Goal: Task Accomplishment & Management: Complete application form

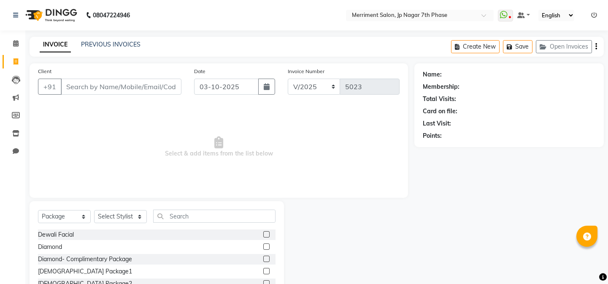
select select "package"
click at [152, 81] on input "Client" at bounding box center [121, 86] width 121 height 16
type input "Karthik"
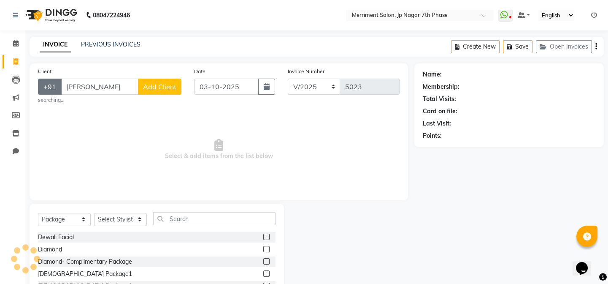
drag, startPoint x: 95, startPoint y: 90, endPoint x: 54, endPoint y: 93, distance: 40.6
click at [54, 93] on div "+91 Karthik Add Client" at bounding box center [109, 86] width 143 height 16
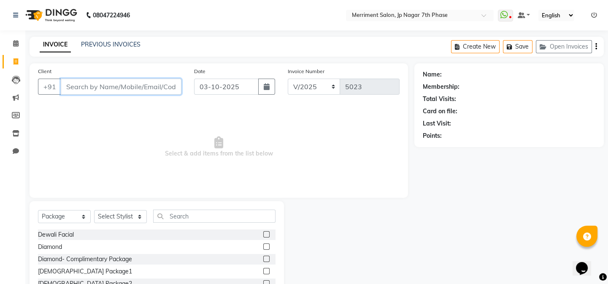
click at [155, 92] on input "Client" at bounding box center [121, 86] width 121 height 16
paste input "9739897152"
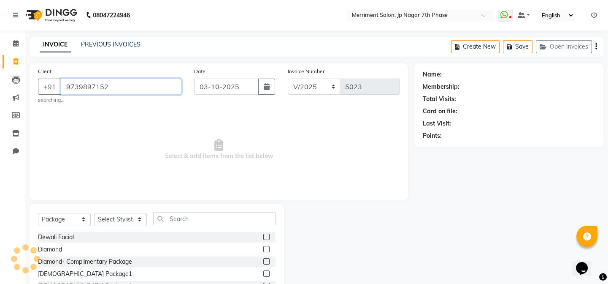
type input "9739897152"
click at [65, 219] on select "Select Service Product Membership Package Voucher Prepaid Gift Card" at bounding box center [64, 219] width 53 height 13
select select "service"
click at [38, 213] on select "Select Service Product Membership Package Voucher Prepaid Gift Card" at bounding box center [64, 219] width 53 height 13
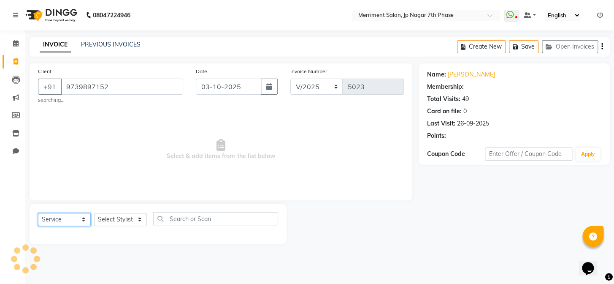
select select "1: Object"
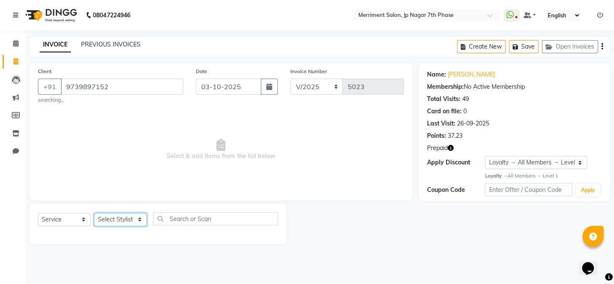
click at [114, 218] on select "Select Stylist Chiru [PERSON_NAME] [PERSON_NAME] Nirmal [PERSON_NAME] Priyanka …" at bounding box center [120, 219] width 53 height 13
select select "75887"
click at [94, 213] on select "Select Stylist Chiru [PERSON_NAME] [PERSON_NAME] Nirmal [PERSON_NAME] Priyanka …" at bounding box center [120, 219] width 53 height 13
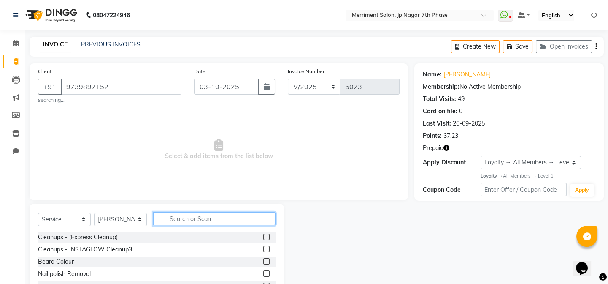
click at [194, 218] on input "text" at bounding box center [214, 218] width 122 height 13
type input "p"
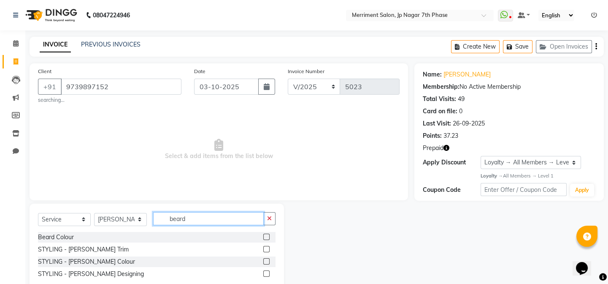
type input "beard"
click at [266, 262] on label at bounding box center [266, 261] width 6 height 6
click at [266, 262] on input "checkbox" at bounding box center [265, 261] width 5 height 5
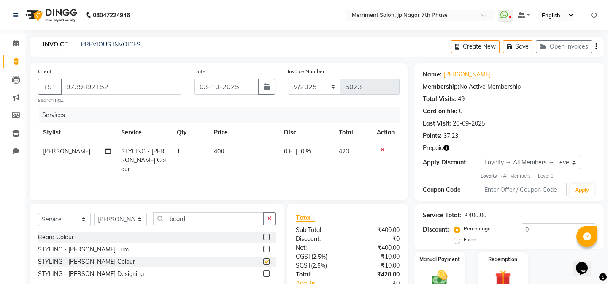
checkbox input "false"
click at [219, 153] on span "400" at bounding box center [219, 151] width 10 height 8
select select "75887"
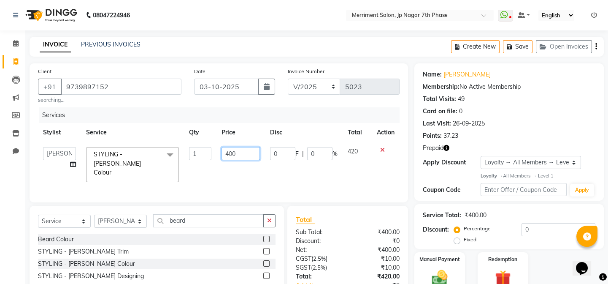
click at [242, 147] on input "400" at bounding box center [241, 153] width 38 height 13
type input "4"
type input "200"
click at [446, 150] on icon "button" at bounding box center [446, 148] width 6 height 6
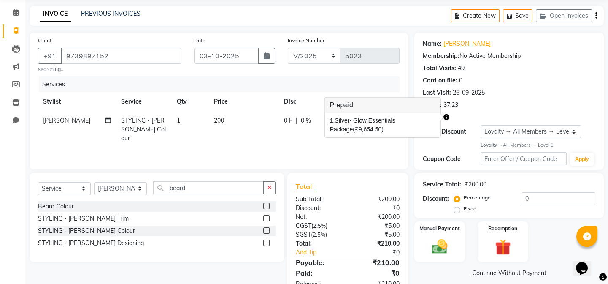
scroll to position [57, 0]
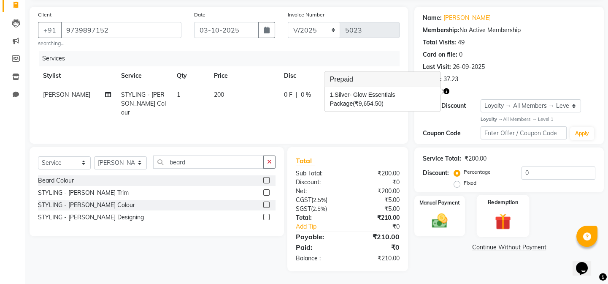
click at [502, 219] on img at bounding box center [503, 221] width 26 height 20
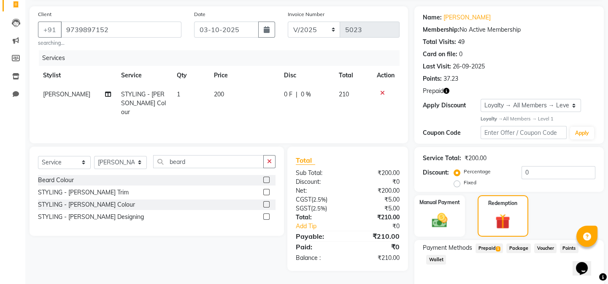
click at [485, 243] on span "Prepaid 1" at bounding box center [489, 248] width 27 height 10
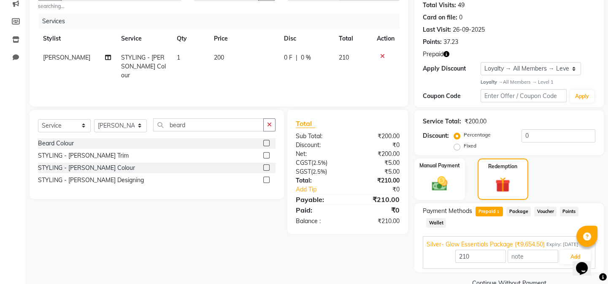
scroll to position [111, 0]
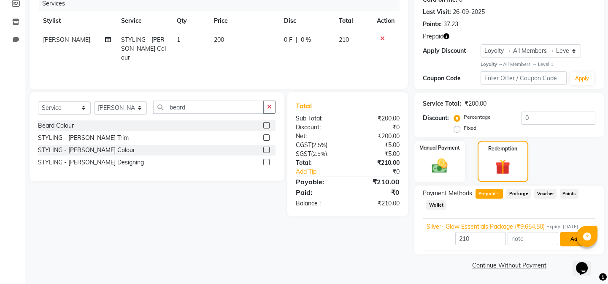
click at [576, 243] on button "Add" at bounding box center [575, 239] width 31 height 14
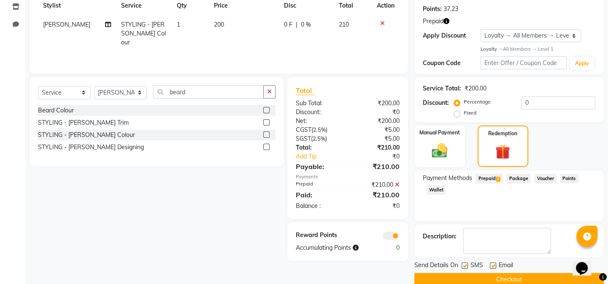
scroll to position [141, 0]
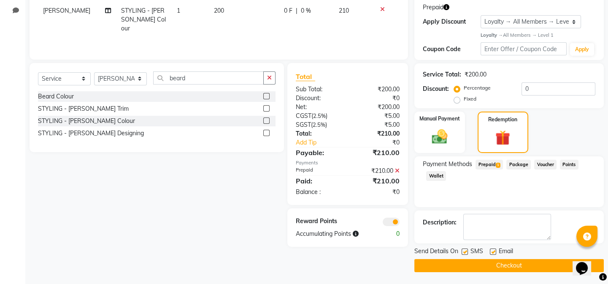
click at [513, 268] on button "Checkout" at bounding box center [508, 265] width 189 height 13
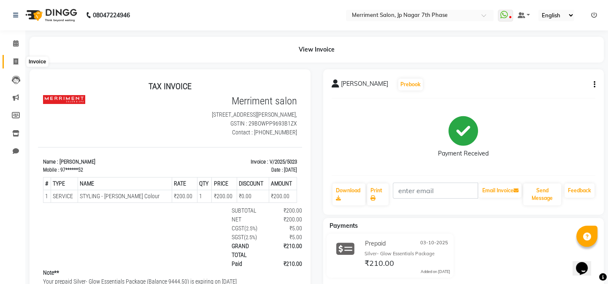
click at [12, 57] on span at bounding box center [15, 62] width 15 height 10
select select "service"
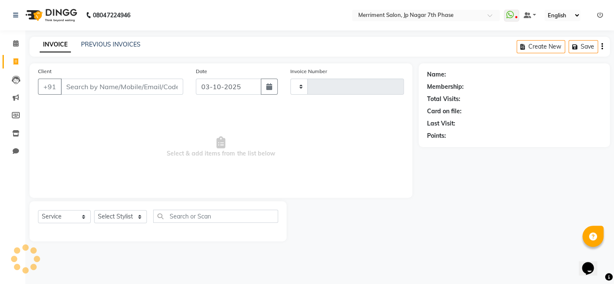
type input "5024"
select select "4110"
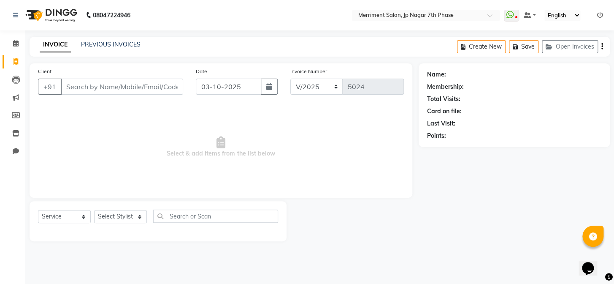
select select "package"
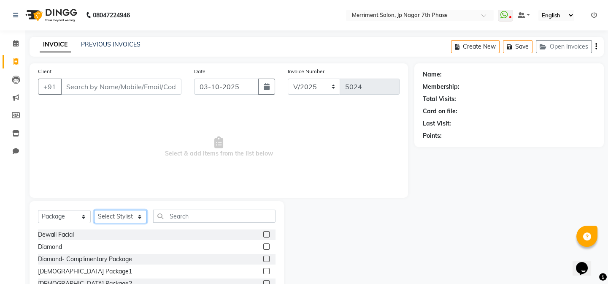
click at [120, 216] on select "Select Stylist Chiru Monish Shafeek Nalina Nirmal Mandal Pramodini Priyanka Rec…" at bounding box center [120, 216] width 53 height 13
select select "75887"
click at [94, 210] on select "Select Stylist Chiru Monish Shafeek Nalina Nirmal Mandal Pramodini Priyanka Rec…" at bounding box center [120, 216] width 53 height 13
click at [63, 215] on select "Select Service Product Membership Package Voucher Prepaid Gift Card" at bounding box center [64, 216] width 53 height 13
select select "service"
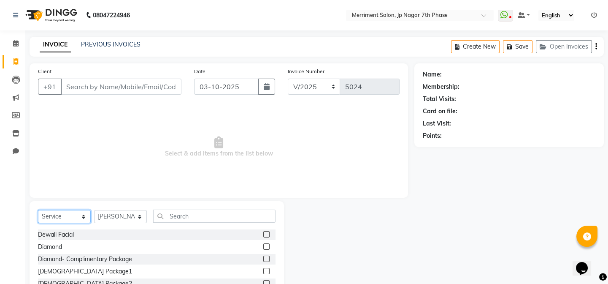
click at [38, 210] on select "Select Service Product Membership Package Voucher Prepaid Gift Card" at bounding box center [64, 216] width 53 height 13
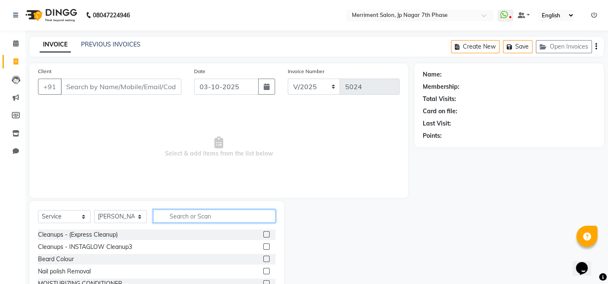
click at [194, 216] on input "text" at bounding box center [214, 215] width 122 height 13
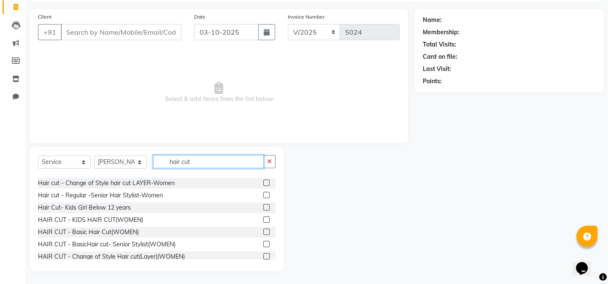
scroll to position [123, 0]
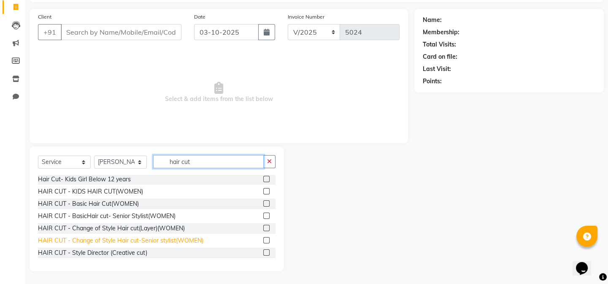
type input "hair cut"
click at [134, 238] on div "HAIR CUT - Change of Style Hair cut-Senior stylist(WOMEN)" at bounding box center [120, 240] width 165 height 9
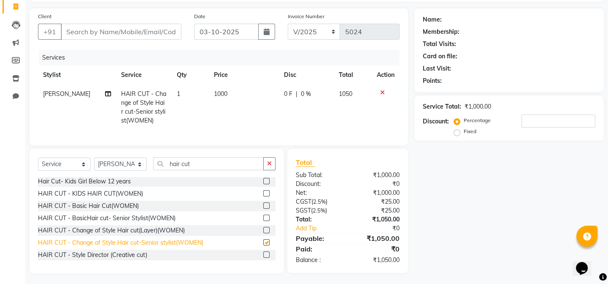
checkbox input "false"
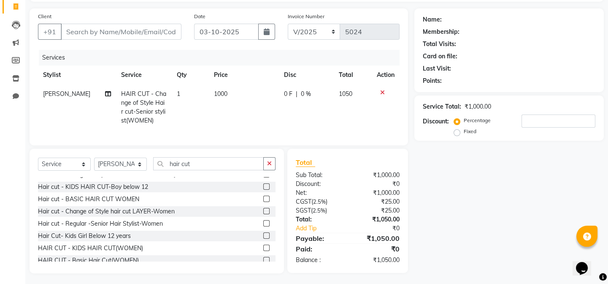
scroll to position [0, 0]
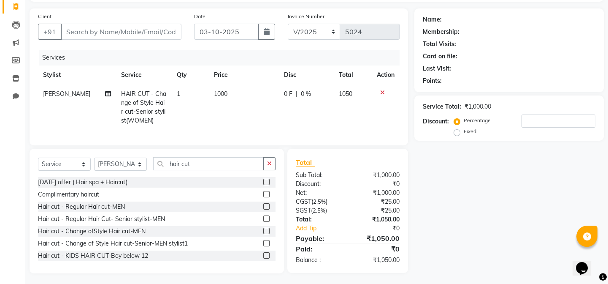
click at [214, 245] on div "Hair cut - Change of Style Hair cut-Senior-MEN stylist1" at bounding box center [157, 243] width 238 height 11
click at [263, 246] on label at bounding box center [266, 243] width 6 height 6
click at [263, 246] on input "checkbox" at bounding box center [265, 243] width 5 height 5
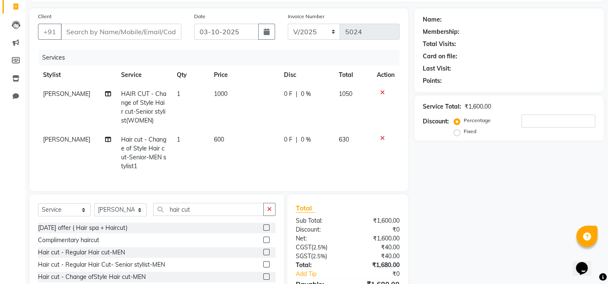
checkbox input "false"
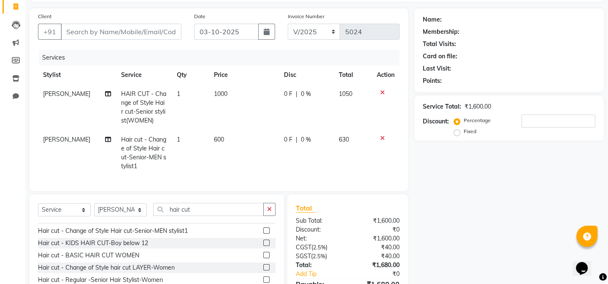
scroll to position [76, 0]
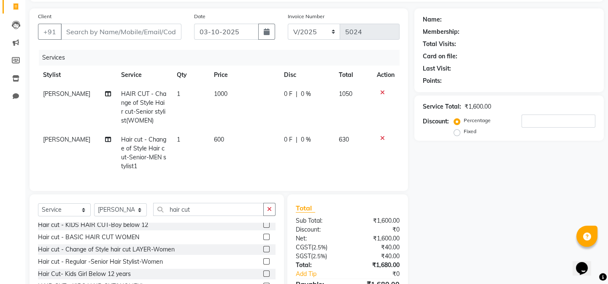
click at [177, 253] on div "Hair cut - Change of Style hair cut LAYER-Women" at bounding box center [157, 249] width 238 height 11
click at [256, 250] on div "Hair cut - Change of Style hair cut LAYER-Women" at bounding box center [157, 249] width 238 height 11
click at [263, 252] on label at bounding box center [266, 249] width 6 height 6
click at [263, 252] on input "checkbox" at bounding box center [265, 248] width 5 height 5
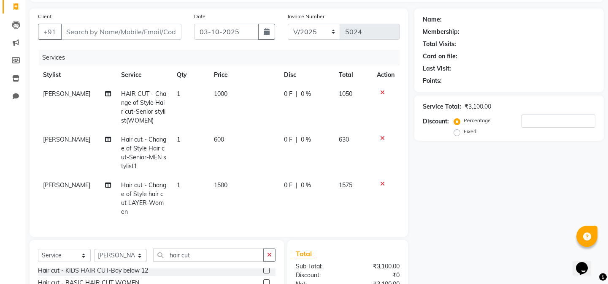
checkbox input "false"
click at [380, 135] on icon at bounding box center [382, 138] width 5 height 6
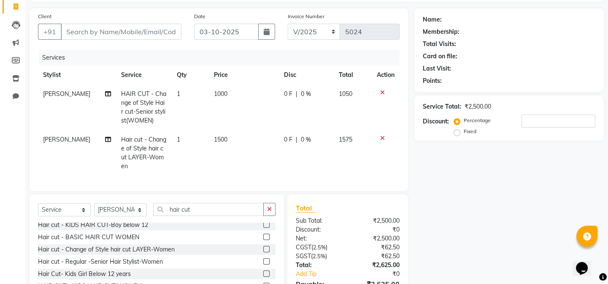
click at [382, 89] on icon at bounding box center [382, 92] width 5 height 6
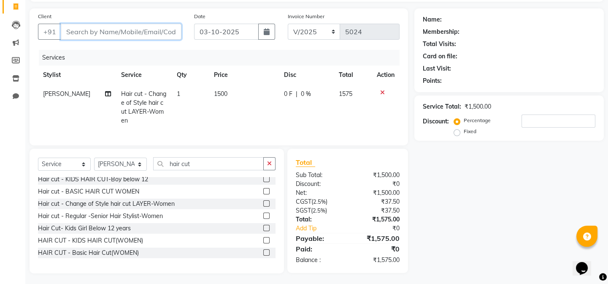
click at [135, 31] on input "Client" at bounding box center [121, 32] width 121 height 16
click at [133, 34] on input "Client" at bounding box center [121, 32] width 121 height 16
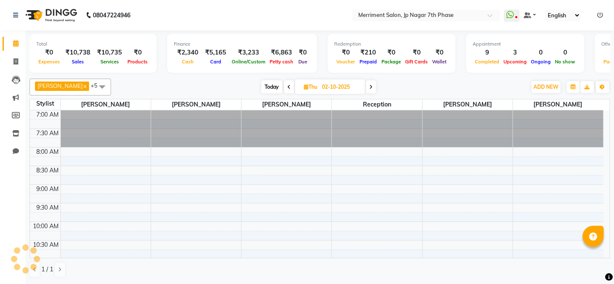
select select "en"
click at [14, 60] on icon at bounding box center [16, 61] width 5 height 6
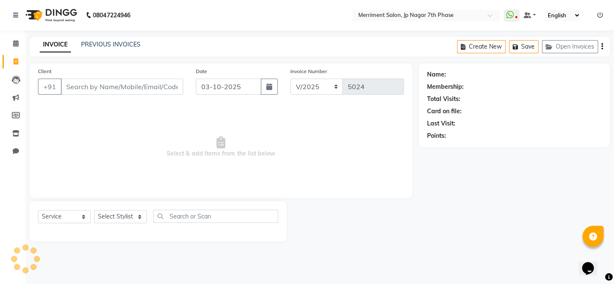
select select "package"
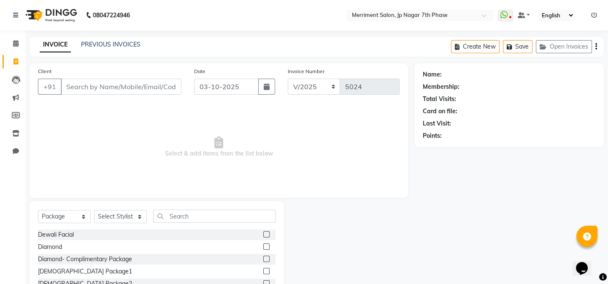
click at [140, 81] on input "Client" at bounding box center [121, 86] width 121 height 16
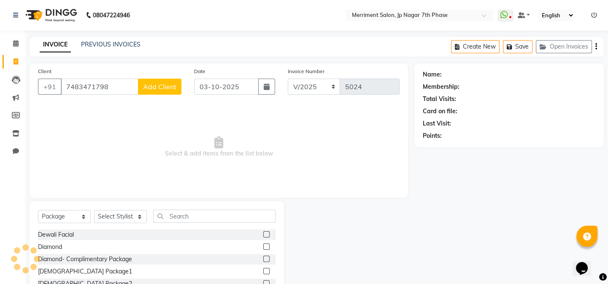
type input "7483471798"
click at [154, 77] on div "Client +91 7483471798 Add Client" at bounding box center [110, 84] width 156 height 35
click at [160, 85] on span "Add Client" at bounding box center [159, 86] width 33 height 8
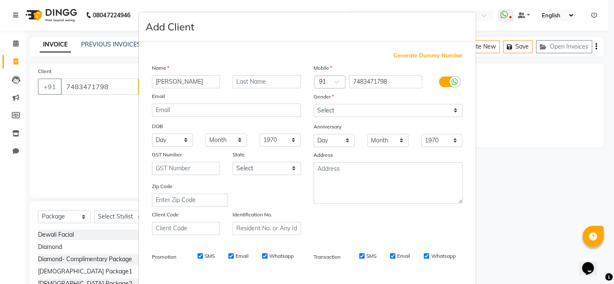
type input "[PERSON_NAME]"
click at [371, 105] on select "Select Male Female Other Prefer Not To Say" at bounding box center [388, 110] width 149 height 13
select select "female"
click at [314, 104] on select "Select Male Female Other Prefer Not To Say" at bounding box center [388, 110] width 149 height 13
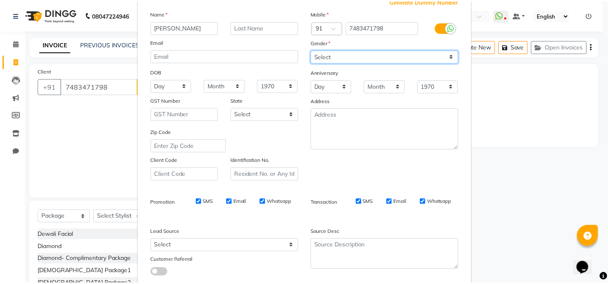
scroll to position [108, 0]
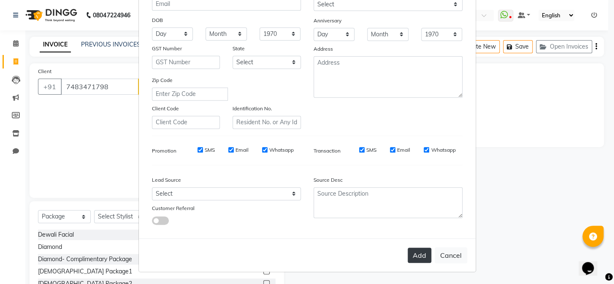
click at [411, 256] on button "Add" at bounding box center [420, 254] width 24 height 15
type input "74******98"
select select
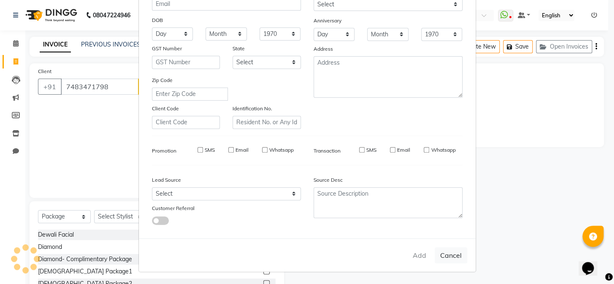
select select
checkbox input "false"
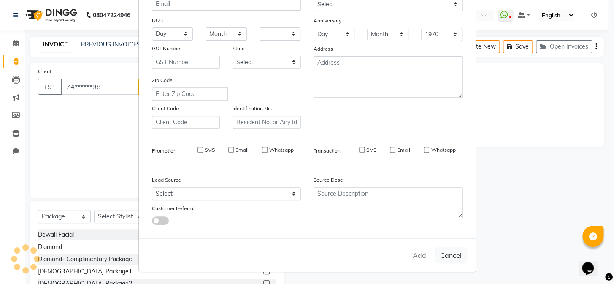
checkbox input "false"
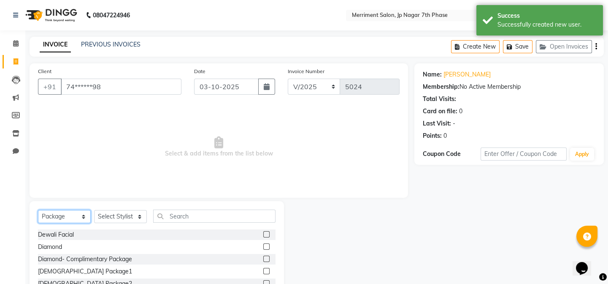
click at [84, 215] on select "Select Service Product Membership Package Voucher Prepaid Gift Card" at bounding box center [64, 216] width 53 height 13
select select "service"
click at [38, 210] on select "Select Service Product Membership Package Voucher Prepaid Gift Card" at bounding box center [64, 216] width 53 height 13
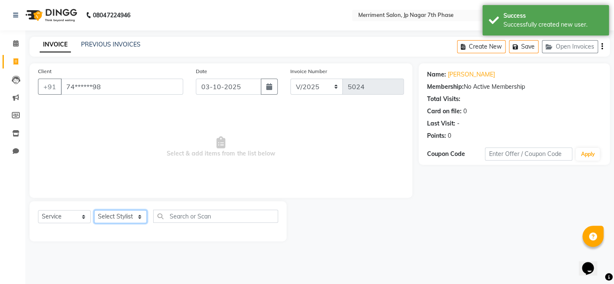
drag, startPoint x: 127, startPoint y: 215, endPoint x: 123, endPoint y: 211, distance: 5.7
click at [127, 215] on select "Select Stylist Chiru [PERSON_NAME] [PERSON_NAME] Nirmal [PERSON_NAME] Priyanka …" at bounding box center [120, 216] width 53 height 13
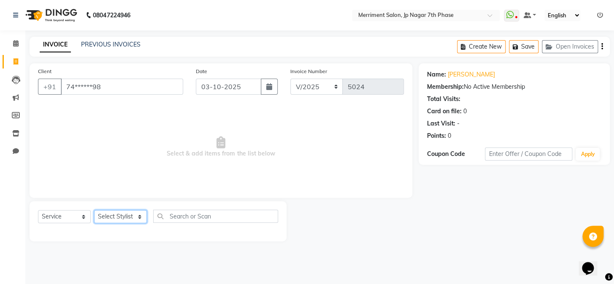
select select "75887"
click at [94, 210] on select "Select Stylist Chiru [PERSON_NAME] [PERSON_NAME] Nirmal [PERSON_NAME] Priyanka …" at bounding box center [120, 216] width 53 height 13
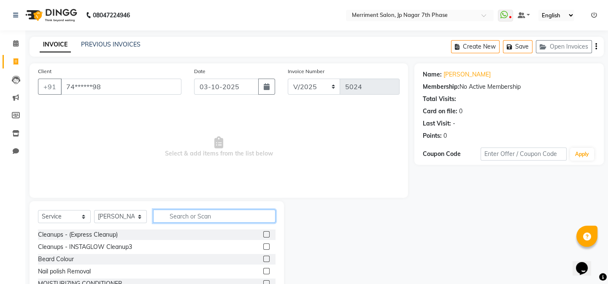
click at [194, 221] on input "text" at bounding box center [214, 215] width 122 height 13
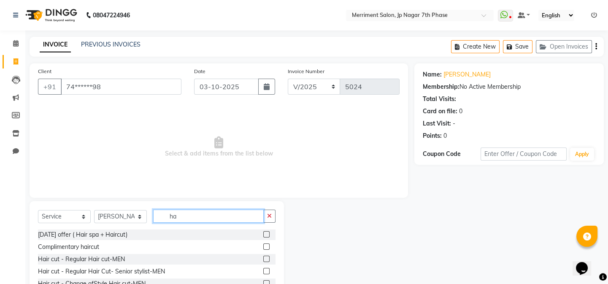
type input "h"
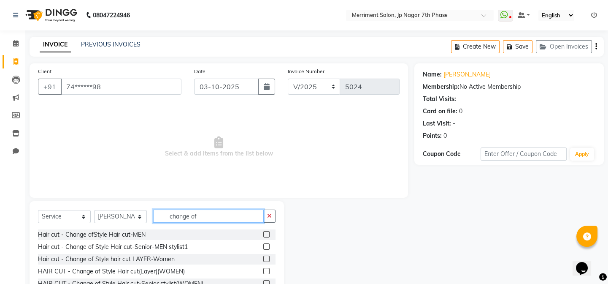
type input "change of"
click at [266, 259] on label at bounding box center [266, 258] width 6 height 6
click at [266, 259] on input "checkbox" at bounding box center [265, 258] width 5 height 5
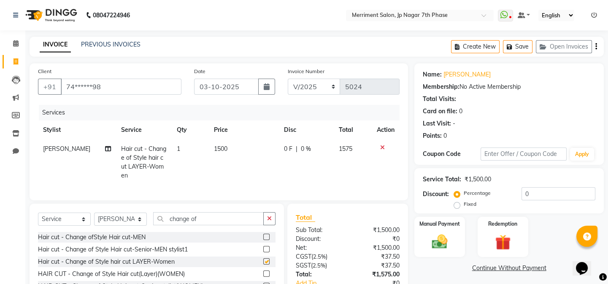
checkbox input "false"
click at [595, 46] on icon "button" at bounding box center [596, 46] width 2 height 0
select select "package"
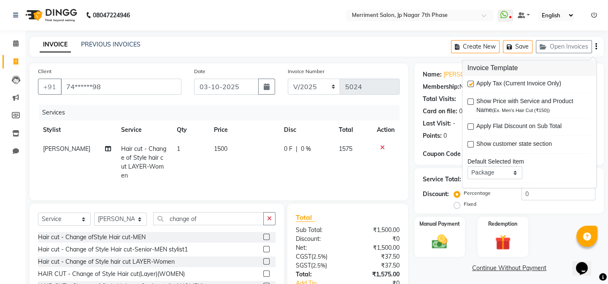
click at [468, 84] on label at bounding box center [471, 84] width 6 height 6
click at [468, 84] on input "checkbox" at bounding box center [470, 83] width 5 height 5
checkbox input "false"
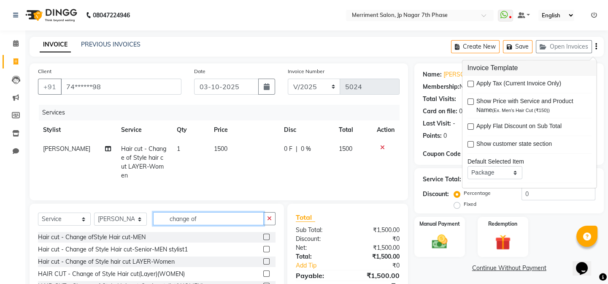
drag, startPoint x: 208, startPoint y: 213, endPoint x: 115, endPoint y: 217, distance: 93.4
click at [115, 217] on div "Select Service Product Membership Package Voucher Prepaid Gift Card Select Styl…" at bounding box center [157, 222] width 238 height 20
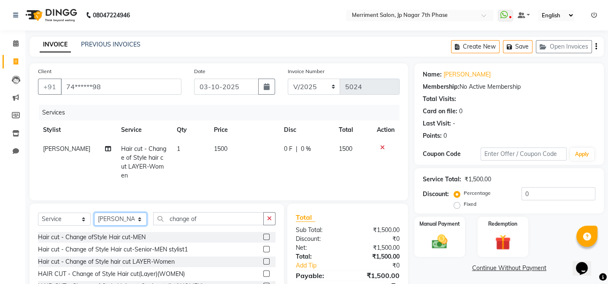
click at [108, 214] on select "Select Stylist Chiru [PERSON_NAME] [PERSON_NAME] Nirmal [PERSON_NAME] Priyanka …" at bounding box center [120, 218] width 53 height 13
select select "90976"
click at [94, 212] on select "Select Stylist Chiru [PERSON_NAME] [PERSON_NAME] Nirmal [PERSON_NAME] Priyanka …" at bounding box center [120, 218] width 53 height 13
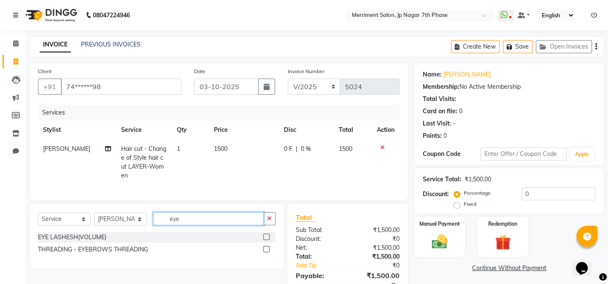
drag, startPoint x: 233, startPoint y: 210, endPoint x: 211, endPoint y: 219, distance: 23.3
click at [216, 218] on input "eye" at bounding box center [208, 218] width 111 height 13
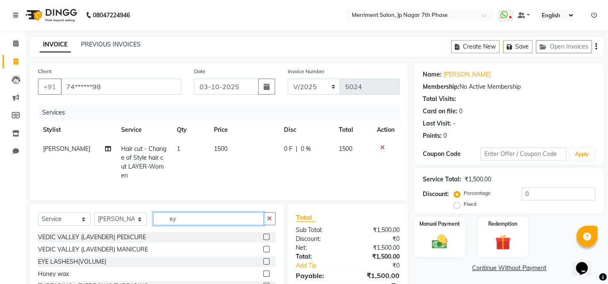
type input "e"
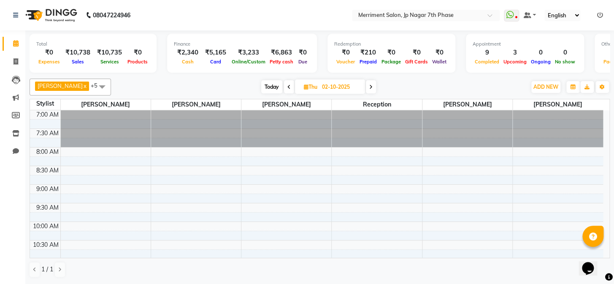
click at [371, 87] on span at bounding box center [371, 86] width 10 height 13
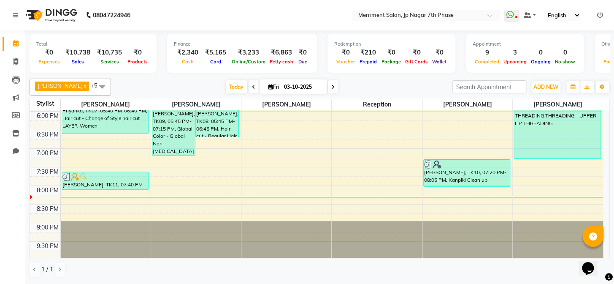
scroll to position [254, 0]
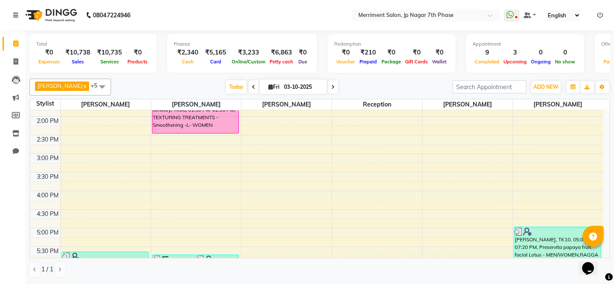
click at [252, 86] on icon at bounding box center [253, 86] width 3 height 5
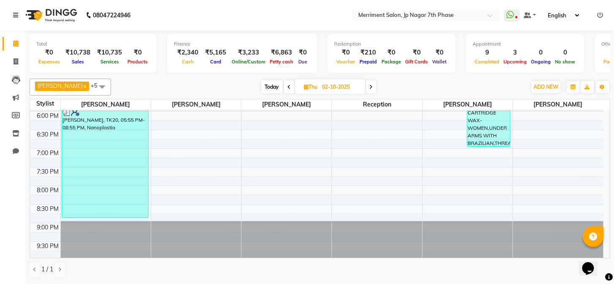
click at [284, 80] on span at bounding box center [289, 86] width 10 height 13
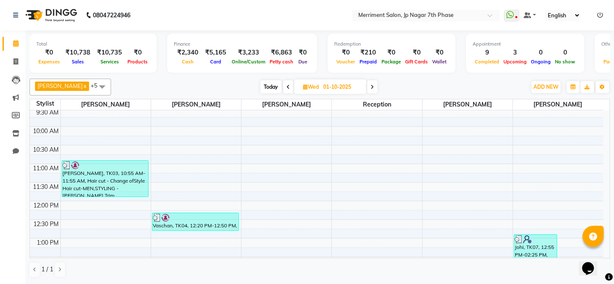
scroll to position [76, 0]
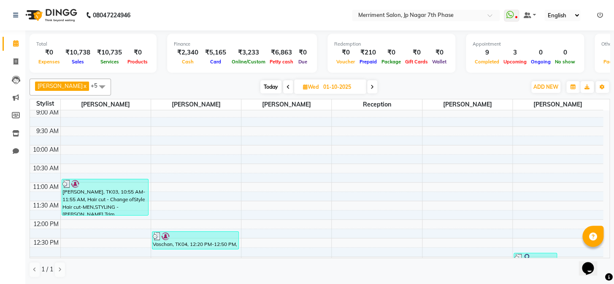
click at [370, 87] on icon at bounding box center [371, 86] width 3 height 5
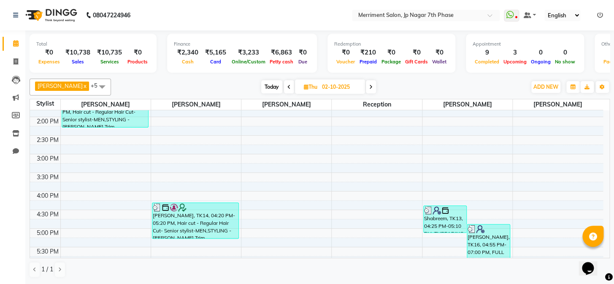
scroll to position [177, 0]
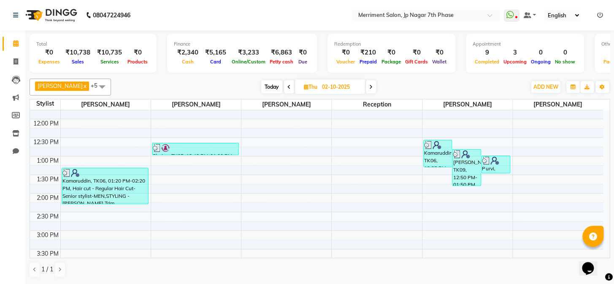
click at [371, 87] on span at bounding box center [371, 86] width 10 height 13
type input "03-10-2025"
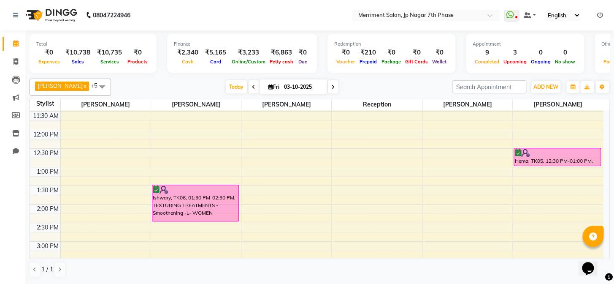
scroll to position [407, 0]
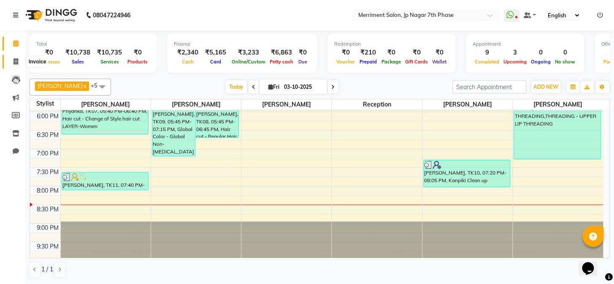
click at [14, 60] on icon at bounding box center [16, 61] width 5 height 6
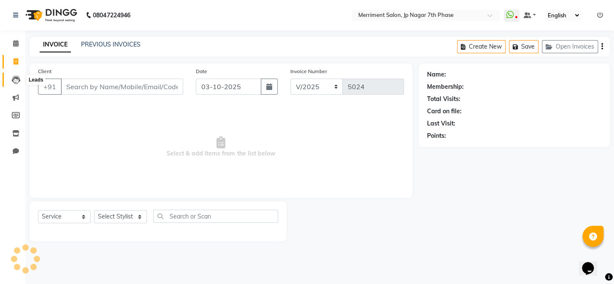
click at [18, 80] on icon at bounding box center [16, 80] width 8 height 8
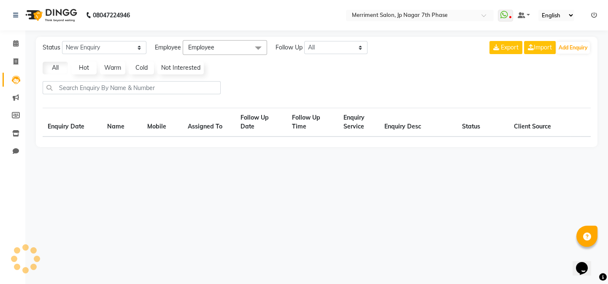
select select "10"
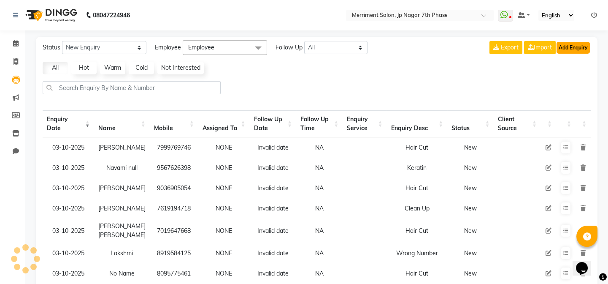
click at [577, 47] on button "Add Enquiry" at bounding box center [573, 48] width 33 height 12
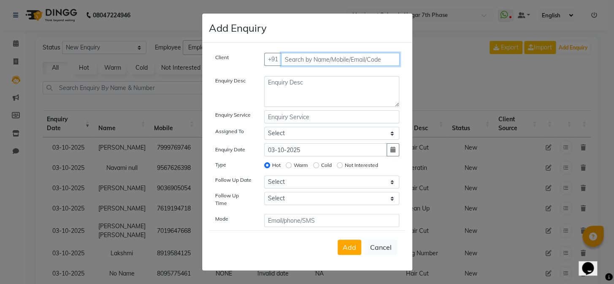
click at [308, 64] on input "text" at bounding box center [340, 59] width 119 height 13
paste input "7349219795"
type input "7349219795"
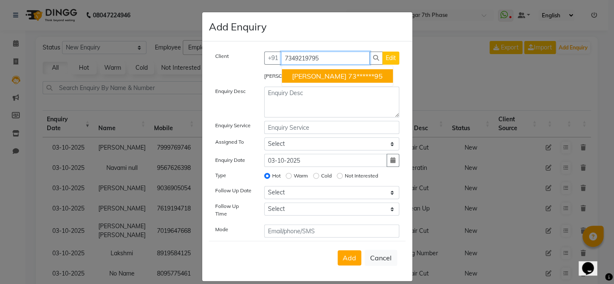
drag, startPoint x: 323, startPoint y: 55, endPoint x: 141, endPoint y: 56, distance: 182.3
click at [141, 56] on ngb-modal-window "Add Enquiry Client +91 7349219795 Debasmita 73******95 Edit Debasmita Enquiry D…" at bounding box center [307, 142] width 614 height 284
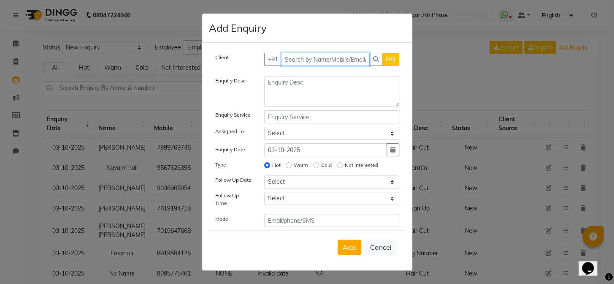
click at [311, 65] on input "text" at bounding box center [325, 59] width 89 height 13
paste input "9611057597"
drag, startPoint x: 325, startPoint y: 61, endPoint x: 284, endPoint y: 63, distance: 40.5
click at [278, 63] on div "+91 9611057597 Add Client" at bounding box center [331, 59] width 135 height 13
type input "9611057597"
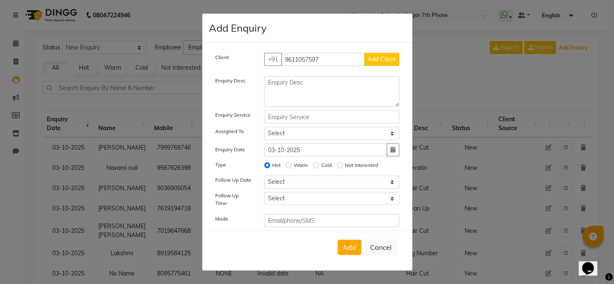
click at [385, 60] on span "Add Client" at bounding box center [382, 59] width 28 height 8
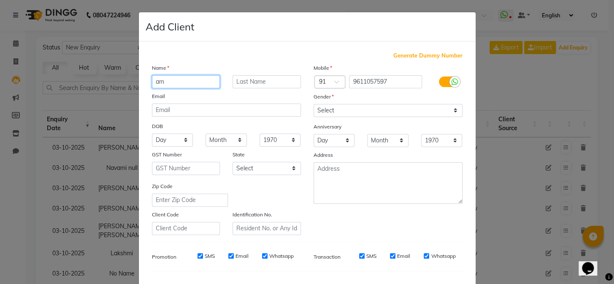
type input "a"
type input "Amulya"
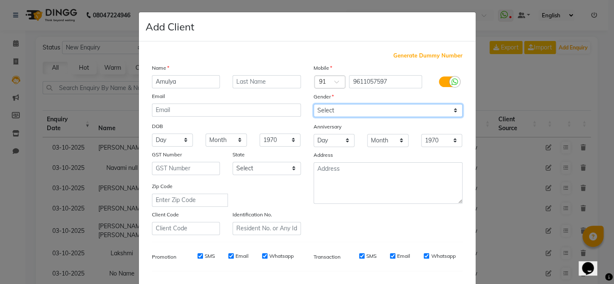
click at [322, 110] on select "Select Male Female Other Prefer Not To Say" at bounding box center [388, 110] width 149 height 13
select select "female"
click at [314, 104] on select "Select Male Female Other Prefer Not To Say" at bounding box center [388, 110] width 149 height 13
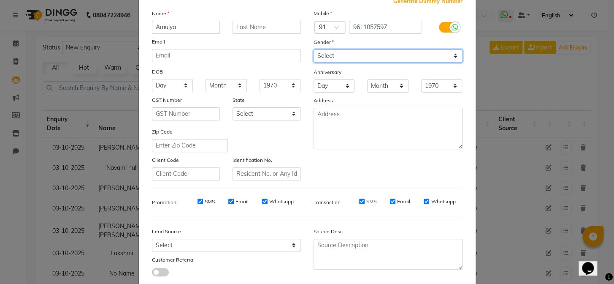
scroll to position [108, 0]
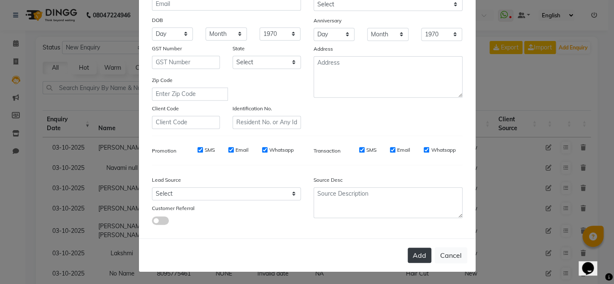
click at [419, 255] on button "Add" at bounding box center [420, 254] width 24 height 15
type input "96******97"
select select
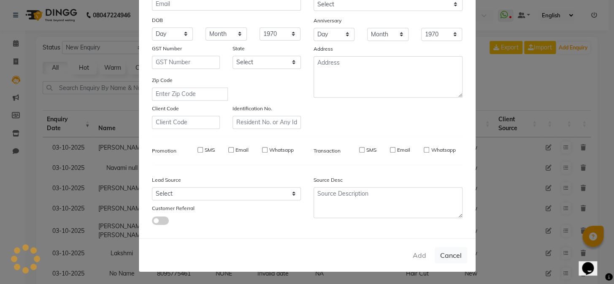
select select
checkbox input "false"
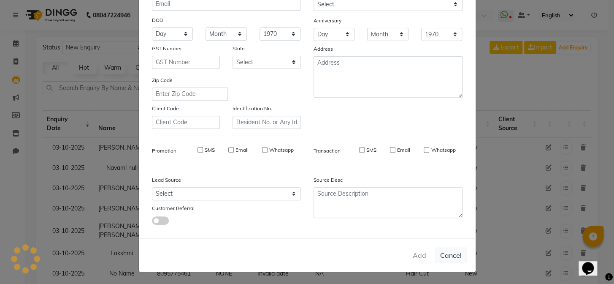
checkbox input "false"
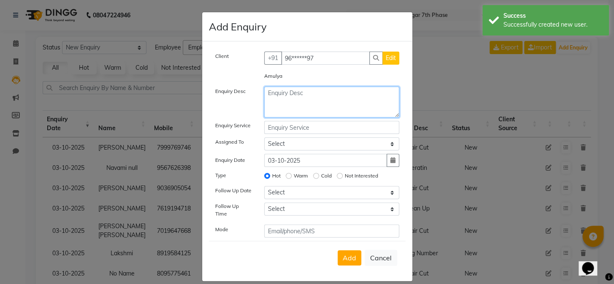
click at [276, 95] on textarea at bounding box center [331, 102] width 135 height 31
type textarea "Waxing"
click at [349, 250] on button "Add" at bounding box center [350, 257] width 24 height 15
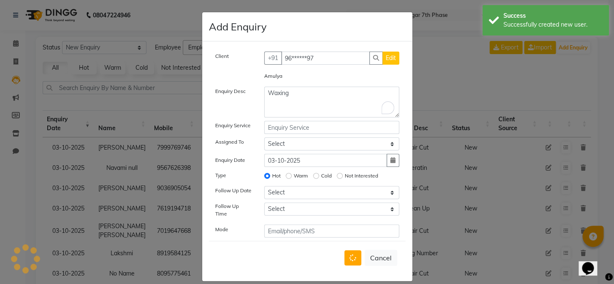
select select
radio input "false"
select select
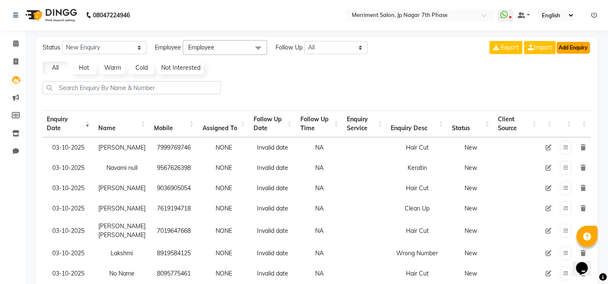
click at [583, 44] on button "Add Enquiry" at bounding box center [573, 48] width 33 height 12
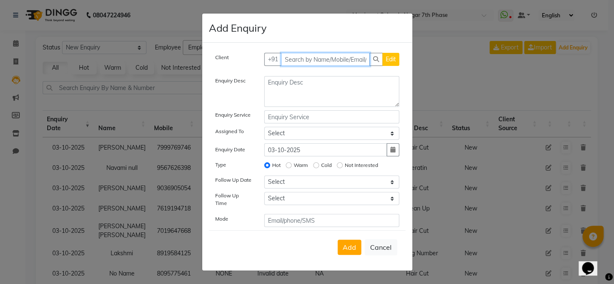
click at [316, 59] on input "text" at bounding box center [325, 59] width 89 height 13
paste input "9880454784"
type input "9880454784"
click at [384, 63] on span "Add Client" at bounding box center [382, 59] width 28 height 8
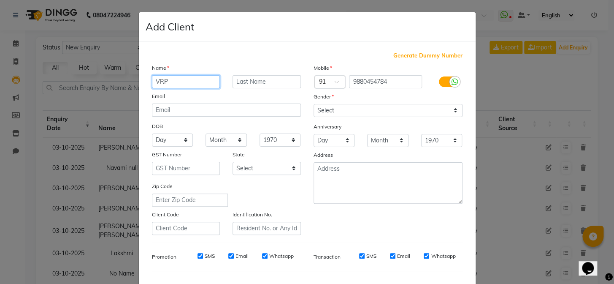
type input "VRP"
click at [334, 103] on div "Gender" at bounding box center [388, 98] width 162 height 12
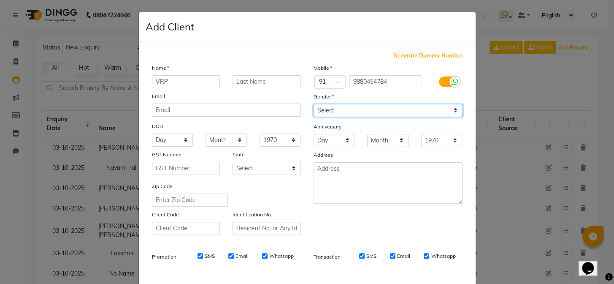
click at [342, 108] on select "Select Male Female Other Prefer Not To Say" at bounding box center [388, 110] width 149 height 13
select select "female"
click at [314, 104] on select "Select Male Female Other Prefer Not To Say" at bounding box center [388, 110] width 149 height 13
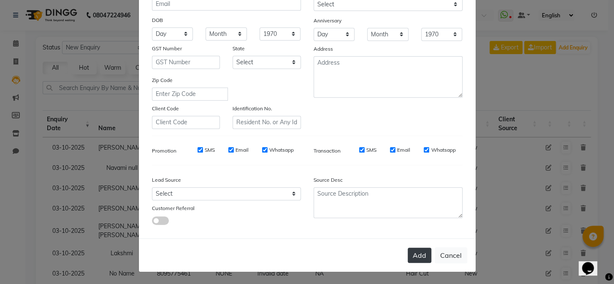
click at [416, 257] on button "Add" at bounding box center [420, 254] width 24 height 15
type input "98******84"
select select
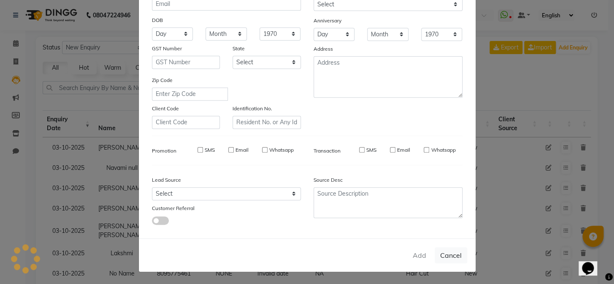
select select
checkbox input "false"
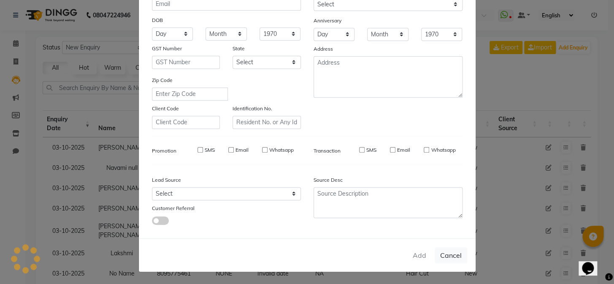
checkbox input "false"
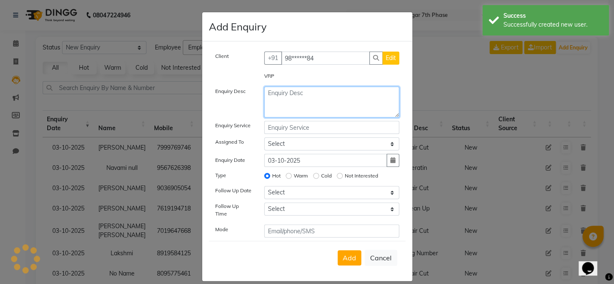
click at [319, 104] on textarea at bounding box center [331, 102] width 135 height 31
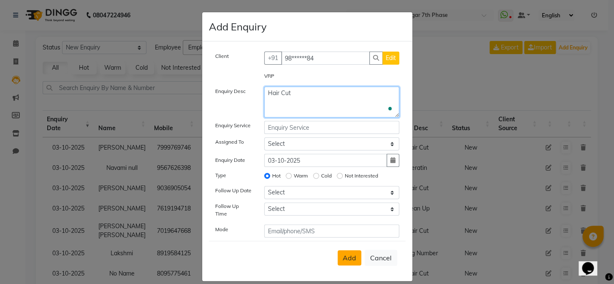
type textarea "Hair Cut"
click at [345, 253] on span "Add" at bounding box center [350, 257] width 14 height 8
select select
radio input "false"
select select
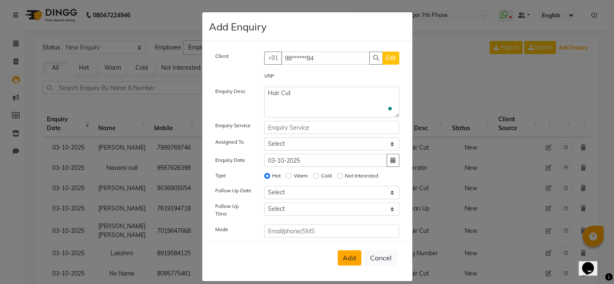
select select
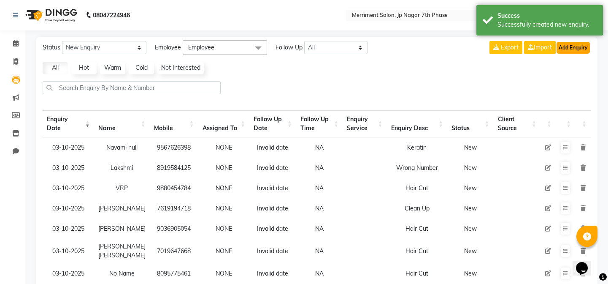
click at [557, 48] on button "Add Enquiry" at bounding box center [573, 48] width 33 height 12
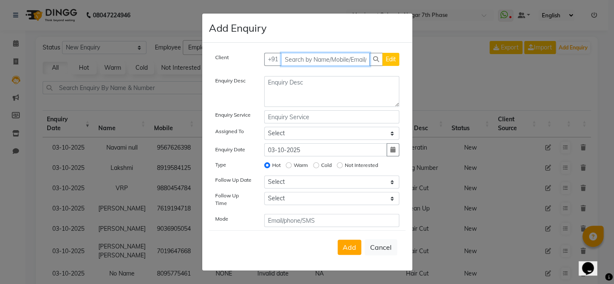
click at [343, 62] on input "text" at bounding box center [325, 59] width 89 height 13
click at [304, 59] on input "text" at bounding box center [325, 59] width 89 height 13
paste input "8310889436"
type input "8310889436"
click at [387, 63] on span "Add Client" at bounding box center [382, 59] width 28 height 8
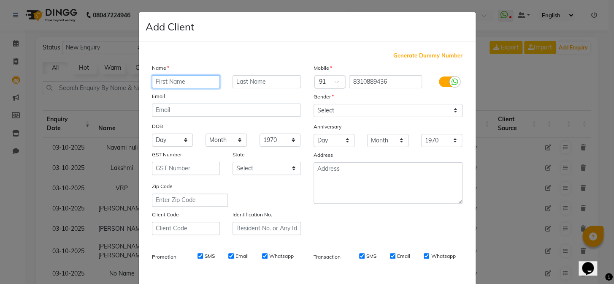
click at [198, 82] on input "text" at bounding box center [186, 81] width 68 height 13
paste input "8310889436"
type input "8"
type input "Dakshani"
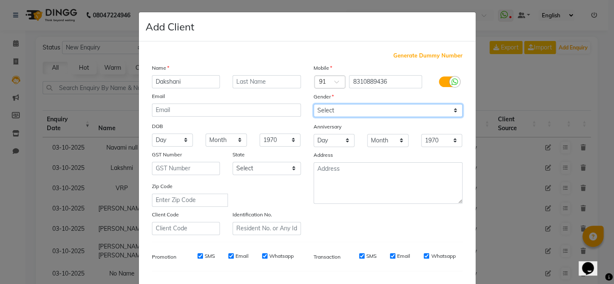
click at [344, 108] on select "Select [DEMOGRAPHIC_DATA] [DEMOGRAPHIC_DATA] Other Prefer Not To Say" at bounding box center [388, 110] width 149 height 13
select select "[DEMOGRAPHIC_DATA]"
click at [314, 104] on select "Select [DEMOGRAPHIC_DATA] [DEMOGRAPHIC_DATA] Other Prefer Not To Say" at bounding box center [388, 110] width 149 height 13
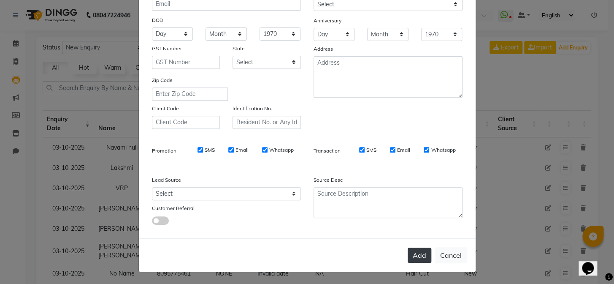
click at [416, 258] on button "Add" at bounding box center [420, 254] width 24 height 15
type input "83******36"
select select
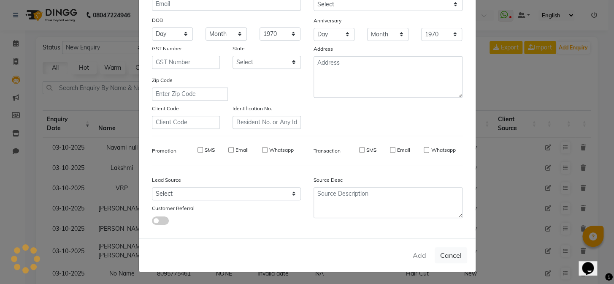
select select
checkbox input "false"
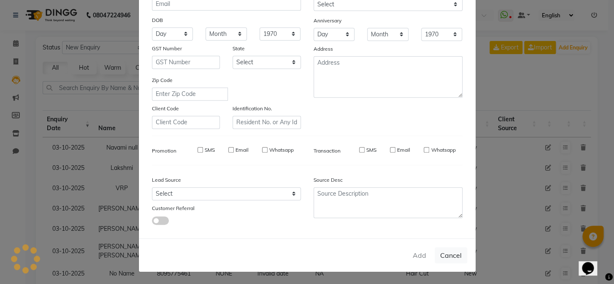
checkbox input "false"
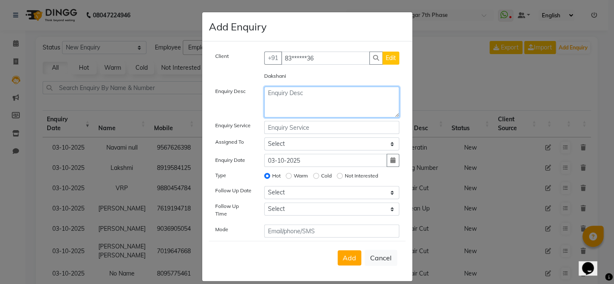
click at [319, 105] on textarea at bounding box center [331, 102] width 135 height 31
type textarea "Hair Cut"
click at [350, 253] on span "Add" at bounding box center [350, 257] width 14 height 8
select select
radio input "false"
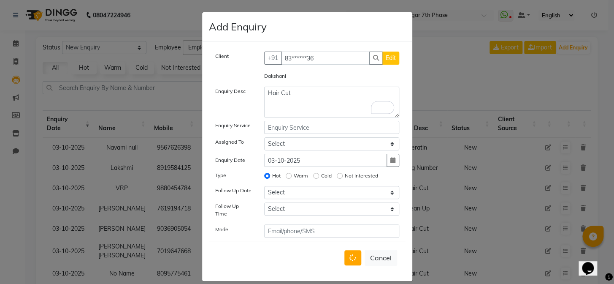
select select
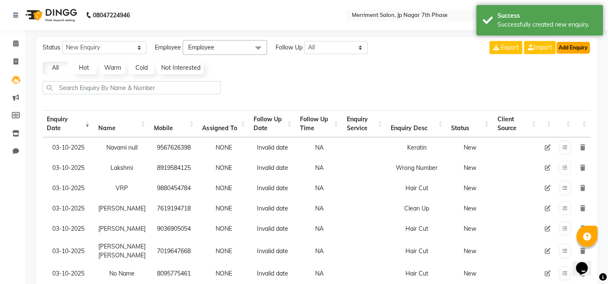
click at [577, 48] on button "Add Enquiry" at bounding box center [573, 48] width 33 height 12
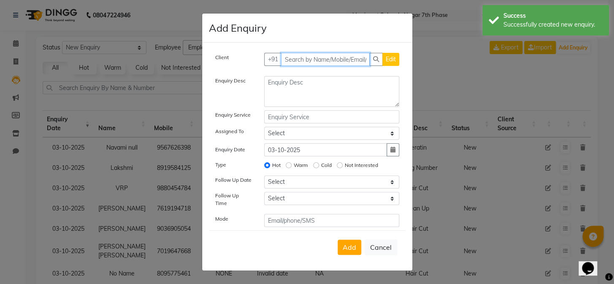
click at [344, 59] on input "text" at bounding box center [325, 59] width 89 height 13
paste input "7022792295"
type input "7022792295"
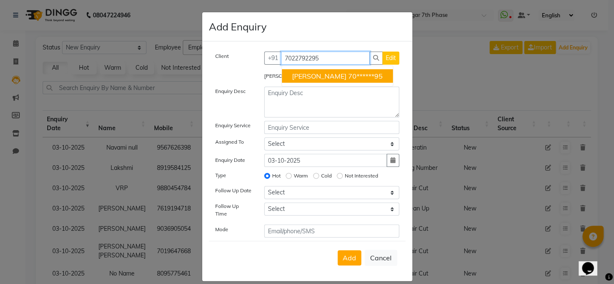
drag, startPoint x: 323, startPoint y: 53, endPoint x: 148, endPoint y: 59, distance: 174.8
click at [148, 59] on ngb-modal-window "Add Enquiry Client +91 7022792295 Santhosh 70******95 Edit Santhosh Enquiry Des…" at bounding box center [307, 142] width 614 height 284
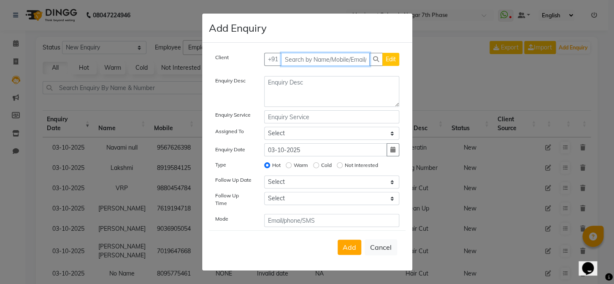
click at [305, 59] on input "text" at bounding box center [325, 59] width 89 height 13
paste input "9567626398"
type input "9567626398"
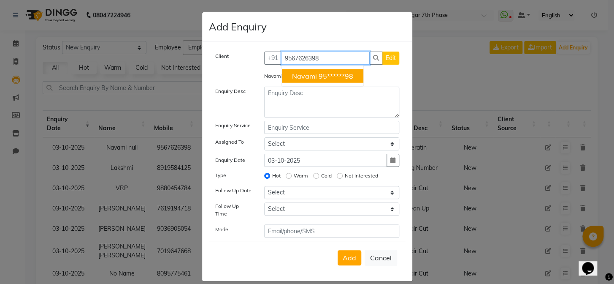
drag, startPoint x: 335, startPoint y: 51, endPoint x: 164, endPoint y: 57, distance: 171.8
click at [164, 57] on ngb-modal-window "Add Enquiry Client +91 9567626398 Navami 95******98 Edit Navami Enquiry Desc En…" at bounding box center [307, 142] width 614 height 284
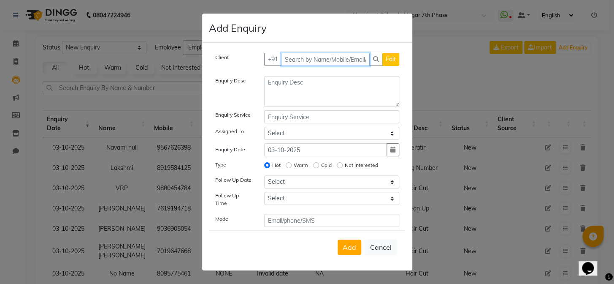
click at [288, 63] on input "text" at bounding box center [325, 59] width 89 height 13
paste input "7024232735"
type input "7024232735"
click at [386, 58] on span "Add Client" at bounding box center [382, 59] width 28 height 8
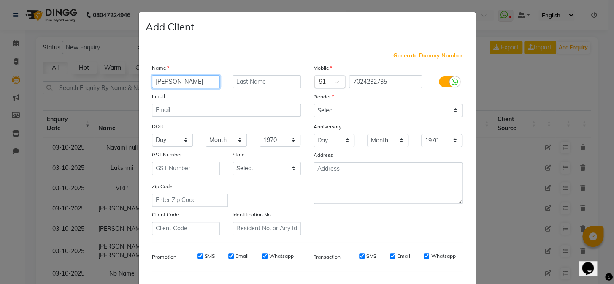
type input "Pratiksha"
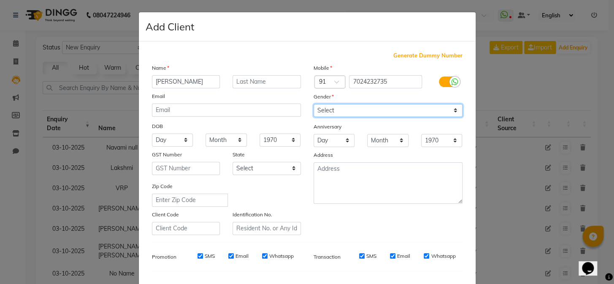
click at [376, 110] on select "Select [DEMOGRAPHIC_DATA] [DEMOGRAPHIC_DATA] Other Prefer Not To Say" at bounding box center [388, 110] width 149 height 13
click at [314, 104] on select "Select [DEMOGRAPHIC_DATA] [DEMOGRAPHIC_DATA] Other Prefer Not To Say" at bounding box center [388, 110] width 149 height 13
click at [321, 106] on select "Select [DEMOGRAPHIC_DATA] [DEMOGRAPHIC_DATA] Other Prefer Not To Say" at bounding box center [388, 110] width 149 height 13
select select "[DEMOGRAPHIC_DATA]"
click at [314, 104] on select "Select [DEMOGRAPHIC_DATA] [DEMOGRAPHIC_DATA] Other Prefer Not To Say" at bounding box center [388, 110] width 149 height 13
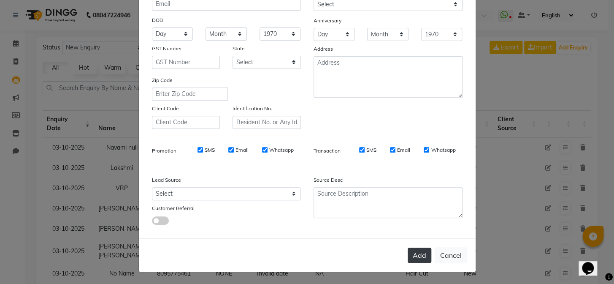
click at [415, 254] on button "Add" at bounding box center [420, 254] width 24 height 15
type input "70******35"
select select
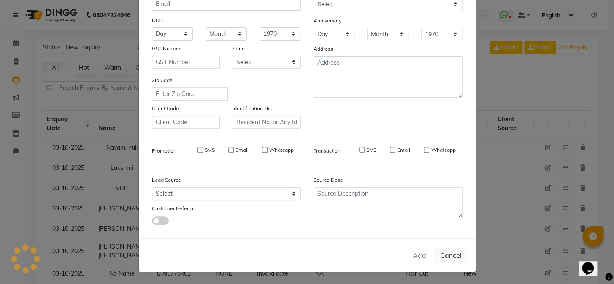
select select
checkbox input "false"
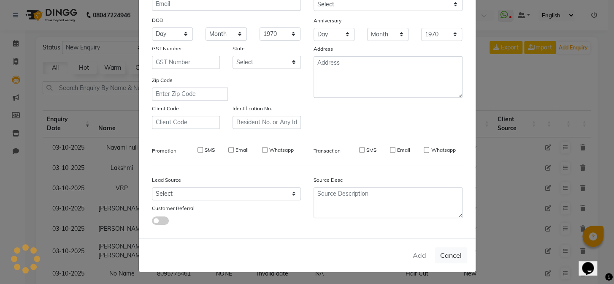
checkbox input "false"
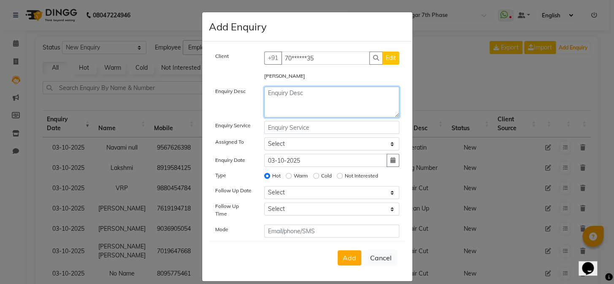
click at [311, 92] on textarea at bounding box center [331, 102] width 135 height 31
type textarea "Hair Cut"
click at [346, 257] on button "Add" at bounding box center [350, 257] width 24 height 15
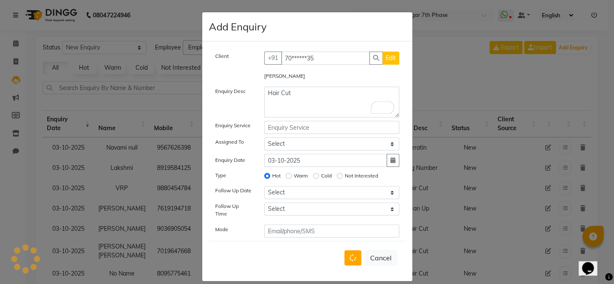
select select
radio input "false"
select select
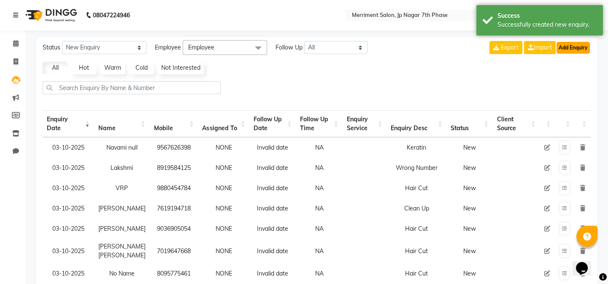
click at [581, 42] on button "Add Enquiry" at bounding box center [573, 48] width 33 height 12
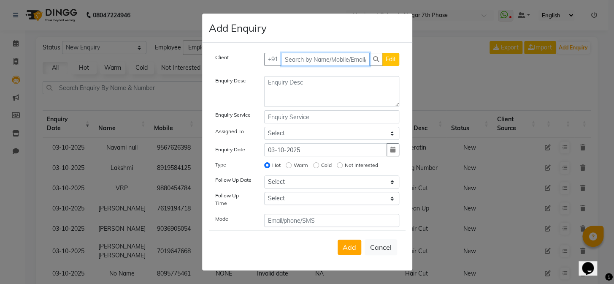
click at [321, 66] on input "text" at bounding box center [325, 59] width 89 height 13
paste input "9739326611"
type input "9739326611"
click at [381, 62] on span "Add Client" at bounding box center [382, 59] width 28 height 8
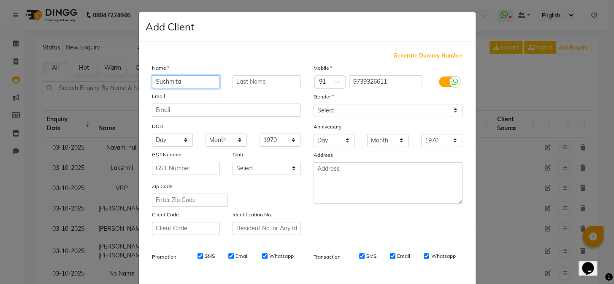
type input "Sushmita"
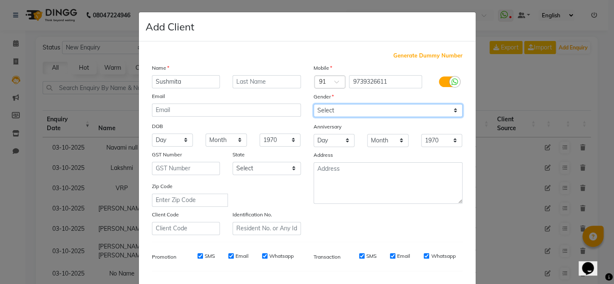
click at [369, 107] on select "Select Male Female Other Prefer Not To Say" at bounding box center [388, 110] width 149 height 13
select select "female"
click at [314, 104] on select "Select Male Female Other Prefer Not To Say" at bounding box center [388, 110] width 149 height 13
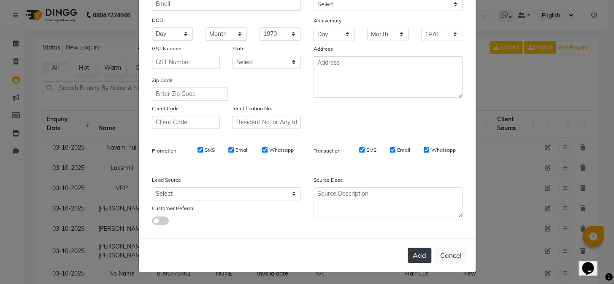
click at [414, 254] on button "Add" at bounding box center [420, 254] width 24 height 15
type input "97******11"
select select
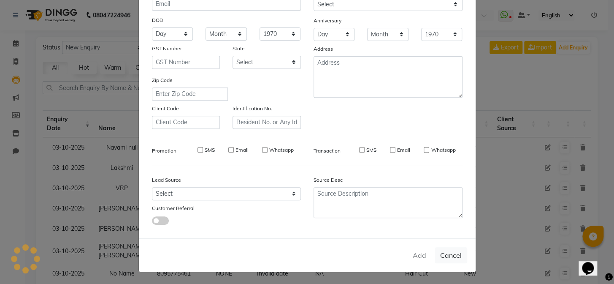
select select
checkbox input "false"
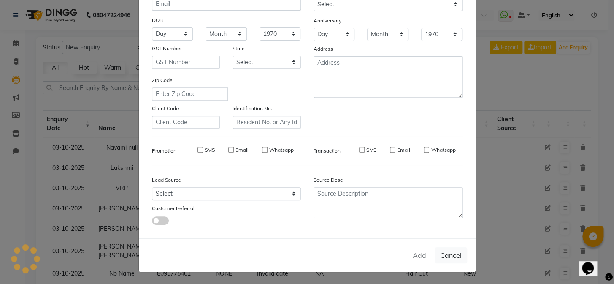
checkbox input "false"
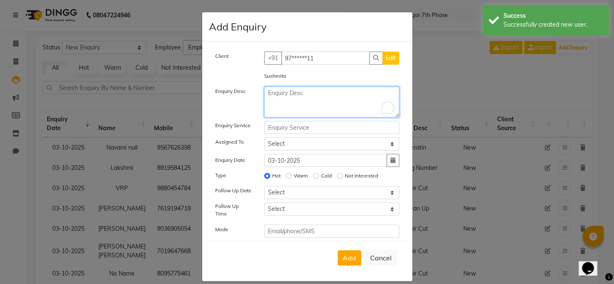
click at [297, 89] on textarea "To enrich screen reader interactions, please activate Accessibility in Grammarl…" at bounding box center [331, 102] width 135 height 31
type textarea "Hair Setting"
click at [354, 250] on button "Add" at bounding box center [350, 257] width 24 height 15
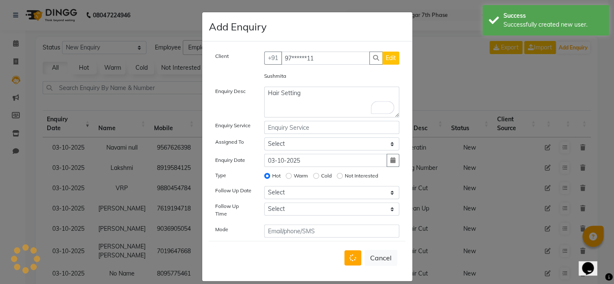
select select
radio input "false"
select select
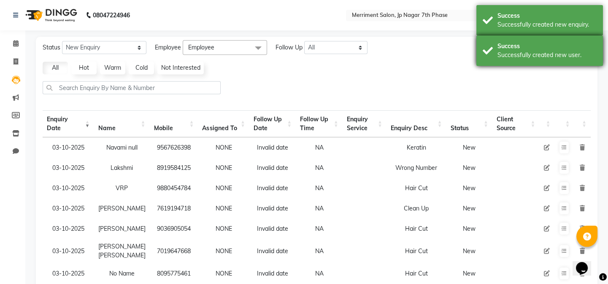
click at [576, 54] on div "Successfully created new user." at bounding box center [547, 55] width 99 height 9
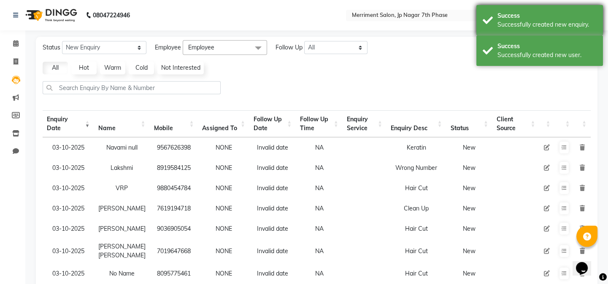
click at [574, 26] on div "Successfully created new enquiry." at bounding box center [547, 24] width 99 height 9
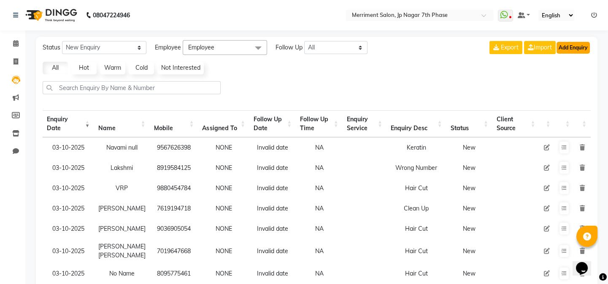
click at [581, 51] on button "Add Enquiry" at bounding box center [573, 48] width 33 height 12
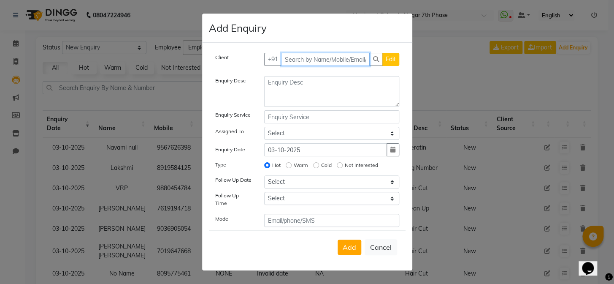
click at [302, 60] on input "text" at bounding box center [325, 59] width 89 height 13
paste input "9986761214"
type input "9986761214"
click at [388, 59] on span "Add Client" at bounding box center [382, 59] width 28 height 8
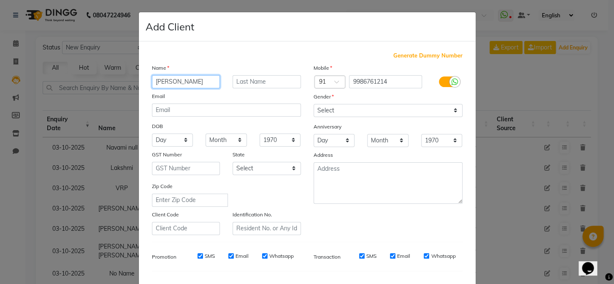
type input "Sowjanya"
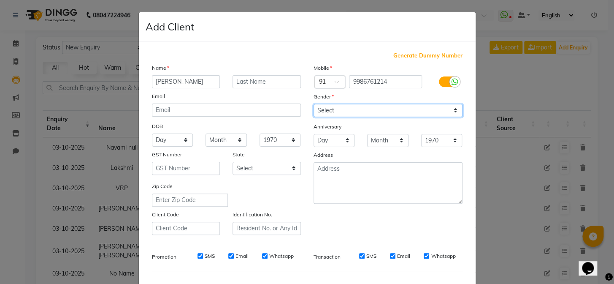
drag, startPoint x: 384, startPoint y: 110, endPoint x: 371, endPoint y: 115, distance: 14.0
click at [384, 110] on select "Select Male Female Other Prefer Not To Say" at bounding box center [388, 110] width 149 height 13
select select "female"
click at [314, 104] on select "Select Male Female Other Prefer Not To Say" at bounding box center [388, 110] width 149 height 13
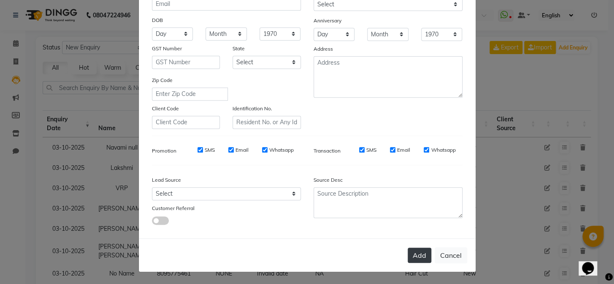
click at [419, 254] on button "Add" at bounding box center [420, 254] width 24 height 15
type input "99******14"
select select
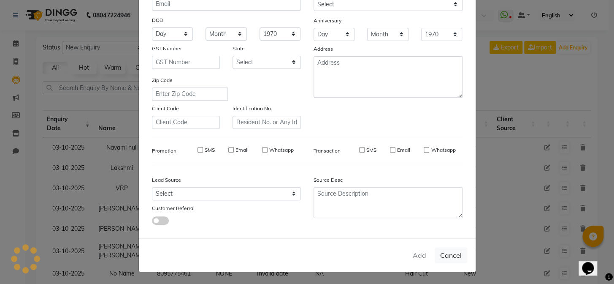
select select
checkbox input "false"
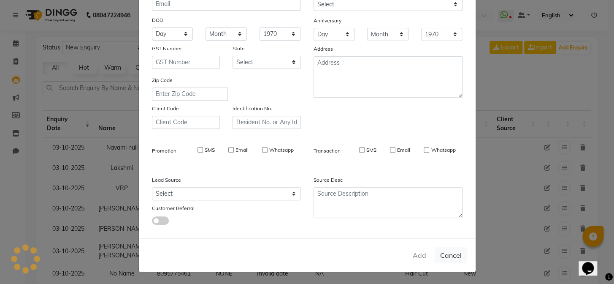
checkbox input "false"
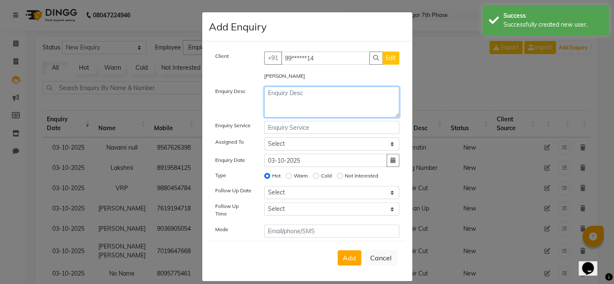
click at [316, 96] on textarea at bounding box center [331, 102] width 135 height 31
type textarea "Hair Spa"
click at [349, 253] on span "Add" at bounding box center [350, 257] width 14 height 8
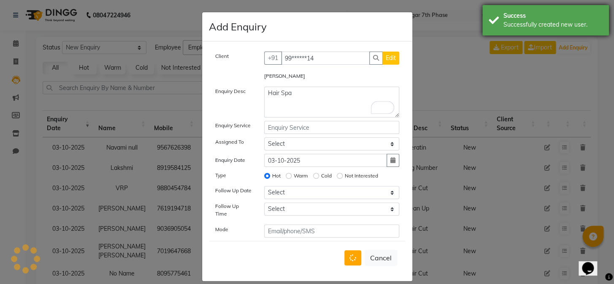
select select
radio input "false"
select select
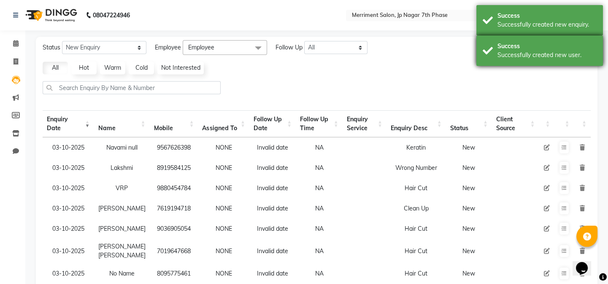
click at [573, 50] on div "Success" at bounding box center [547, 46] width 99 height 9
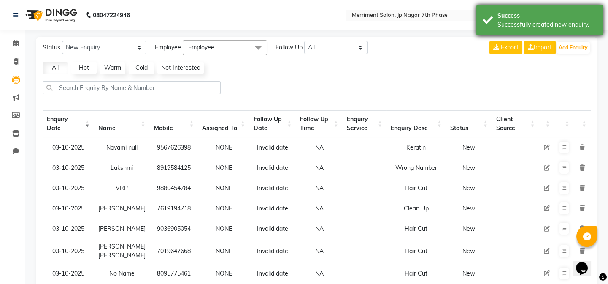
click at [570, 20] on div "Successfully created new enquiry." at bounding box center [547, 24] width 99 height 9
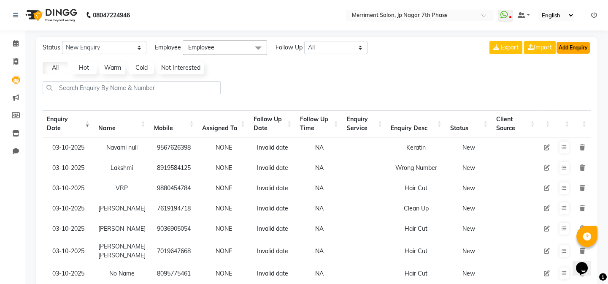
click at [574, 44] on button "Add Enquiry" at bounding box center [573, 48] width 33 height 12
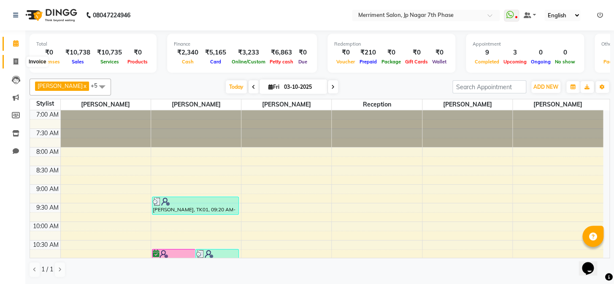
click at [21, 62] on span at bounding box center [15, 62] width 15 height 10
select select "service"
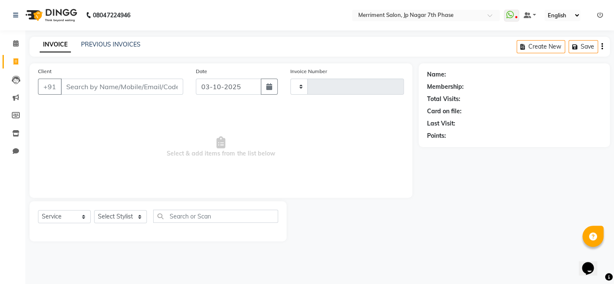
type input "5024"
select select "4110"
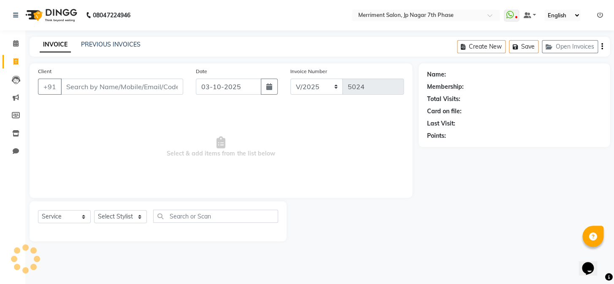
drag, startPoint x: 127, startPoint y: 80, endPoint x: 133, endPoint y: 80, distance: 5.9
click at [127, 80] on input "Client" at bounding box center [122, 86] width 122 height 16
select select "package"
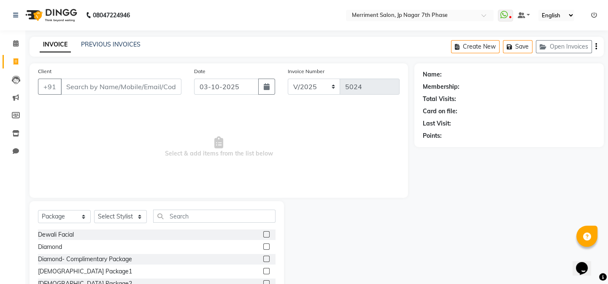
click at [128, 85] on input "Client" at bounding box center [121, 86] width 121 height 16
paste input "7483471798"
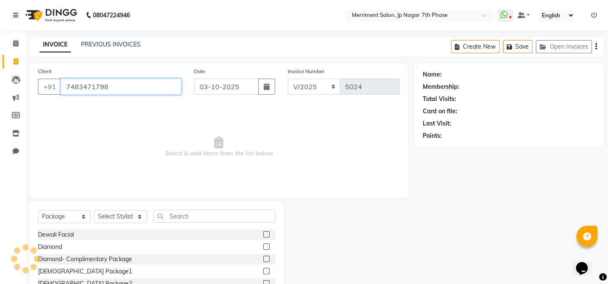
type input "7483471798"
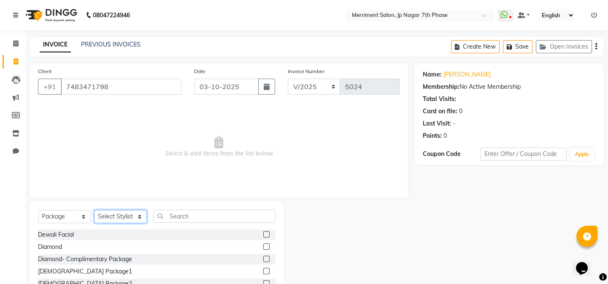
drag, startPoint x: 127, startPoint y: 215, endPoint x: 126, endPoint y: 211, distance: 4.4
click at [127, 215] on select "Select Stylist Chiru [PERSON_NAME] [PERSON_NAME] Nirmal [PERSON_NAME] Priyanka …" at bounding box center [120, 216] width 53 height 13
select select "75887"
click at [94, 210] on select "Select Stylist Chiru [PERSON_NAME] [PERSON_NAME] Nirmal [PERSON_NAME] Priyanka …" at bounding box center [120, 216] width 53 height 13
click at [597, 49] on button "button" at bounding box center [596, 47] width 2 height 20
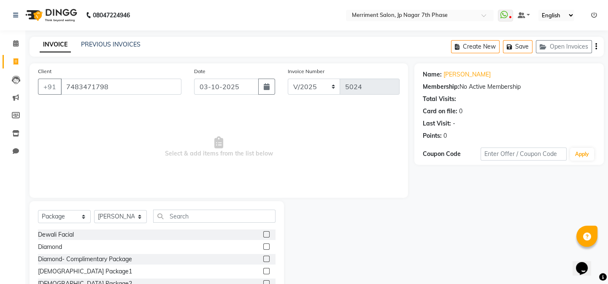
select select "package"
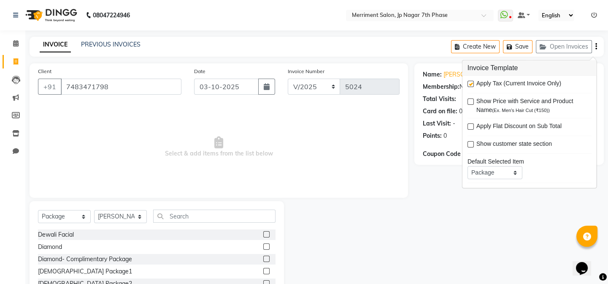
click at [468, 85] on label at bounding box center [471, 84] width 6 height 6
click at [468, 85] on input "checkbox" at bounding box center [470, 83] width 5 height 5
checkbox input "false"
click at [205, 219] on input "text" at bounding box center [214, 215] width 122 height 13
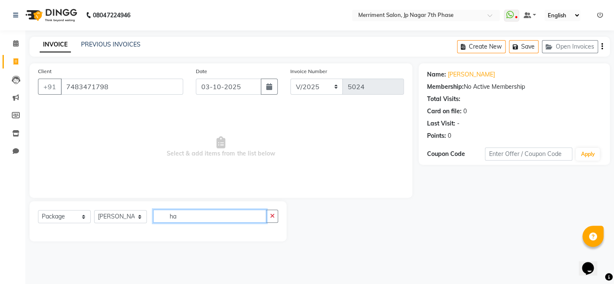
type input "h"
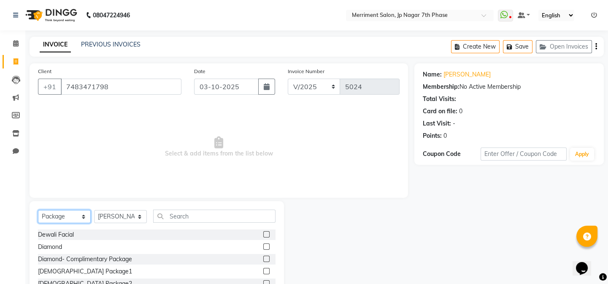
click at [67, 216] on select "Select Service Product Membership Package Voucher Prepaid Gift Card" at bounding box center [64, 216] width 53 height 13
select select "service"
click at [38, 210] on select "Select Service Product Membership Package Voucher Prepaid Gift Card" at bounding box center [64, 216] width 53 height 13
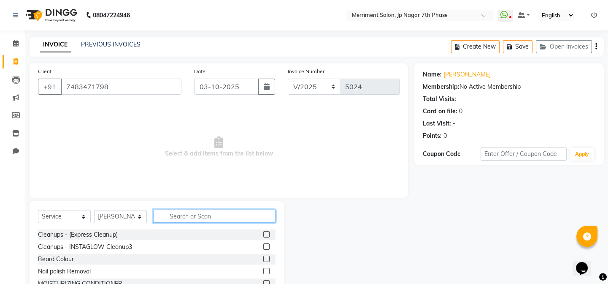
click at [190, 214] on input "text" at bounding box center [214, 215] width 122 height 13
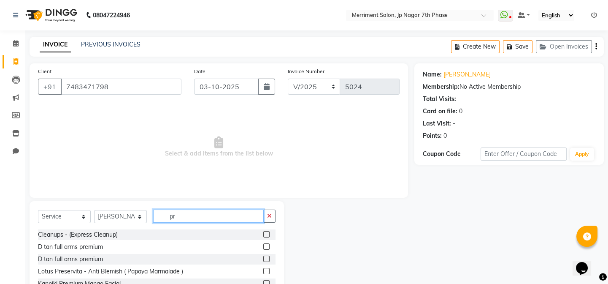
type input "p"
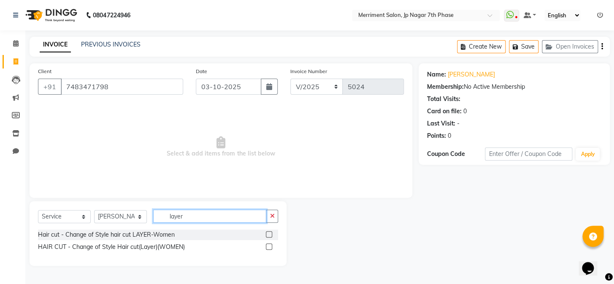
type input "layer"
click at [270, 236] on label at bounding box center [269, 234] width 6 height 6
click at [270, 236] on input "checkbox" at bounding box center [268, 234] width 5 height 5
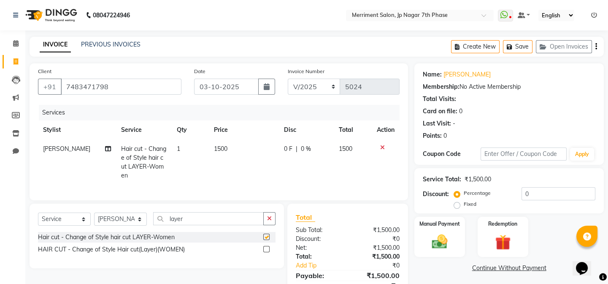
checkbox input "false"
drag, startPoint x: 220, startPoint y: 216, endPoint x: 147, endPoint y: 204, distance: 74.0
click at [147, 204] on div "Select Service Product Membership Package Voucher Prepaid Gift Card Select Styl…" at bounding box center [157, 235] width 254 height 65
drag, startPoint x: 122, startPoint y: 216, endPoint x: 121, endPoint y: 212, distance: 4.5
click at [122, 216] on select "Select Stylist Chiru [PERSON_NAME] [PERSON_NAME] Nirmal [PERSON_NAME] Priyanka …" at bounding box center [120, 218] width 53 height 13
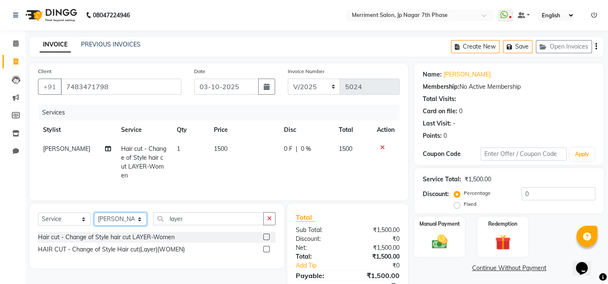
select select "90976"
click at [94, 212] on select "Select Stylist Chiru [PERSON_NAME] [PERSON_NAME] Nirmal [PERSON_NAME] Priyanka …" at bounding box center [120, 218] width 53 height 13
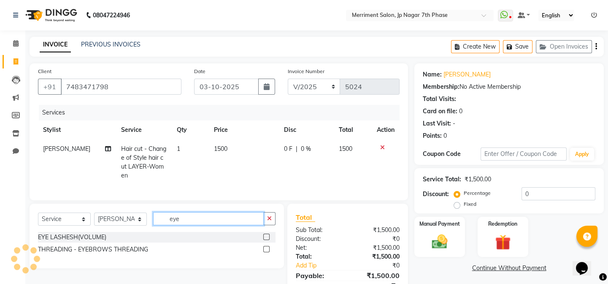
type input "eye"
click at [265, 249] on label at bounding box center [266, 249] width 6 height 6
click at [265, 249] on input "checkbox" at bounding box center [265, 248] width 5 height 5
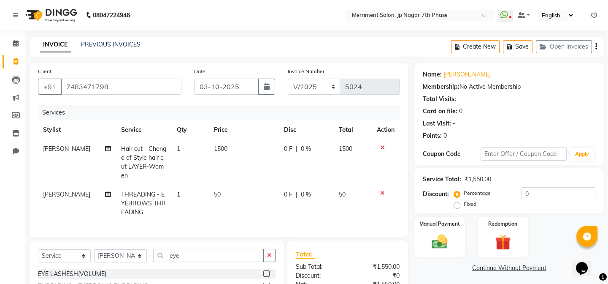
checkbox input "false"
drag, startPoint x: 174, startPoint y: 255, endPoint x: 38, endPoint y: 233, distance: 138.5
click at [38, 233] on div "Client [PHONE_NUMBER] Date [DATE] Invoice Number V/2025 V/[PHONE_NUMBER] Servic…" at bounding box center [218, 204] width 391 height 283
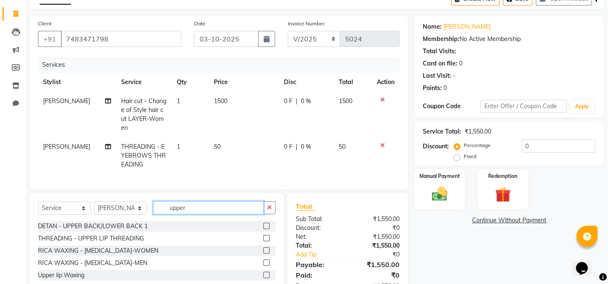
scroll to position [80, 0]
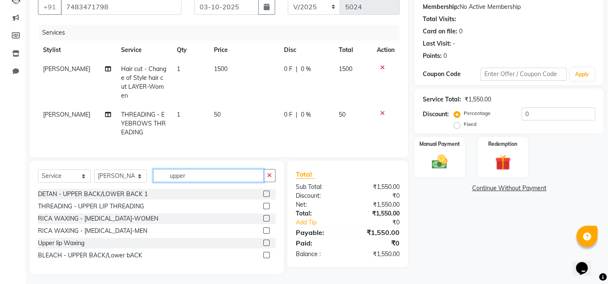
type input "upper"
click at [266, 205] on label at bounding box center [266, 206] width 6 height 6
click at [266, 205] on input "checkbox" at bounding box center [265, 205] width 5 height 5
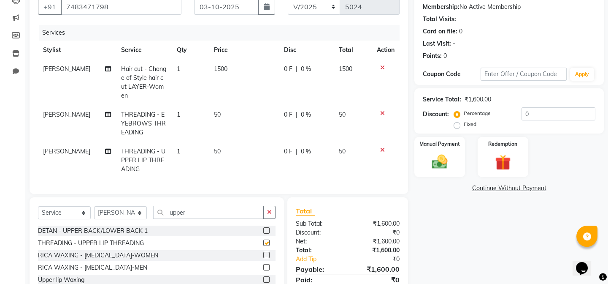
checkbox input "false"
drag, startPoint x: 217, startPoint y: 210, endPoint x: 151, endPoint y: 205, distance: 66.4
click at [151, 206] on div "Select Service Product Membership Package Voucher Prepaid Gift Card Select Styl…" at bounding box center [157, 216] width 238 height 20
click at [382, 110] on icon at bounding box center [382, 113] width 5 height 6
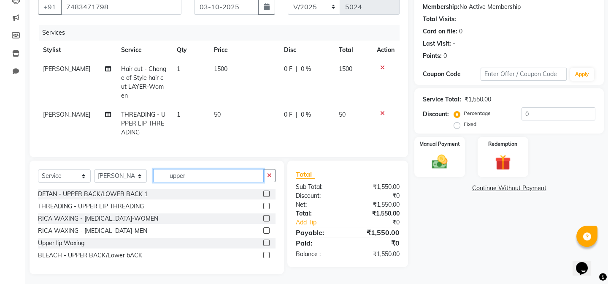
drag, startPoint x: 199, startPoint y: 171, endPoint x: 164, endPoint y: 177, distance: 35.5
click at [164, 177] on input "upper" at bounding box center [208, 175] width 111 height 13
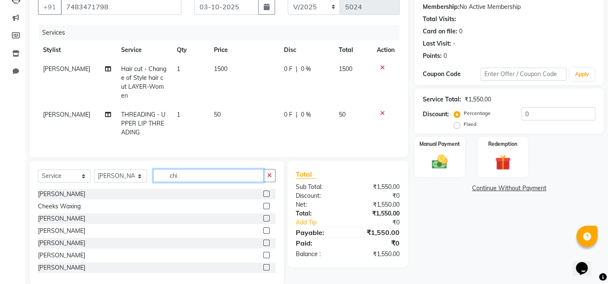
scroll to position [72, 0]
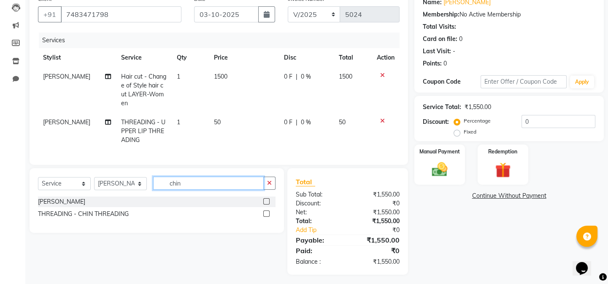
type input "chin"
click at [265, 210] on label at bounding box center [266, 213] width 6 height 6
click at [265, 211] on input "checkbox" at bounding box center [265, 213] width 5 height 5
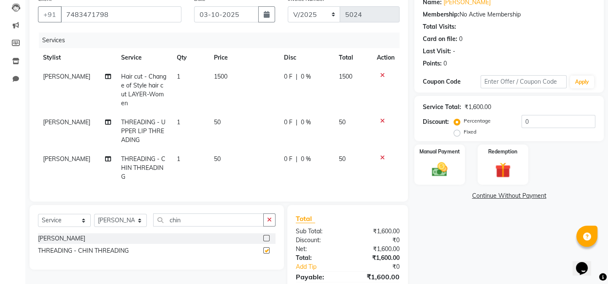
checkbox input "false"
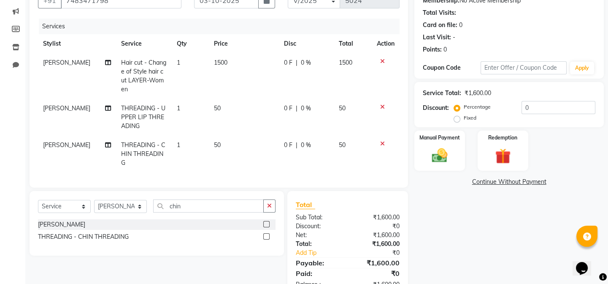
scroll to position [109, 0]
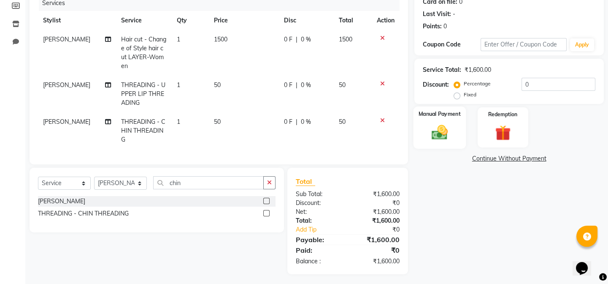
click at [422, 110] on label "Manual Payment" at bounding box center [440, 114] width 42 height 8
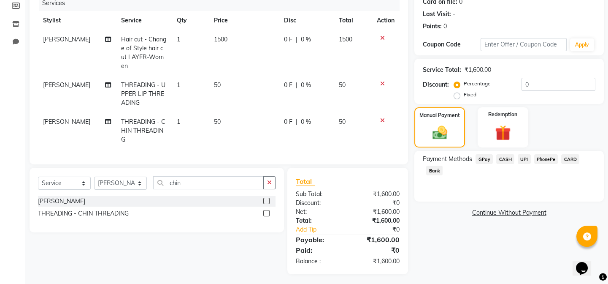
click at [508, 159] on span "CASH" at bounding box center [505, 159] width 18 height 10
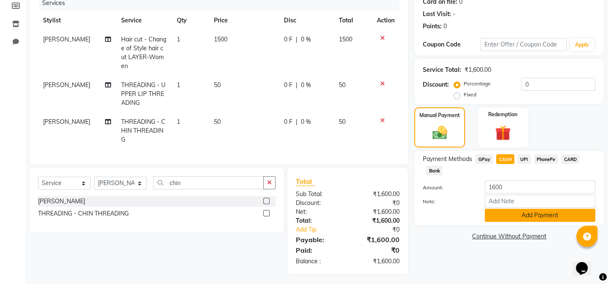
click at [531, 215] on button "Add Payment" at bounding box center [540, 214] width 111 height 13
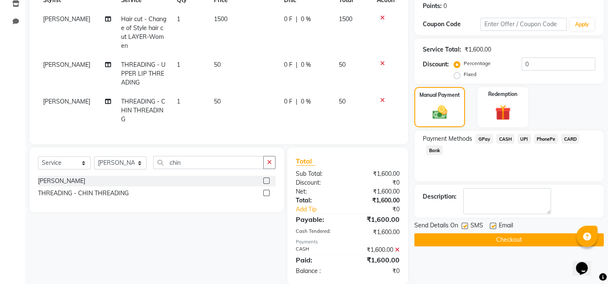
scroll to position [139, 0]
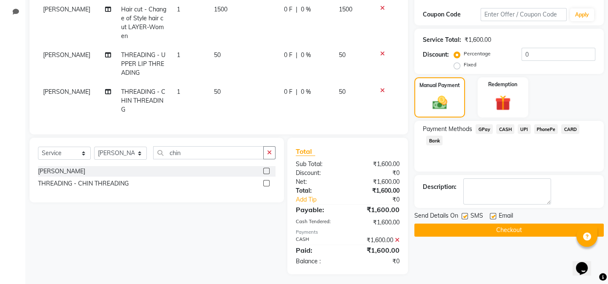
click at [495, 228] on button "Checkout" at bounding box center [508, 229] width 189 height 13
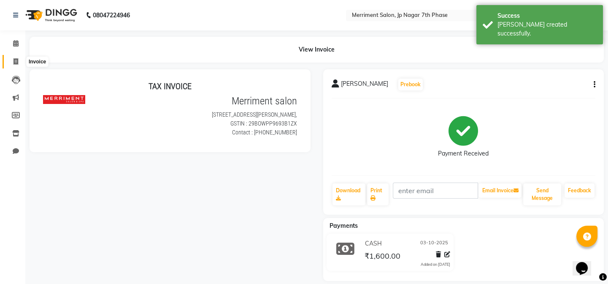
click at [21, 57] on span at bounding box center [15, 62] width 15 height 10
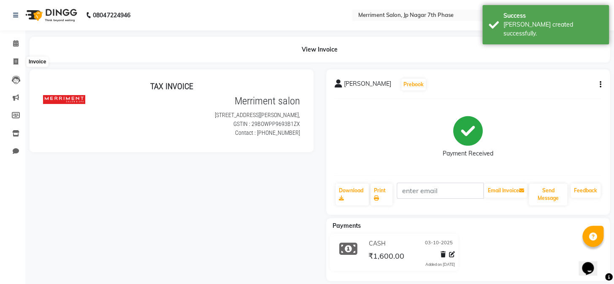
select select "service"
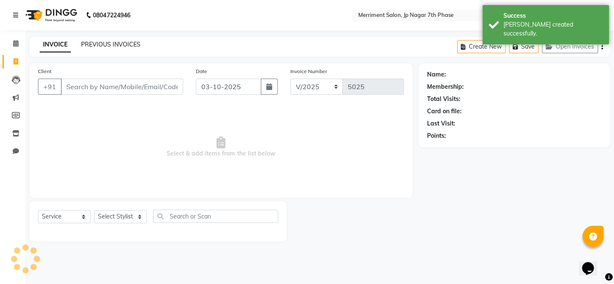
click at [114, 45] on link "PREVIOUS INVOICES" at bounding box center [110, 45] width 59 height 8
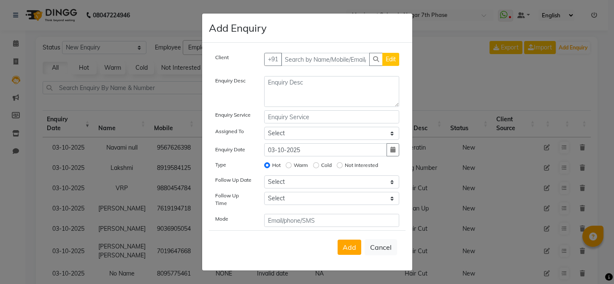
select select "10"
click at [319, 65] on input "text" at bounding box center [325, 59] width 89 height 13
type input "8453218448"
click at [376, 55] on button "Add Client" at bounding box center [381, 59] width 35 height 13
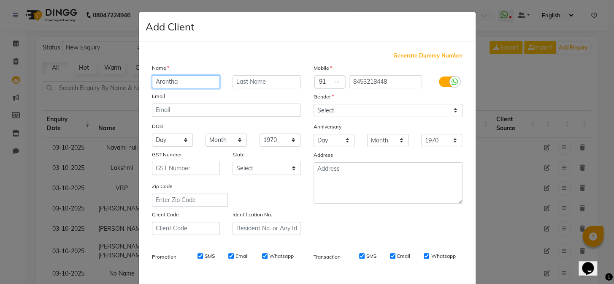
type input "Arantha"
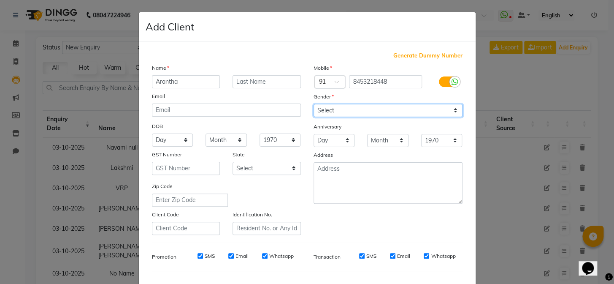
click at [328, 110] on select "Select [DEMOGRAPHIC_DATA] [DEMOGRAPHIC_DATA] Other Prefer Not To Say" at bounding box center [388, 110] width 149 height 13
select select "female"
click at [314, 104] on select "Select Male Female Other Prefer Not To Say" at bounding box center [388, 110] width 149 height 13
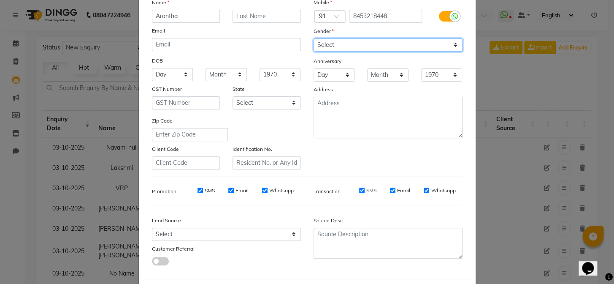
scroll to position [108, 0]
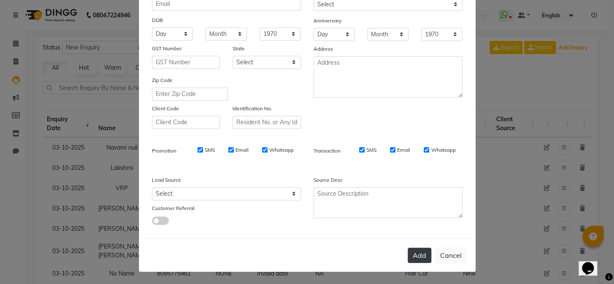
click at [413, 254] on button "Add" at bounding box center [420, 254] width 24 height 15
type input "84******48"
select select
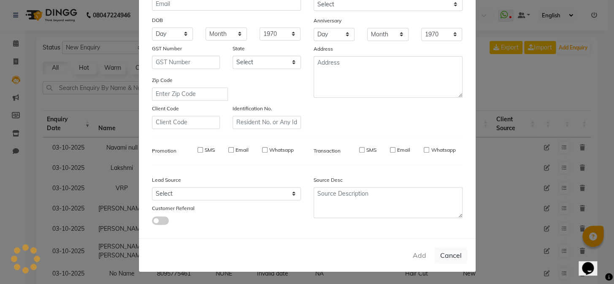
select select
checkbox input "false"
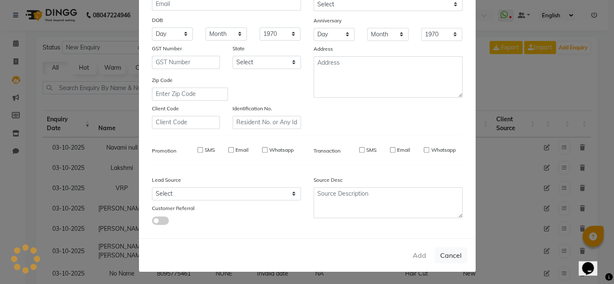
checkbox input "false"
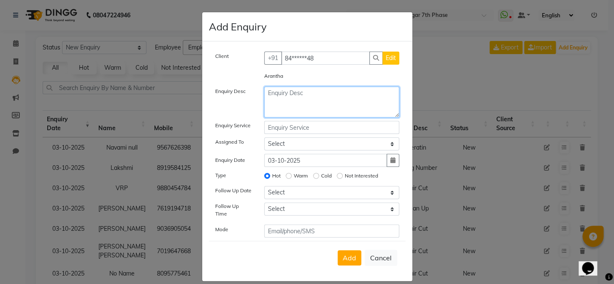
click at [312, 102] on textarea at bounding box center [331, 102] width 135 height 31
type textarea "color"
drag, startPoint x: 339, startPoint y: 254, endPoint x: 350, endPoint y: 241, distance: 16.5
click at [340, 254] on button "Add" at bounding box center [350, 257] width 24 height 15
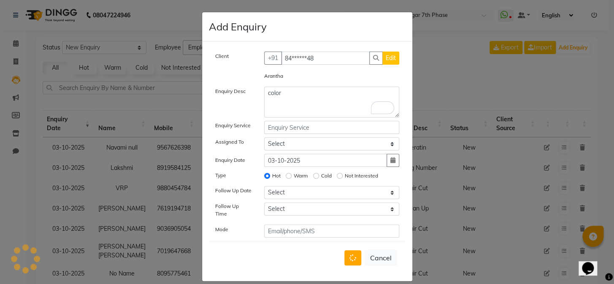
select select
radio input "false"
select select
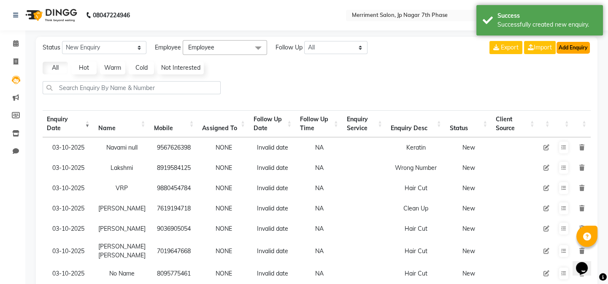
click at [578, 43] on button "Add Enquiry" at bounding box center [573, 48] width 33 height 12
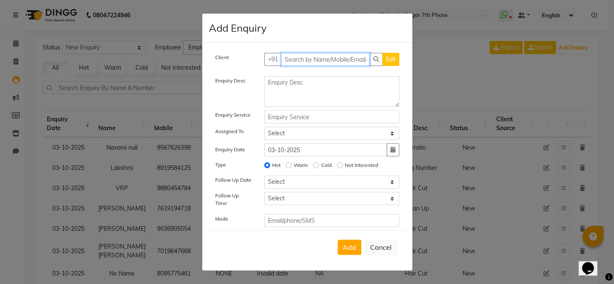
click at [303, 61] on input "text" at bounding box center [325, 59] width 89 height 13
paste input "9686255119"
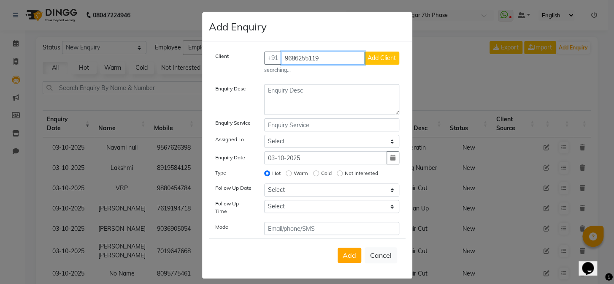
type input "9686255119"
click at [377, 61] on span "Add Client" at bounding box center [382, 58] width 28 height 8
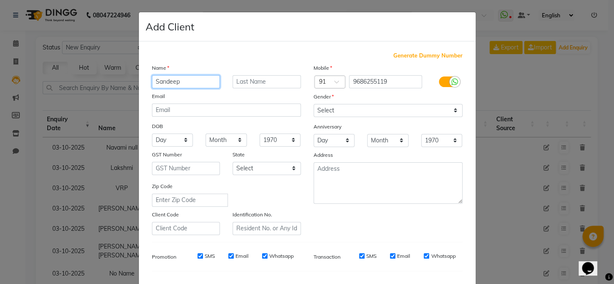
type input "Sandeep"
click at [325, 103] on div "Gender" at bounding box center [320, 98] width 27 height 12
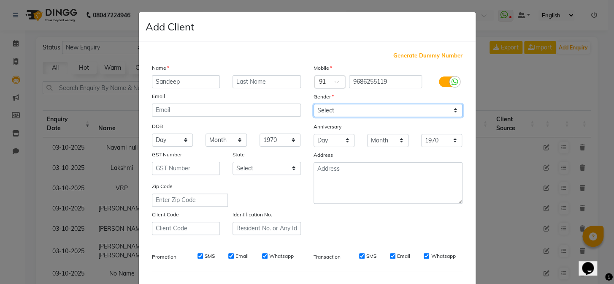
click at [329, 111] on select "Select Male Female Other Prefer Not To Say" at bounding box center [388, 110] width 149 height 13
select select "female"
click at [314, 104] on select "Select Male Female Other Prefer Not To Say" at bounding box center [388, 110] width 149 height 13
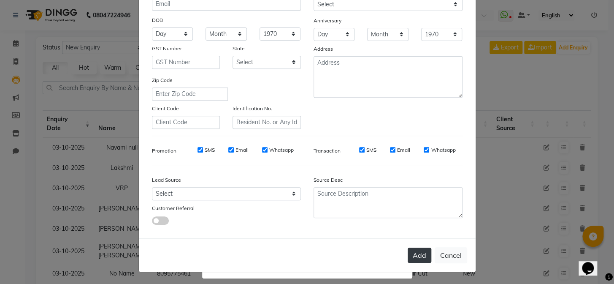
click at [413, 251] on button "Add" at bounding box center [420, 254] width 24 height 15
type input "96******19"
select select
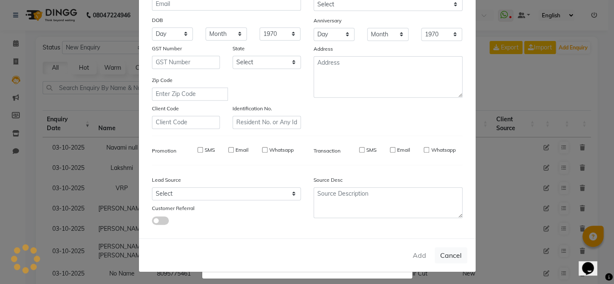
select select
checkbox input "false"
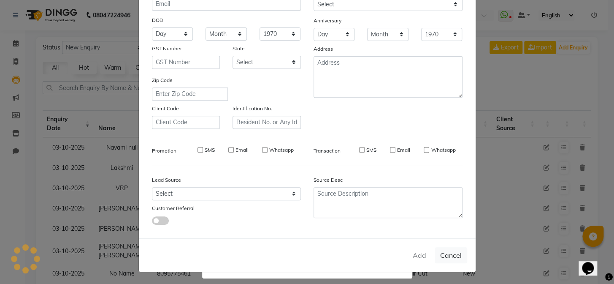
checkbox input "false"
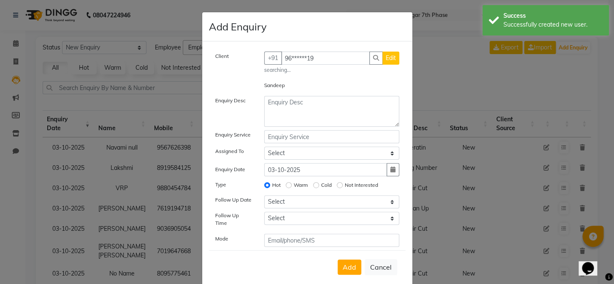
click at [392, 57] on span "Edit" at bounding box center [391, 58] width 10 height 8
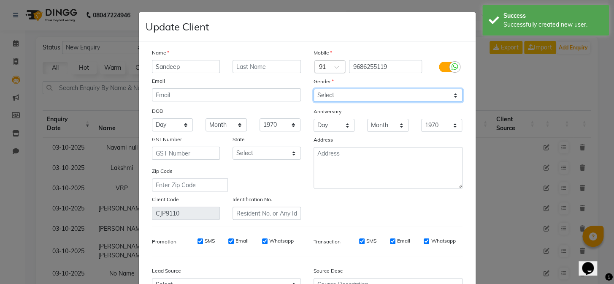
click at [326, 98] on select "Select Male Female Other Prefer Not To Say" at bounding box center [388, 95] width 149 height 13
select select "male"
click at [314, 89] on select "Select Male Female Other Prefer Not To Say" at bounding box center [388, 95] width 149 height 13
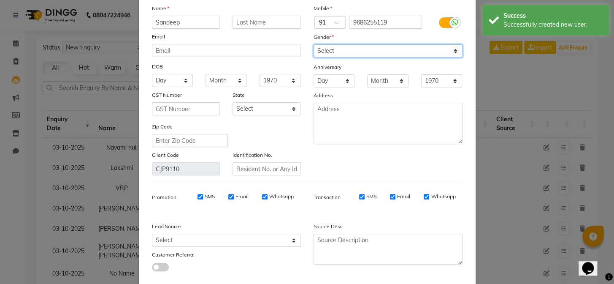
scroll to position [93, 0]
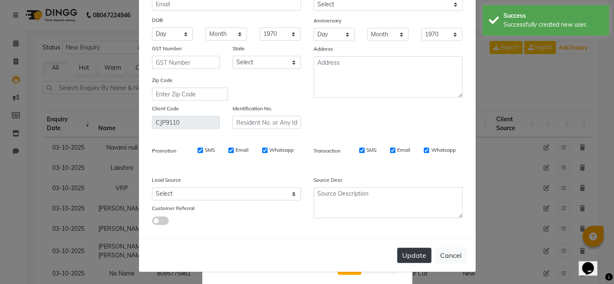
click at [421, 253] on button "Update" at bounding box center [414, 254] width 34 height 15
select select
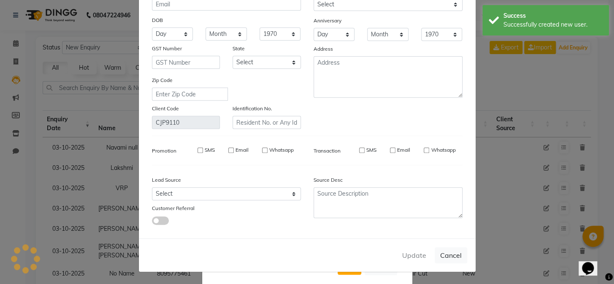
select select
checkbox input "false"
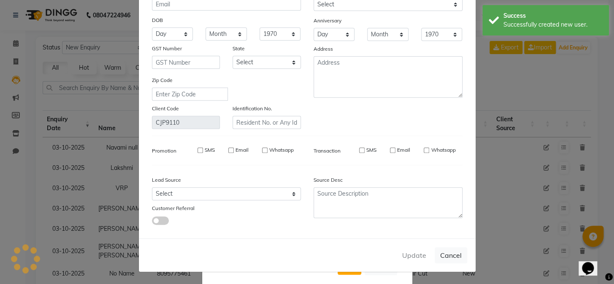
checkbox input "false"
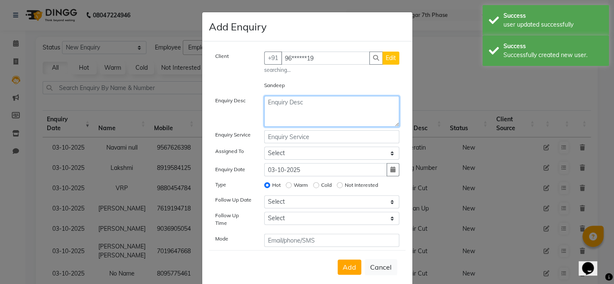
click at [323, 104] on textarea at bounding box center [331, 111] width 135 height 31
type textarea "Hair Cut"
click at [346, 268] on button "Add" at bounding box center [350, 266] width 24 height 15
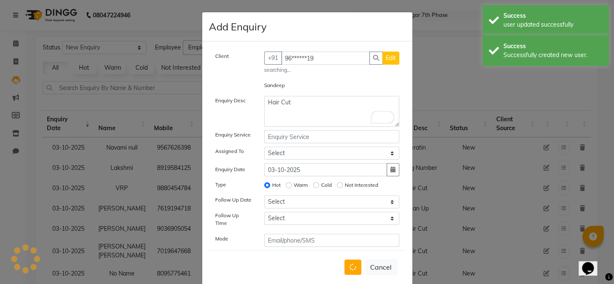
select select
radio input "false"
select select
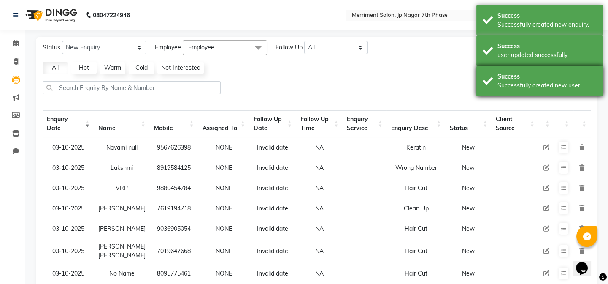
click at [561, 73] on div "All Hot Warm Cold Not Interested" at bounding box center [316, 68] width 555 height 13
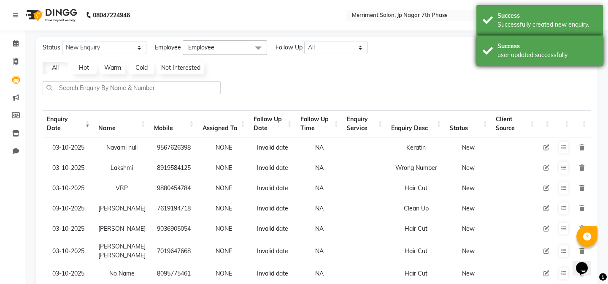
click at [565, 54] on div "user updated successfully" at bounding box center [547, 55] width 99 height 9
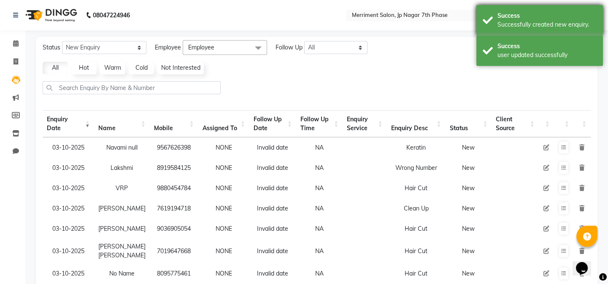
click at [559, 17] on div "Success" at bounding box center [547, 15] width 99 height 9
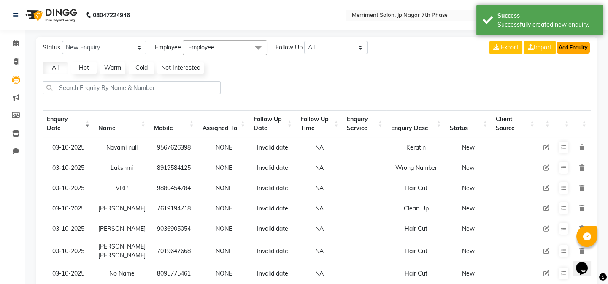
click at [577, 46] on button "Add Enquiry" at bounding box center [573, 48] width 33 height 12
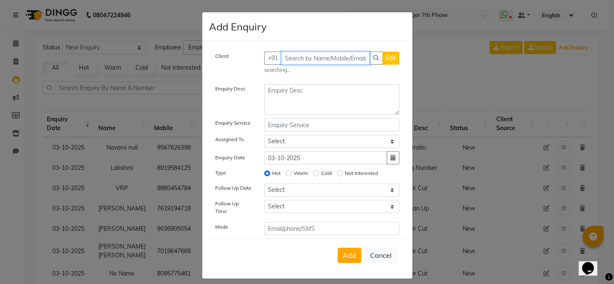
click at [312, 56] on input "text" at bounding box center [325, 57] width 89 height 13
paste input "9141155979"
type input "9141155979"
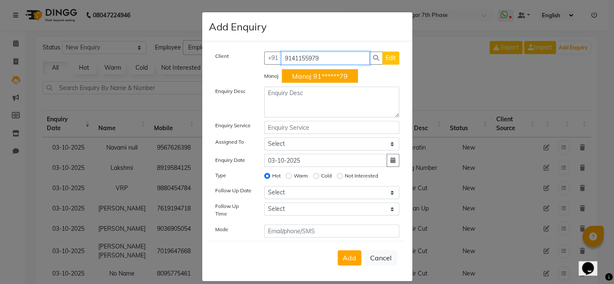
drag, startPoint x: 331, startPoint y: 62, endPoint x: 238, endPoint y: 73, distance: 94.0
click at [238, 73] on div "Client +91 9141155979 Manoj 91******79 Edit Manoj Enquiry Desc Enquiry Service …" at bounding box center [307, 144] width 197 height 186
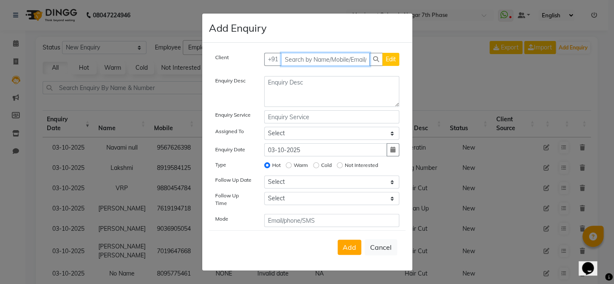
click at [316, 58] on input "text" at bounding box center [325, 59] width 89 height 13
paste input "9845082609"
type input "9845082609"
click at [378, 60] on span "Add Client" at bounding box center [382, 59] width 28 height 8
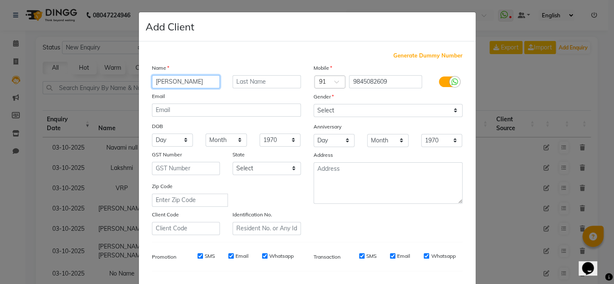
type input "Sriniwas"
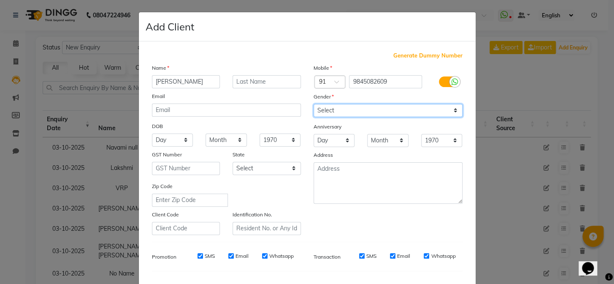
click at [330, 108] on select "Select Male Female Other Prefer Not To Say" at bounding box center [388, 110] width 149 height 13
select select "male"
click at [314, 104] on select "Select Male Female Other Prefer Not To Say" at bounding box center [388, 110] width 149 height 13
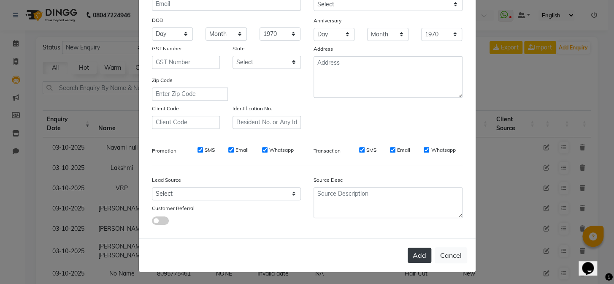
click at [417, 251] on button "Add" at bounding box center [420, 254] width 24 height 15
type input "98******09"
select select
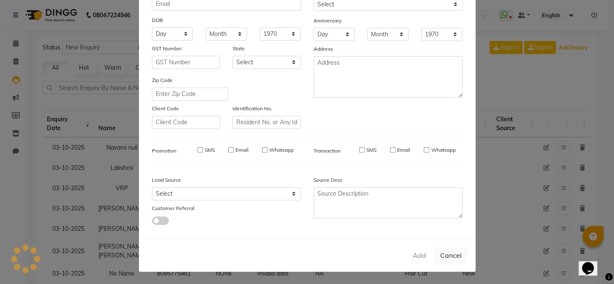
select select
checkbox input "false"
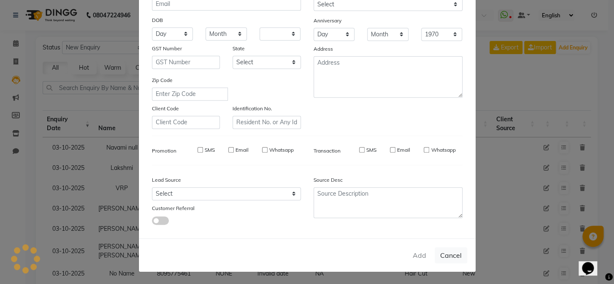
checkbox input "false"
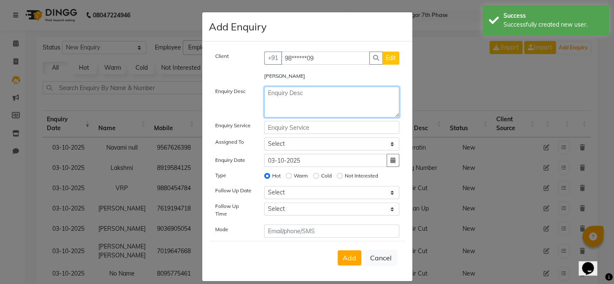
click at [284, 97] on textarea at bounding box center [331, 102] width 135 height 31
type textarea "Hair Cut"
click at [347, 253] on span "Add" at bounding box center [350, 257] width 14 height 8
select select
radio input "false"
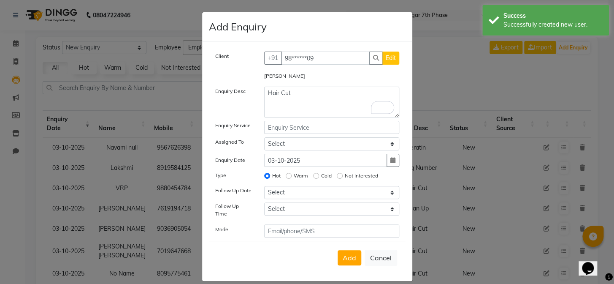
select select
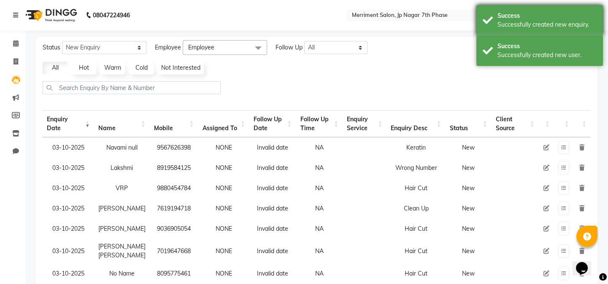
drag, startPoint x: 577, startPoint y: 50, endPoint x: 575, endPoint y: 21, distance: 28.8
click at [577, 48] on div "Success" at bounding box center [547, 46] width 99 height 9
click at [576, 17] on div "Success" at bounding box center [547, 15] width 99 height 9
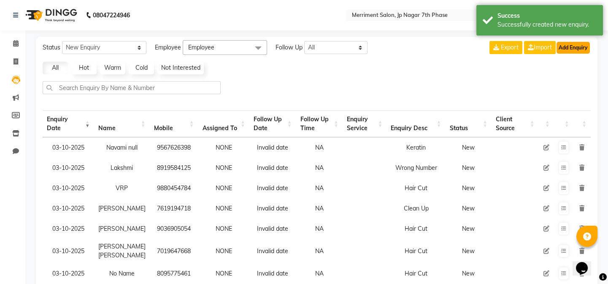
click at [586, 46] on button "Add Enquiry" at bounding box center [573, 48] width 33 height 12
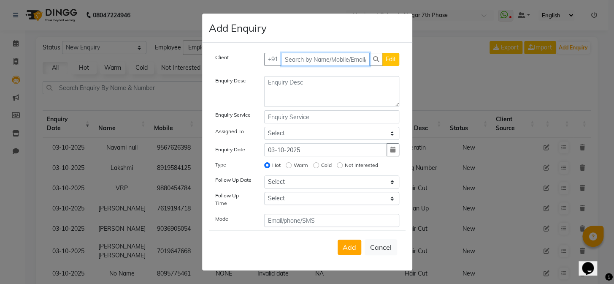
click at [299, 62] on input "text" at bounding box center [325, 59] width 89 height 13
paste input "9739496889"
type input "9739496889"
click at [375, 59] on span "Add Client" at bounding box center [382, 59] width 28 height 8
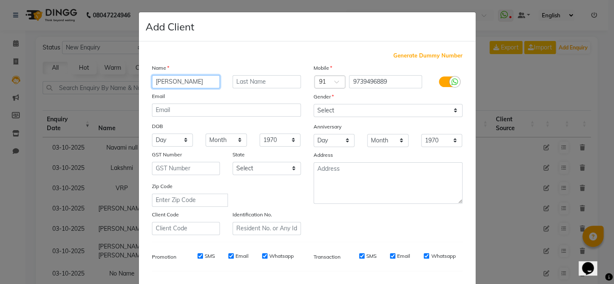
type input "Athrav"
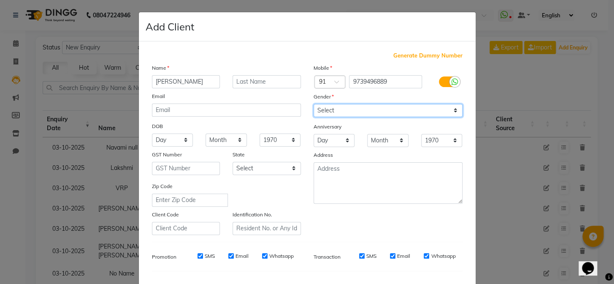
click at [385, 104] on select "Select Male Female Other Prefer Not To Say" at bounding box center [388, 110] width 149 height 13
select select "male"
click at [314, 104] on select "Select Male Female Other Prefer Not To Say" at bounding box center [388, 110] width 149 height 13
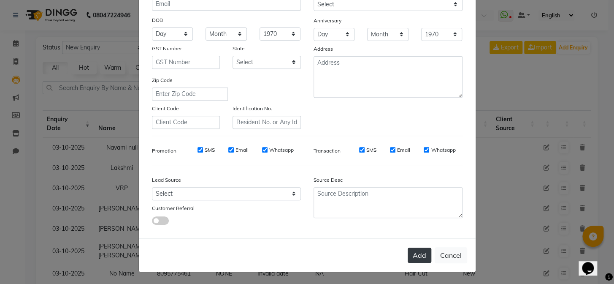
click at [415, 251] on button "Add" at bounding box center [420, 254] width 24 height 15
type input "97******89"
select select
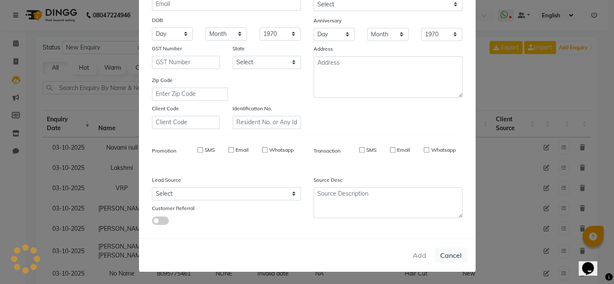
select select
checkbox input "false"
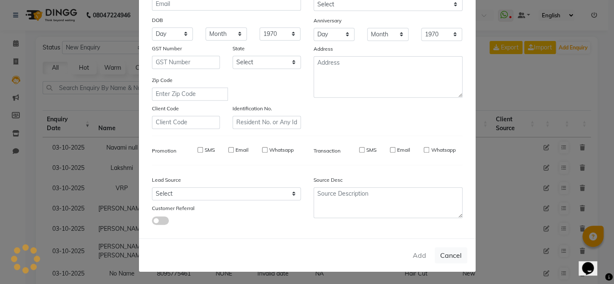
checkbox input "false"
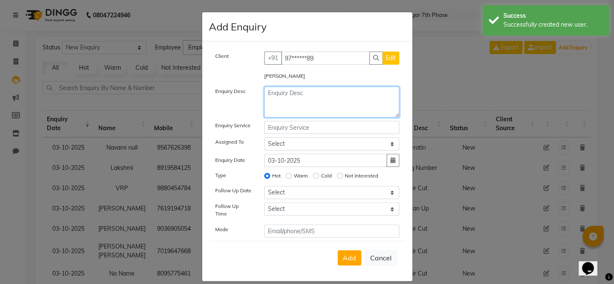
click at [282, 92] on textarea at bounding box center [331, 102] width 135 height 31
type textarea "AHi"
drag, startPoint x: 291, startPoint y: 92, endPoint x: 187, endPoint y: 97, distance: 104.3
click at [187, 97] on ngb-modal-window "Add Enquiry Client +91 97******89 Edit Athrav Enquiry Desc AHi Enquiry Service …" at bounding box center [307, 142] width 614 height 284
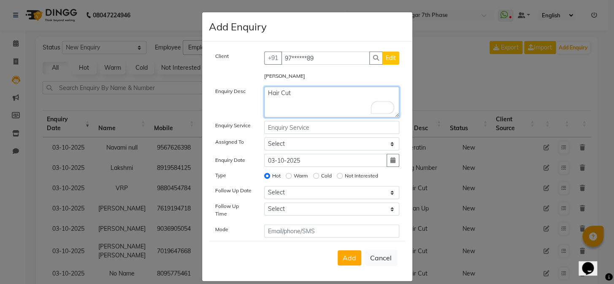
type textarea "Hair Cut"
click at [334, 249] on div "Add Cancel" at bounding box center [307, 257] width 197 height 33
click at [343, 253] on span "Add" at bounding box center [350, 257] width 14 height 8
select select
radio input "false"
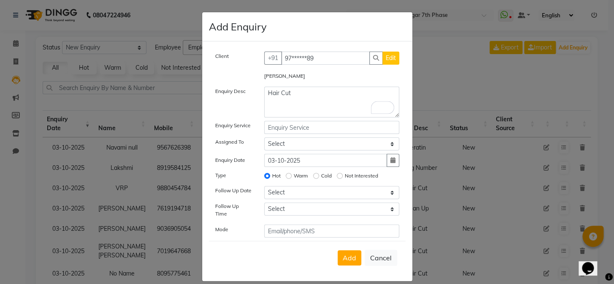
select select
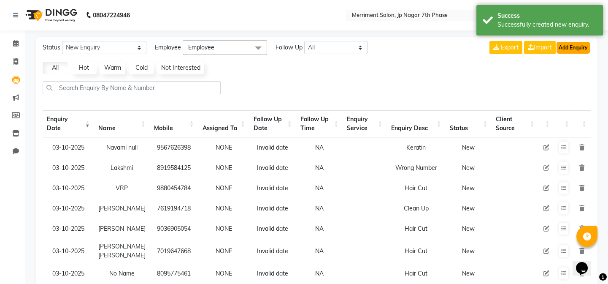
click at [575, 47] on button "Add Enquiry" at bounding box center [573, 48] width 33 height 12
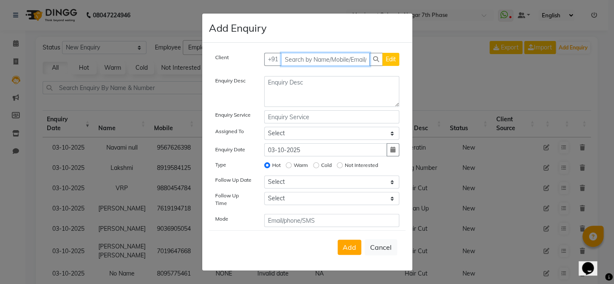
click at [302, 65] on input "text" at bounding box center [325, 59] width 89 height 13
paste input "9606507875"
type input "9606507875"
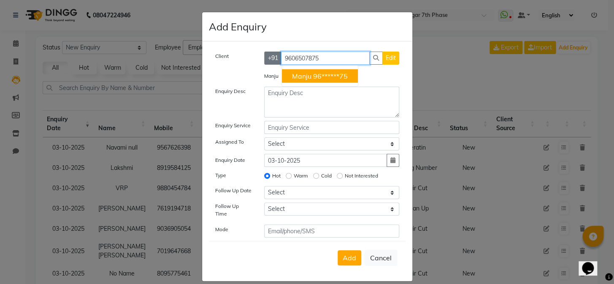
drag, startPoint x: 337, startPoint y: 57, endPoint x: 266, endPoint y: 64, distance: 71.7
click at [266, 64] on div "+91 9606507875 Manju 96******75 Edit" at bounding box center [331, 57] width 135 height 13
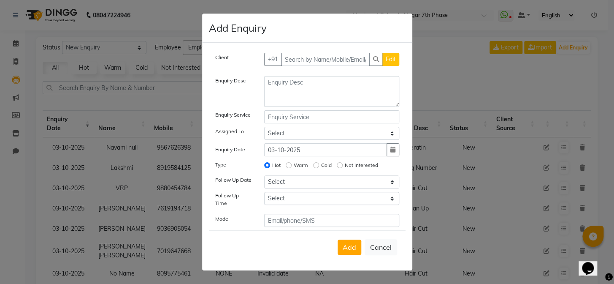
drag, startPoint x: 297, startPoint y: 55, endPoint x: 292, endPoint y: 63, distance: 10.0
click at [298, 55] on div "Client +91 Edit Enquiry Desc Enquiry Service Assigned To Select Chiru Monish Sh…" at bounding box center [307, 156] width 210 height 227
click at [296, 61] on input "text" at bounding box center [325, 59] width 89 height 13
paste input "7829117213"
type input "7829117213"
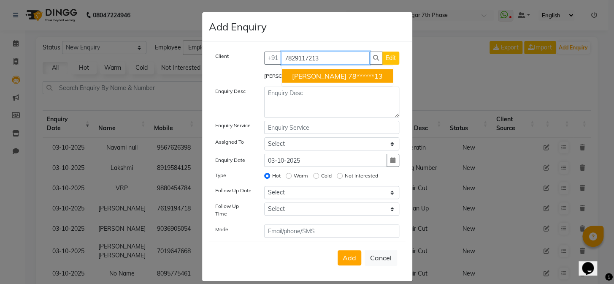
drag, startPoint x: 334, startPoint y: 56, endPoint x: 0, endPoint y: 100, distance: 337.2
click at [0, 100] on ngb-modal-window "Add Enquiry Client +91 7829117213 Sucharita 78******13 Edit Sucharita Enquiry D…" at bounding box center [307, 142] width 614 height 284
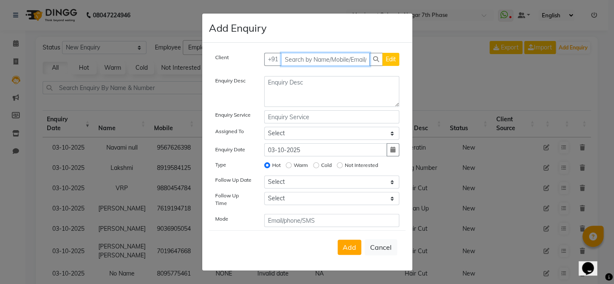
click at [323, 56] on input "text" at bounding box center [325, 59] width 89 height 13
paste input "99160517154"
type input "99160517154"
click at [379, 59] on span "Add Client" at bounding box center [382, 59] width 28 height 8
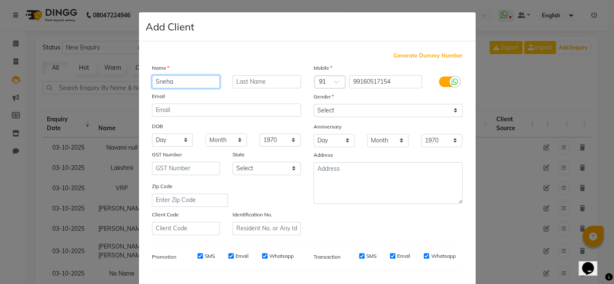
type input "Sneha"
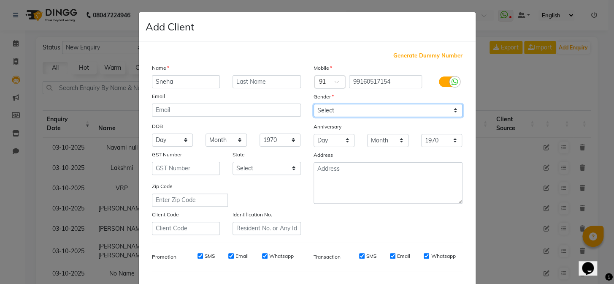
drag, startPoint x: 393, startPoint y: 107, endPoint x: 383, endPoint y: 112, distance: 11.3
click at [393, 107] on select "Select Male Female Other Prefer Not To Say" at bounding box center [388, 110] width 149 height 13
select select "female"
click at [314, 104] on select "Select Male Female Other Prefer Not To Say" at bounding box center [388, 110] width 149 height 13
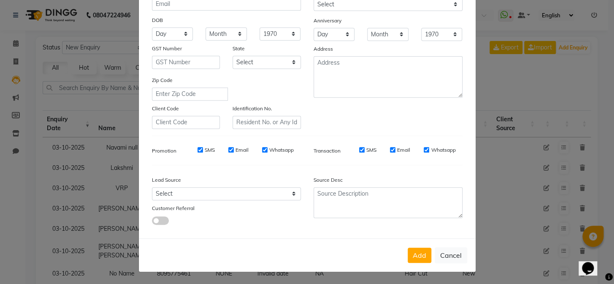
drag, startPoint x: 421, startPoint y: 259, endPoint x: 496, endPoint y: 143, distance: 137.9
click at [421, 259] on button "Add" at bounding box center [420, 254] width 24 height 15
type input "99*******54"
select select
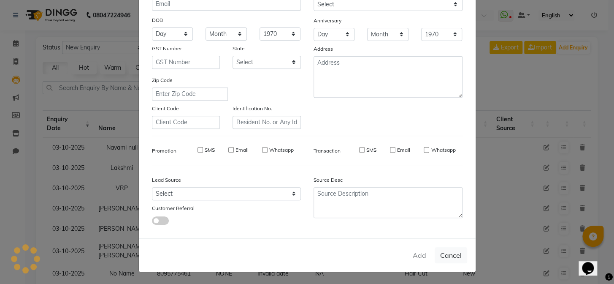
select select
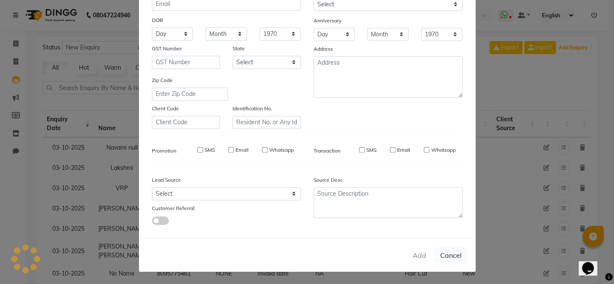
checkbox input "false"
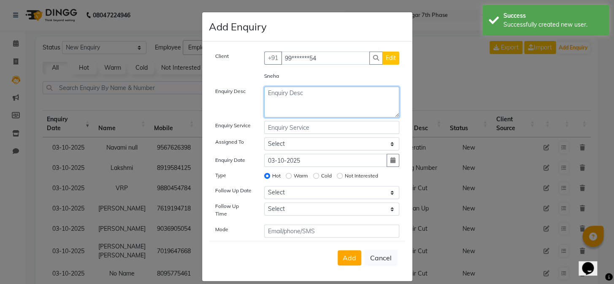
click at [328, 102] on textarea at bounding box center [331, 102] width 135 height 31
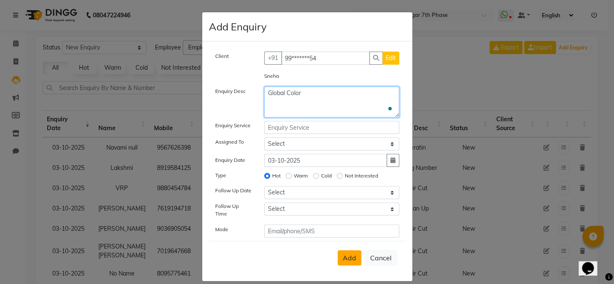
type textarea "Global Color"
click at [352, 253] on span "Add" at bounding box center [350, 257] width 14 height 8
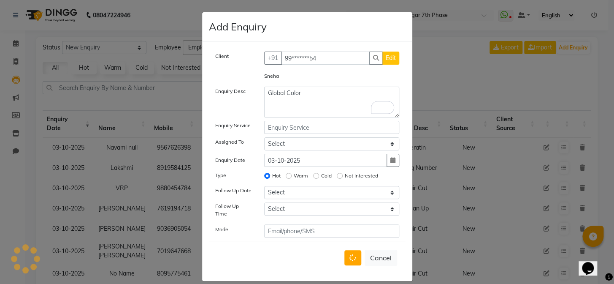
select select
radio input "false"
select select
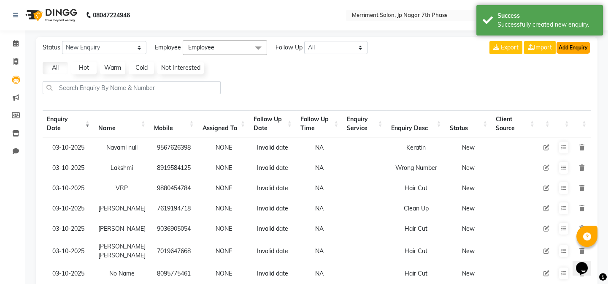
click at [582, 42] on button "Add Enquiry" at bounding box center [573, 48] width 33 height 12
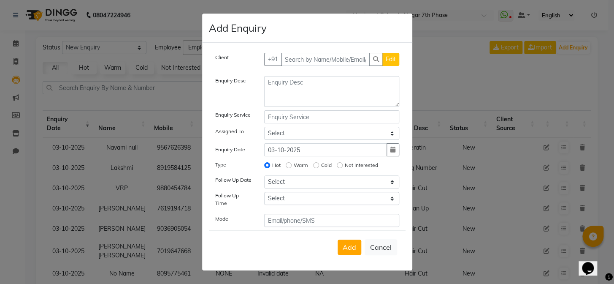
click at [326, 49] on div "Client +91 Edit Enquiry Desc Enquiry Service Assigned To Select Chiru Monish Sh…" at bounding box center [307, 156] width 210 height 227
click at [329, 61] on input "text" at bounding box center [325, 59] width 89 height 13
paste input "9677092673"
type input "9677092673"
click at [371, 63] on span "Add Client" at bounding box center [382, 59] width 28 height 8
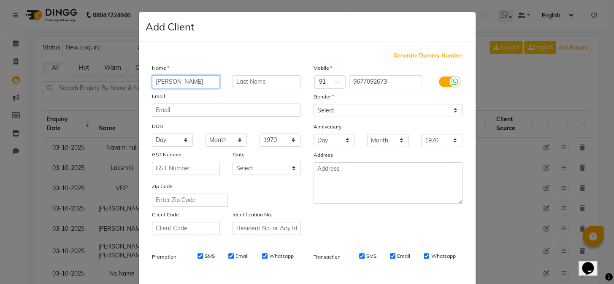
type input "syed"
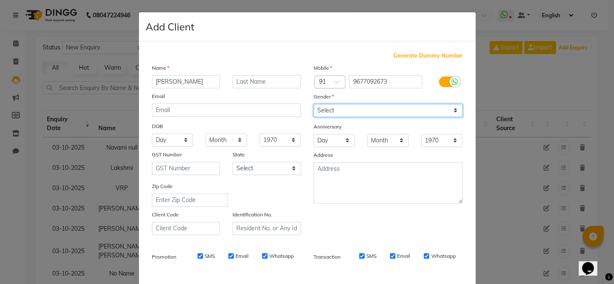
click at [333, 112] on select "Select Male Female Other Prefer Not To Say" at bounding box center [388, 110] width 149 height 13
select select "male"
click at [314, 104] on select "Select Male Female Other Prefer Not To Say" at bounding box center [388, 110] width 149 height 13
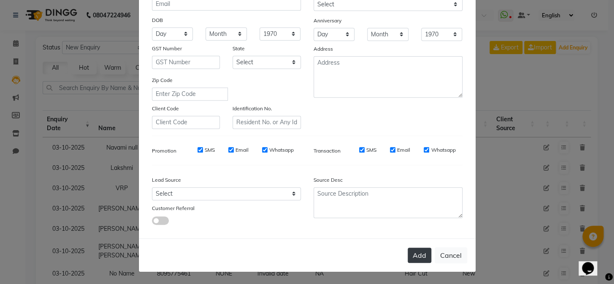
click at [409, 251] on button "Add" at bounding box center [420, 254] width 24 height 15
type input "96******73"
select select
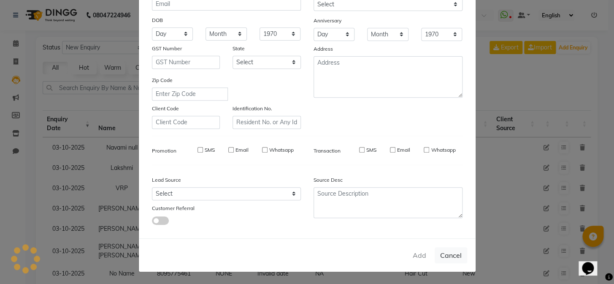
select select
checkbox input "false"
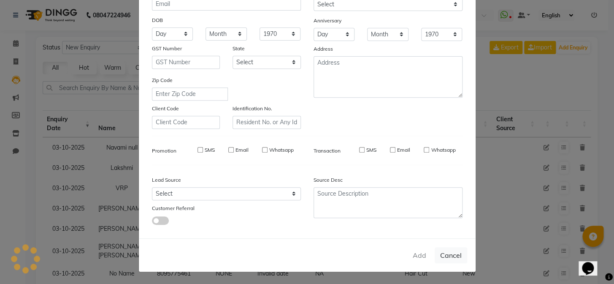
checkbox input "false"
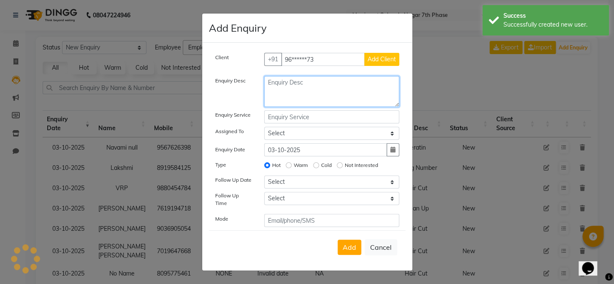
click at [330, 89] on textarea at bounding box center [331, 91] width 135 height 31
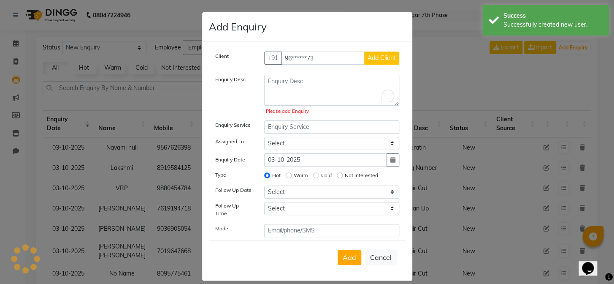
click at [380, 57] on button "Add Client" at bounding box center [381, 57] width 35 height 13
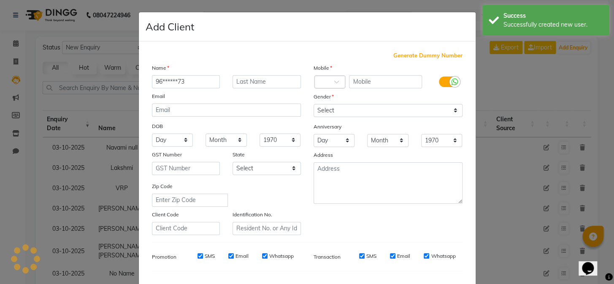
drag, startPoint x: 202, startPoint y: 86, endPoint x: 151, endPoint y: 81, distance: 51.7
click at [152, 81] on input "96******73" at bounding box center [186, 81] width 68 height 13
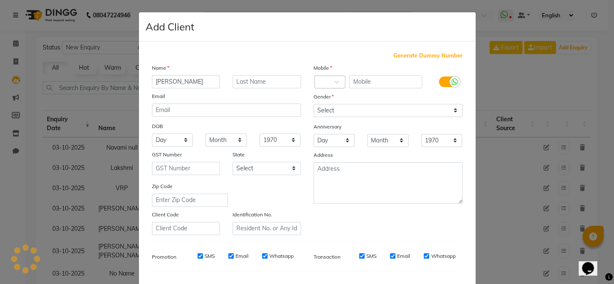
type input "Syed"
click at [376, 110] on select "Select Male Female Other Prefer Not To Say" at bounding box center [388, 110] width 149 height 13
select select "male"
click at [314, 104] on select "Select Male Female Other Prefer Not To Say" at bounding box center [388, 110] width 149 height 13
click at [368, 78] on input "text" at bounding box center [385, 81] width 73 height 13
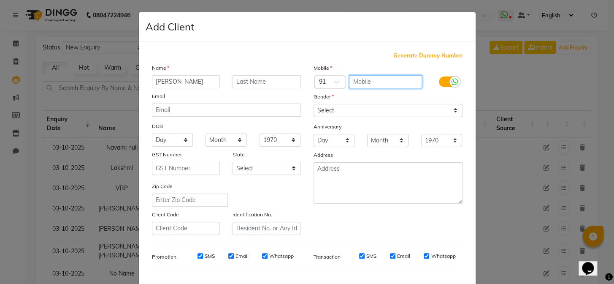
paste input "9677092673"
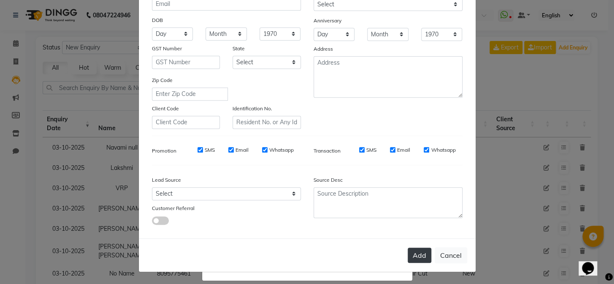
type input "9677092673"
drag, startPoint x: 416, startPoint y: 261, endPoint x: 410, endPoint y: 249, distance: 14.3
click at [416, 260] on button "Add" at bounding box center [420, 254] width 24 height 15
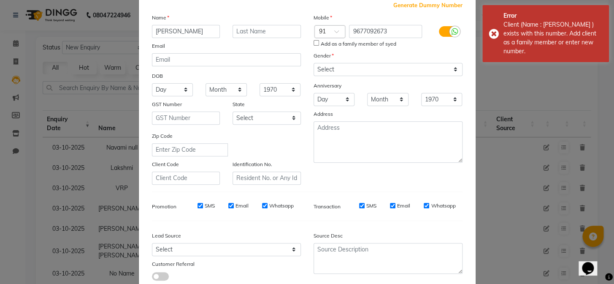
scroll to position [32, 0]
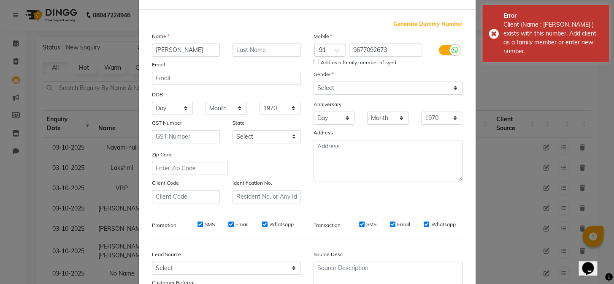
click at [487, 100] on ngb-modal-window "Add Client Generate Dummy Number Name Syed Email DOB Day 01 02 03 04 05 06 07 0…" at bounding box center [307, 142] width 614 height 284
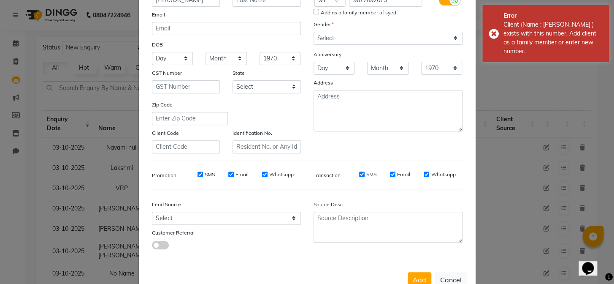
scroll to position [108, 0]
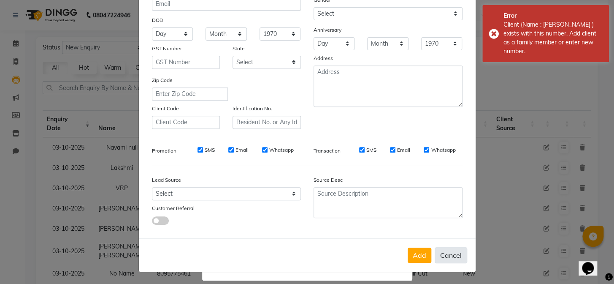
click at [451, 252] on button "Cancel" at bounding box center [451, 255] width 32 height 16
select select
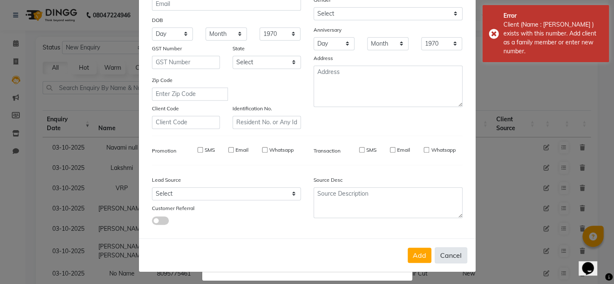
select select
checkbox input "false"
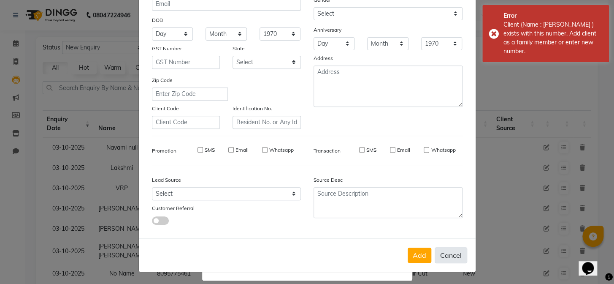
checkbox input "false"
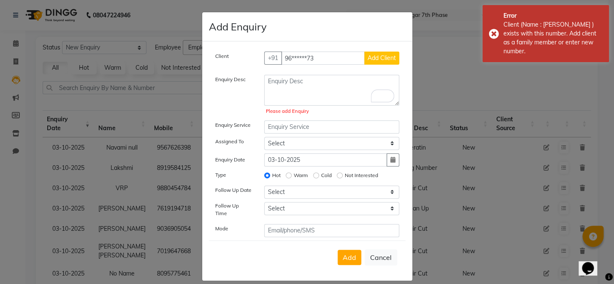
click at [299, 73] on div "Client +91 96******73 Add Client Enquiry Desc Please add Enquiry Enquiry Servic…" at bounding box center [307, 143] width 197 height 185
select select "10"
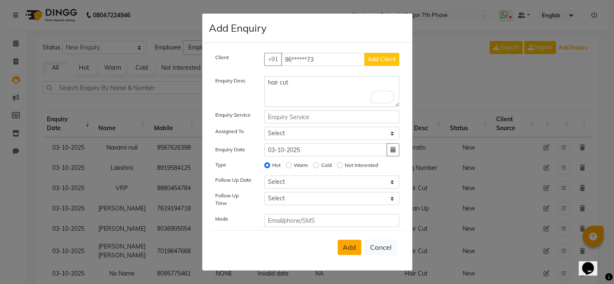
type textarea "hair cut"
click at [348, 246] on span "Add" at bounding box center [350, 247] width 14 height 8
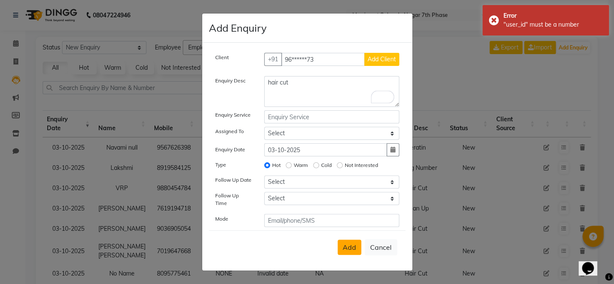
click at [425, 84] on ngb-modal-window "Add Enquiry Client +91 96******73 Add Client Enquiry Desc hair cut Enquiry Serv…" at bounding box center [307, 142] width 614 height 284
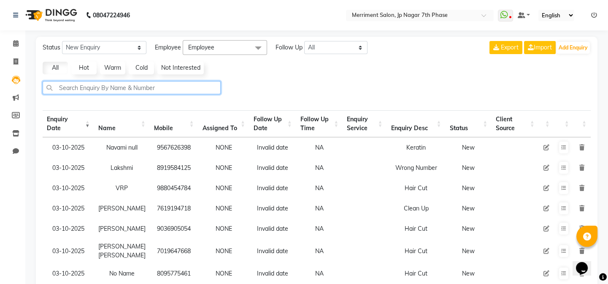
click at [142, 89] on input "text" at bounding box center [132, 87] width 178 height 13
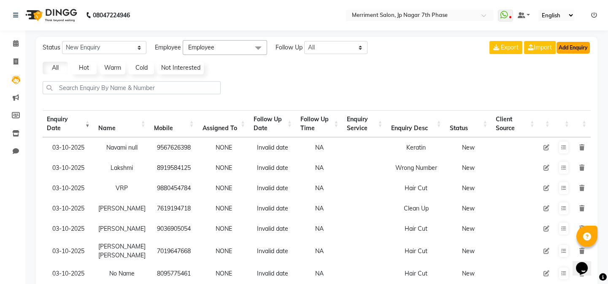
click at [578, 43] on button "Add Enquiry" at bounding box center [573, 48] width 33 height 12
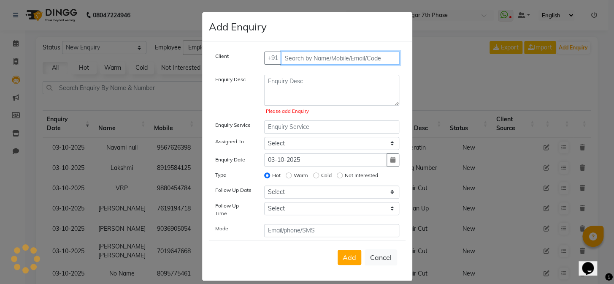
click at [342, 62] on input "text" at bounding box center [340, 57] width 119 height 13
paste input "7337625206"
type input "7337625206"
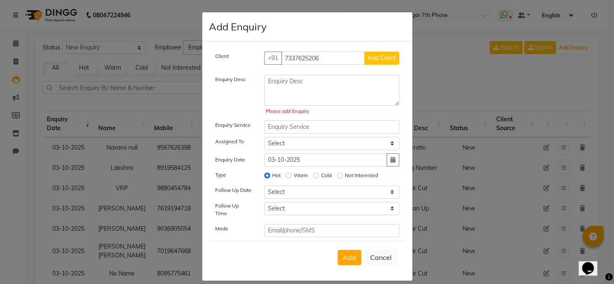
click at [381, 57] on span "Add Client" at bounding box center [382, 58] width 28 height 8
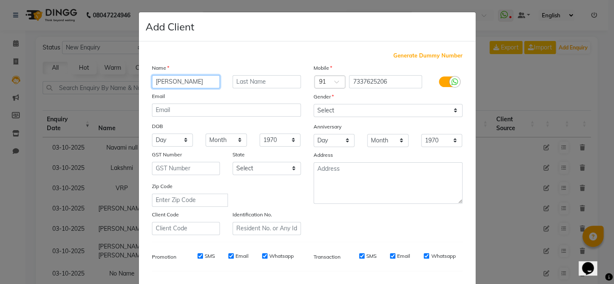
type input "Harshita"
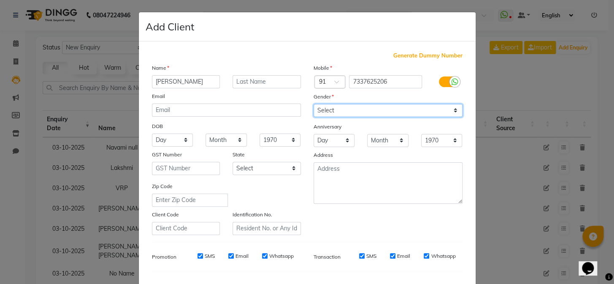
drag, startPoint x: 355, startPoint y: 105, endPoint x: 349, endPoint y: 114, distance: 10.9
click at [355, 105] on select "Select Male Female Other Prefer Not To Say" at bounding box center [388, 110] width 149 height 13
select select "female"
click at [314, 104] on select "Select Male Female Other Prefer Not To Say" at bounding box center [388, 110] width 149 height 13
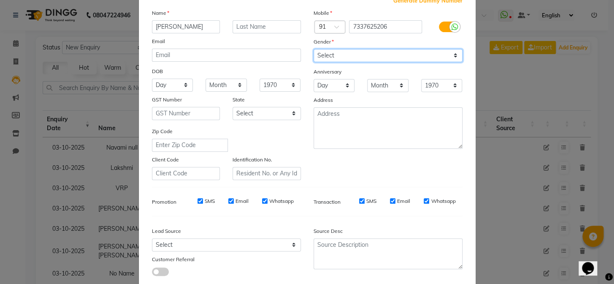
scroll to position [108, 0]
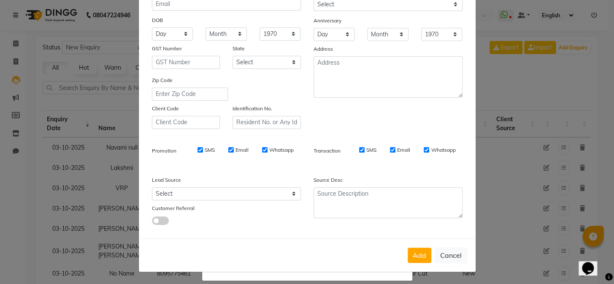
drag, startPoint x: 419, startPoint y: 265, endPoint x: 414, endPoint y: 241, distance: 23.9
click at [419, 264] on div "Add Cancel" at bounding box center [307, 254] width 337 height 33
click at [414, 241] on div "Add Cancel" at bounding box center [307, 254] width 337 height 33
click at [417, 257] on button "Add" at bounding box center [420, 254] width 24 height 15
type input "73******06"
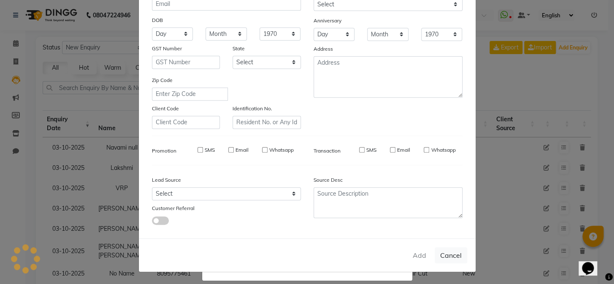
select select
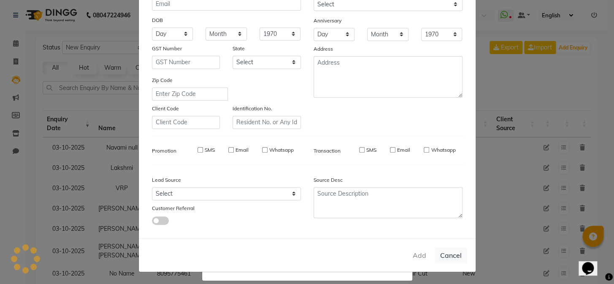
select select
checkbox input "false"
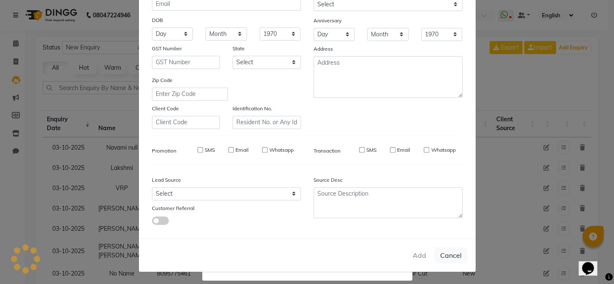
checkbox input "false"
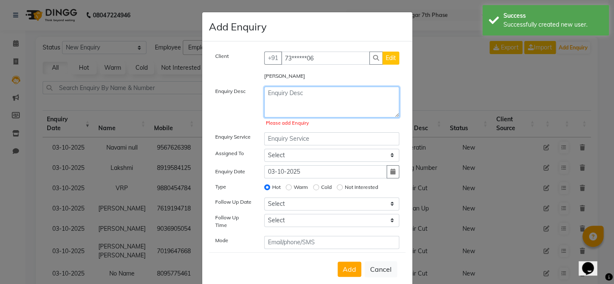
click at [306, 100] on textarea at bounding box center [331, 102] width 135 height 31
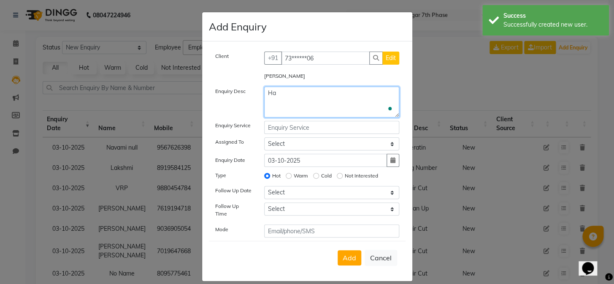
type textarea "H"
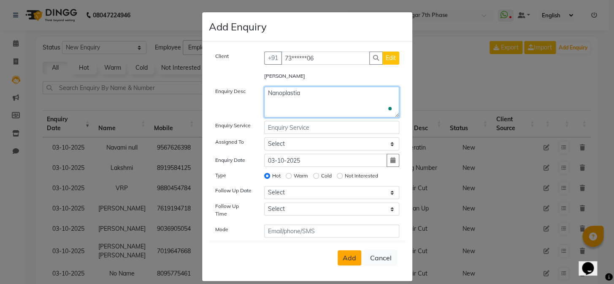
type textarea "Nanoplastia"
click at [345, 253] on span "Add" at bounding box center [350, 257] width 14 height 8
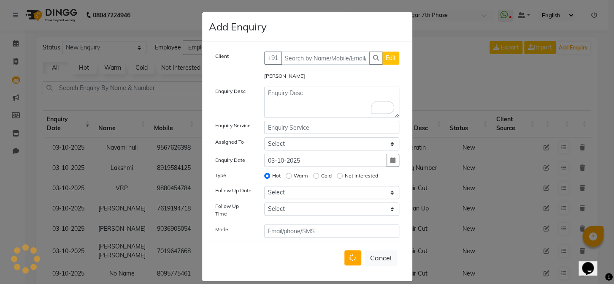
select select
radio input "false"
select select
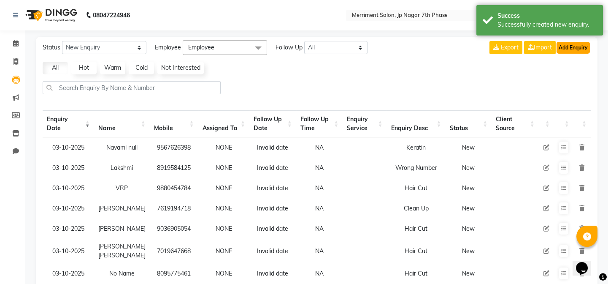
click at [583, 46] on button "Add Enquiry" at bounding box center [573, 48] width 33 height 12
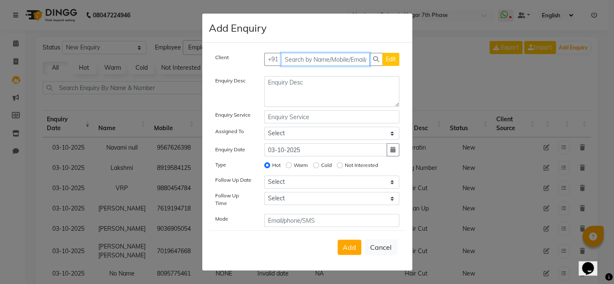
click at [300, 60] on input "text" at bounding box center [325, 59] width 89 height 13
paste input "9886732952"
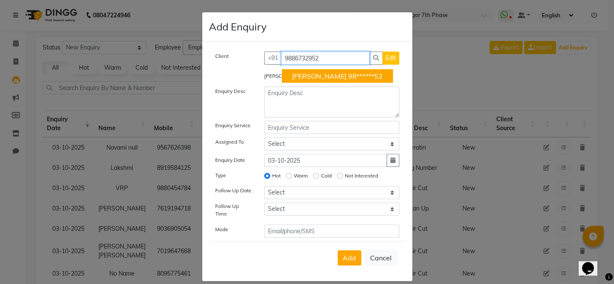
type input "9886732952"
drag, startPoint x: 335, startPoint y: 48, endPoint x: 262, endPoint y: 68, distance: 76.1
click at [230, 65] on div "Client +91 9886732952 munish 98******52 Edit munish Enquiry Desc Enquiry Servic…" at bounding box center [307, 160] width 210 height 239
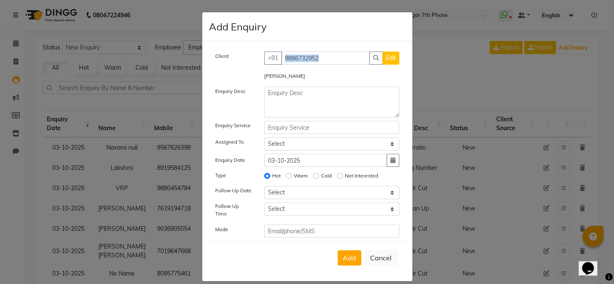
click at [335, 57] on input "9886732952" at bounding box center [325, 57] width 89 height 13
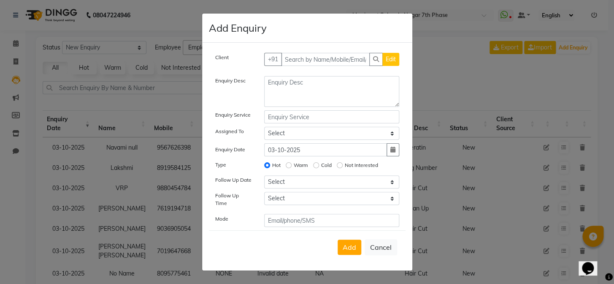
click at [311, 54] on div "Client +91 Edit Enquiry Desc Enquiry Service Assigned To Select Chiru Monish Sh…" at bounding box center [307, 156] width 210 height 227
click at [319, 62] on input "text" at bounding box center [325, 59] width 89 height 13
paste input "7975250881"
type input "7975250881"
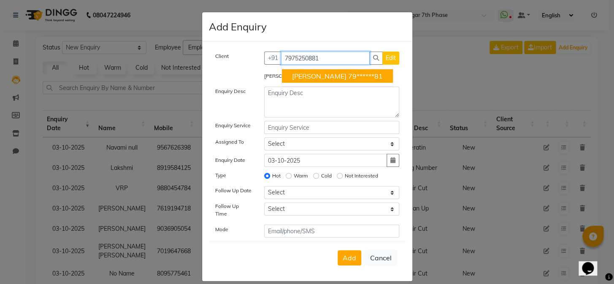
drag, startPoint x: 329, startPoint y: 55, endPoint x: 262, endPoint y: 66, distance: 68.3
click at [262, 66] on div "Client +91 7975250881 MANUJ 79******81 Edit" at bounding box center [307, 61] width 197 height 20
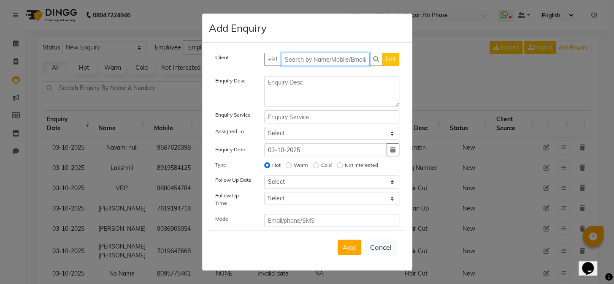
paste input "9008492534"
type input "9008492534"
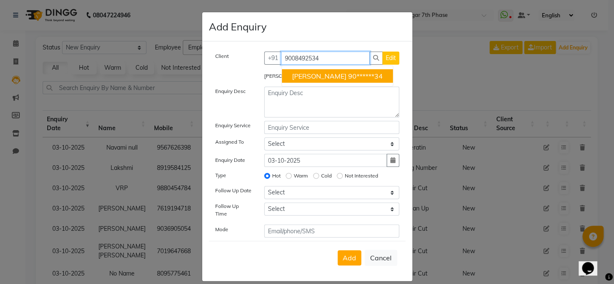
drag, startPoint x: 338, startPoint y: 61, endPoint x: 282, endPoint y: 63, distance: 56.1
click at [282, 63] on input "9008492534" at bounding box center [325, 57] width 89 height 13
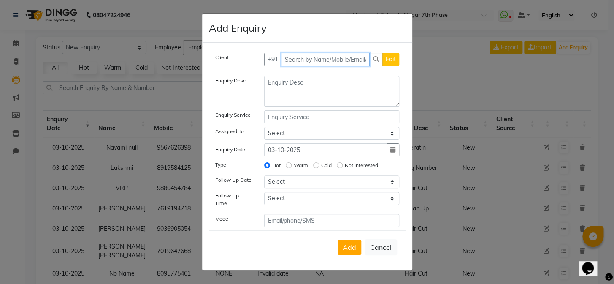
click at [308, 63] on input "text" at bounding box center [325, 59] width 89 height 13
paste input "9534845908"
type input "9534845908"
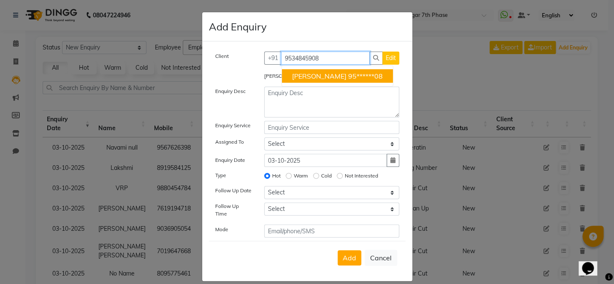
drag, startPoint x: 352, startPoint y: 59, endPoint x: 233, endPoint y: 69, distance: 119.0
click at [236, 68] on div "Client +91 9534845908 Ayushi 95******08 Edit" at bounding box center [307, 61] width 197 height 20
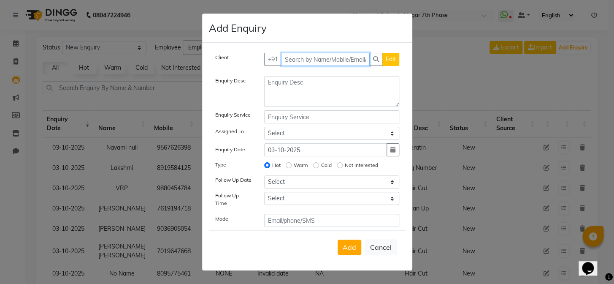
click at [301, 66] on input "text" at bounding box center [325, 59] width 89 height 13
paste input "7019753910"
type input "7019753910"
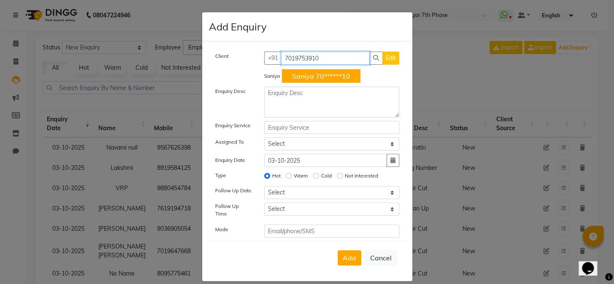
drag, startPoint x: 324, startPoint y: 60, endPoint x: 279, endPoint y: 61, distance: 45.6
click at [281, 61] on input "7019753910" at bounding box center [325, 57] width 89 height 13
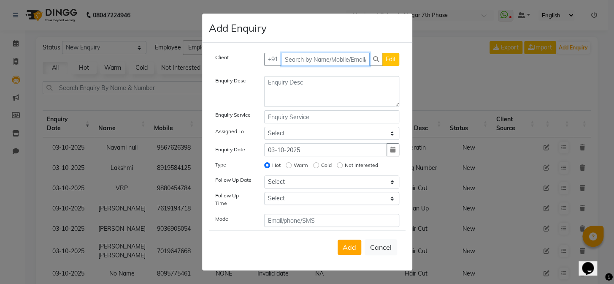
click at [301, 63] on input "text" at bounding box center [325, 59] width 89 height 13
paste input "7223922112"
type input "7223922112"
click at [373, 59] on span "Add Client" at bounding box center [382, 59] width 28 height 8
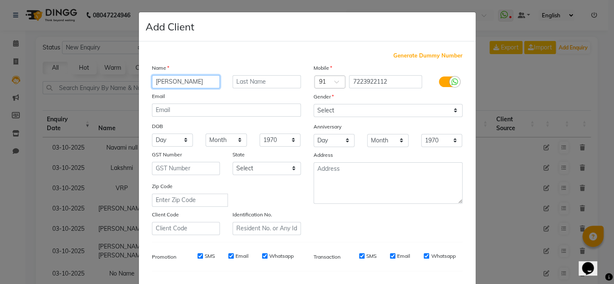
type input "Mradul"
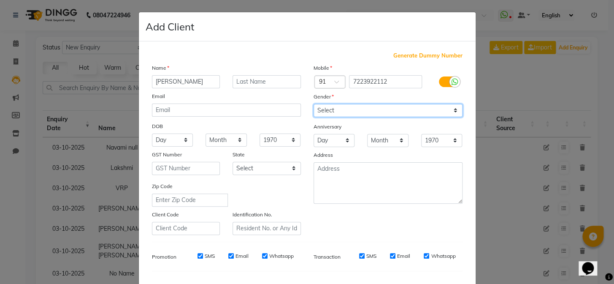
drag, startPoint x: 382, startPoint y: 105, endPoint x: 373, endPoint y: 111, distance: 10.9
click at [382, 105] on select "Select Male Female Other Prefer Not To Say" at bounding box center [388, 110] width 149 height 13
select select "male"
click at [314, 104] on select "Select Male Female Other Prefer Not To Say" at bounding box center [388, 110] width 149 height 13
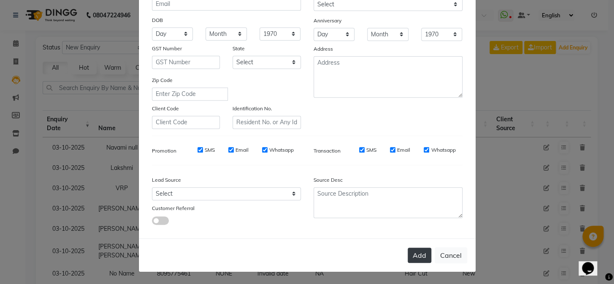
click at [418, 249] on button "Add" at bounding box center [420, 254] width 24 height 15
type input "72******12"
select select
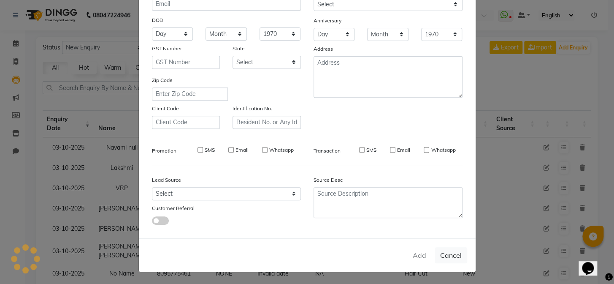
select select
checkbox input "false"
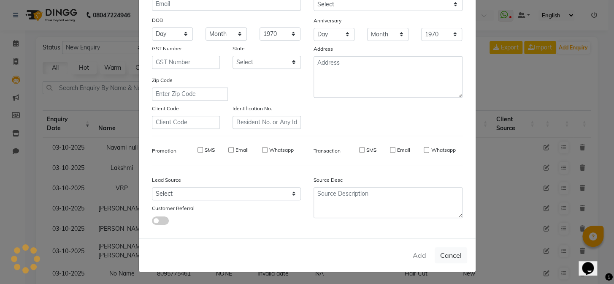
checkbox input "false"
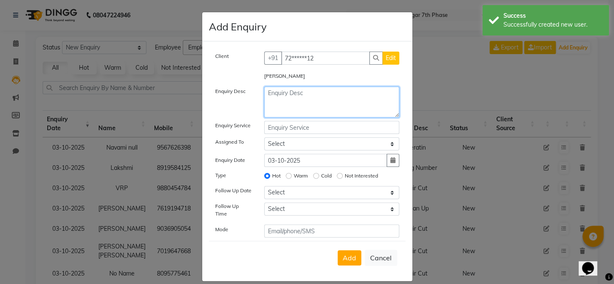
click at [306, 102] on textarea at bounding box center [331, 102] width 135 height 31
type textarea "Hair Cut"
click at [349, 255] on span "Add" at bounding box center [350, 257] width 14 height 8
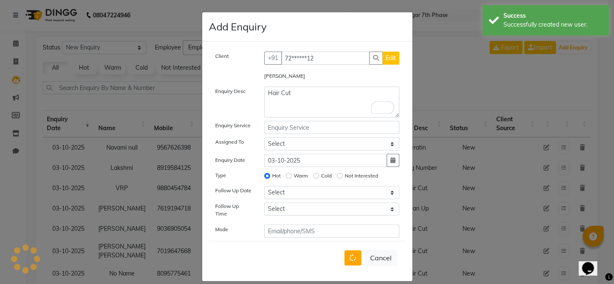
select select
radio input "false"
select select
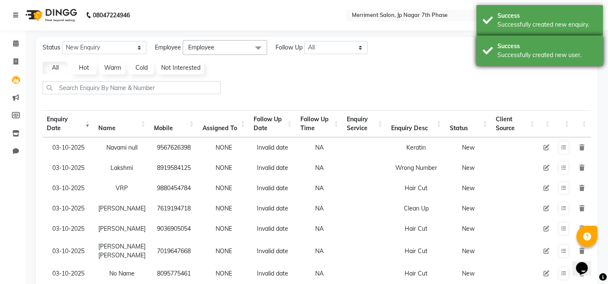
click at [536, 48] on div "Success" at bounding box center [547, 46] width 99 height 9
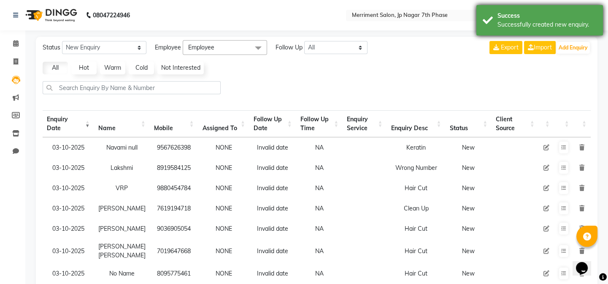
click at [538, 15] on div "Success" at bounding box center [547, 15] width 99 height 9
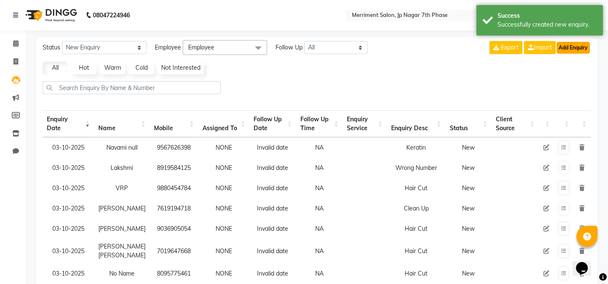
click at [568, 44] on button "Add Enquiry" at bounding box center [573, 48] width 33 height 12
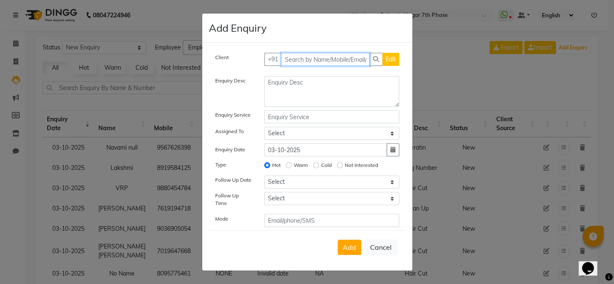
click at [327, 64] on input "text" at bounding box center [325, 59] width 89 height 13
paste input "8152047492"
type input "8152047492"
click at [375, 59] on span "Add Client" at bounding box center [382, 59] width 28 height 8
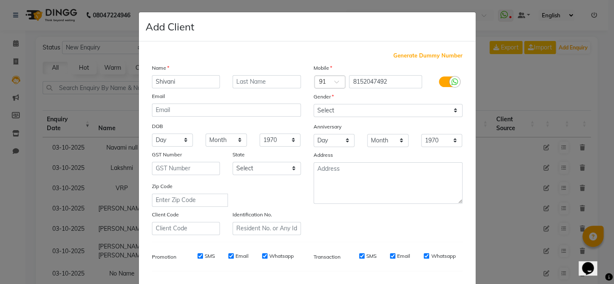
type input "Shivani"
click at [379, 111] on select "Select Male Female Other Prefer Not To Say" at bounding box center [388, 110] width 149 height 13
click at [314, 104] on select "Select Male Female Other Prefer Not To Say" at bounding box center [388, 110] width 149 height 13
click at [349, 105] on select "Select Male Female Other Prefer Not To Say" at bounding box center [388, 110] width 149 height 13
select select "female"
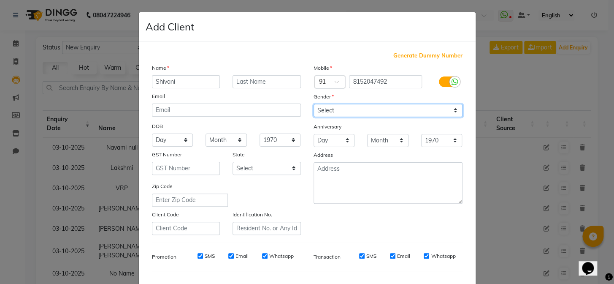
click at [314, 104] on select "Select Male Female Other Prefer Not To Say" at bounding box center [388, 110] width 149 height 13
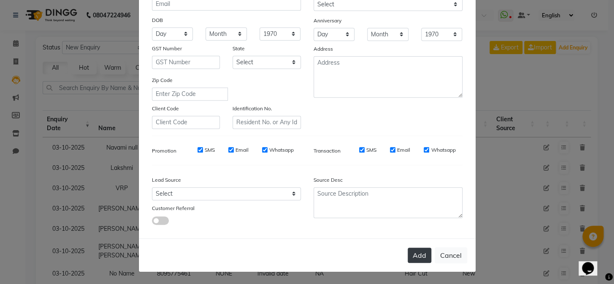
click at [414, 257] on button "Add" at bounding box center [420, 254] width 24 height 15
type input "81******92"
select select
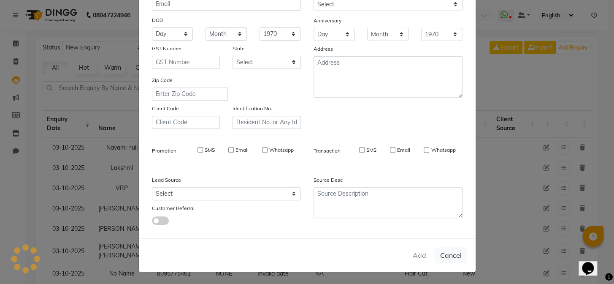
select select
checkbox input "false"
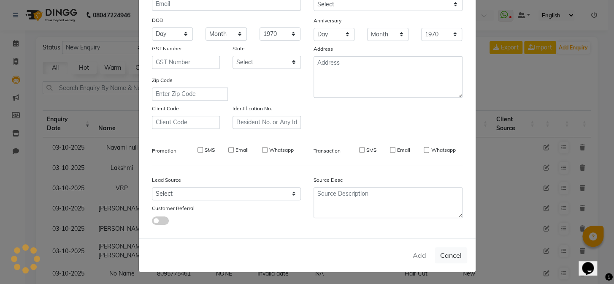
checkbox input "false"
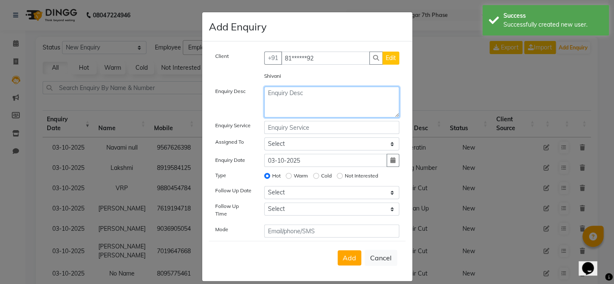
click at [318, 92] on textarea at bounding box center [331, 102] width 135 height 31
type textarea "Hair Cut"
click at [350, 254] on span "Add" at bounding box center [350, 257] width 14 height 8
select select
radio input "false"
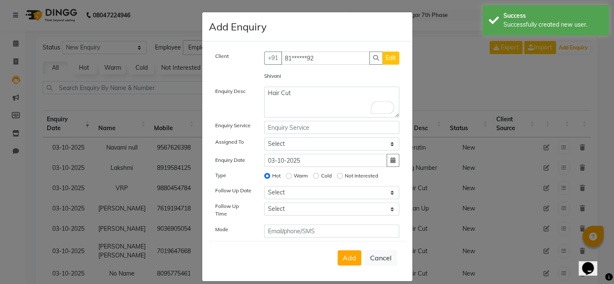
select select
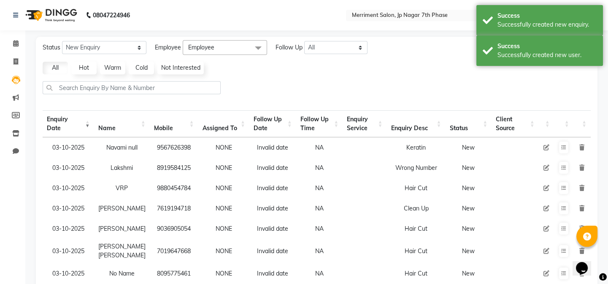
click at [471, 46] on div "Status New Enquiry Open Enquiry Converted Enquiry All All New Open Converted Em…" at bounding box center [316, 47] width 555 height 15
click at [560, 45] on div "Success" at bounding box center [547, 46] width 99 height 9
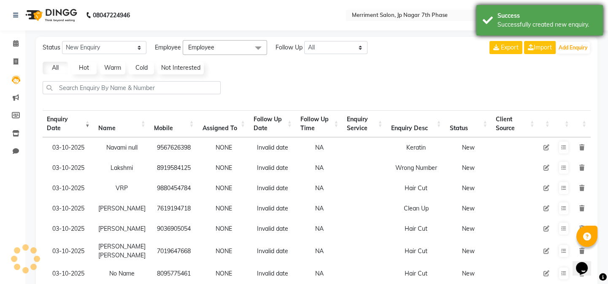
click at [559, 16] on div "Success" at bounding box center [547, 15] width 99 height 9
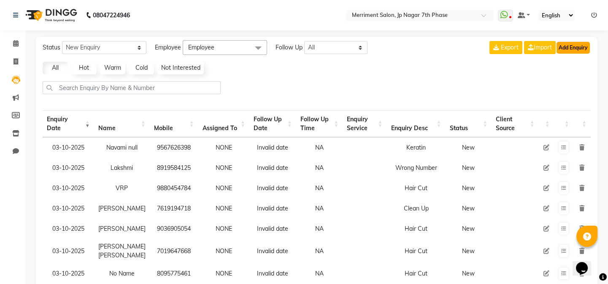
click at [569, 43] on button "Add Enquiry" at bounding box center [573, 48] width 33 height 12
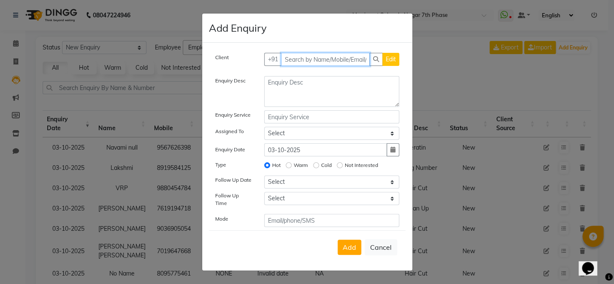
click at [311, 63] on input "text" at bounding box center [325, 59] width 89 height 13
paste input "9740400705"
type input "9740400705"
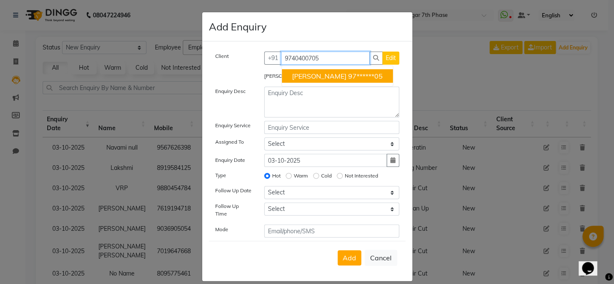
drag, startPoint x: 328, startPoint y: 56, endPoint x: 177, endPoint y: 67, distance: 151.0
click at [177, 67] on ngb-modal-window "Add Enquiry Client +91 9740400705 Kavya 97******05 Edit Kavya Enquiry Desc Enqu…" at bounding box center [307, 142] width 614 height 284
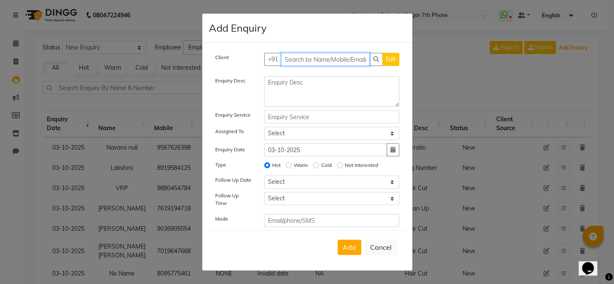
click at [308, 62] on input "text" at bounding box center [325, 59] width 89 height 13
paste input "8892580158"
type input "8892580158"
click at [381, 55] on button "Add Client" at bounding box center [381, 59] width 35 height 13
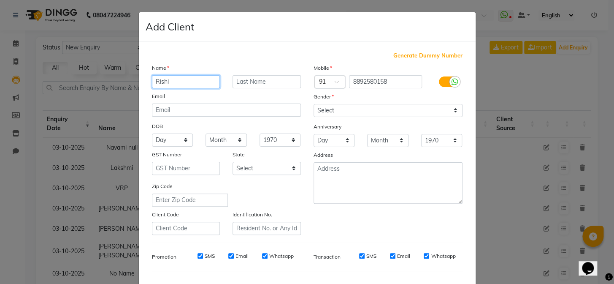
type input "Rishi"
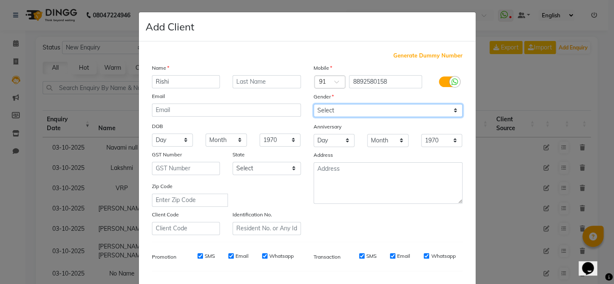
click at [327, 112] on select "Select Male Female Other Prefer Not To Say" at bounding box center [388, 110] width 149 height 13
select select "male"
click at [314, 104] on select "Select Male Female Other Prefer Not To Say" at bounding box center [388, 110] width 149 height 13
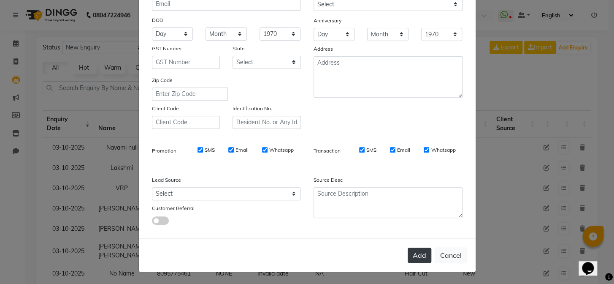
click at [411, 262] on button "Add" at bounding box center [420, 254] width 24 height 15
type input "88******58"
select select
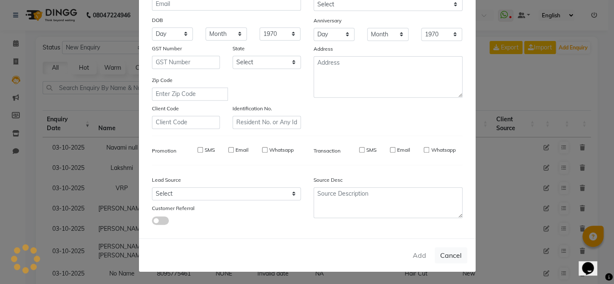
select select
checkbox input "false"
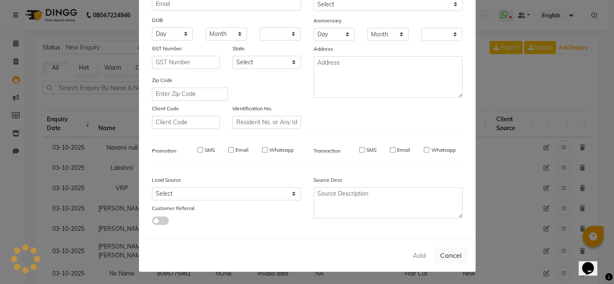
checkbox input "false"
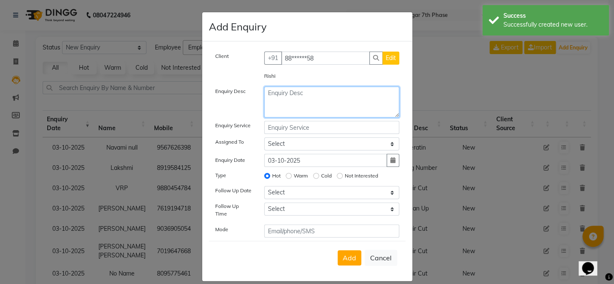
click at [317, 113] on textarea at bounding box center [331, 102] width 135 height 31
type textarea "Hair Cut"
click at [349, 258] on button "Add" at bounding box center [350, 257] width 24 height 15
select select
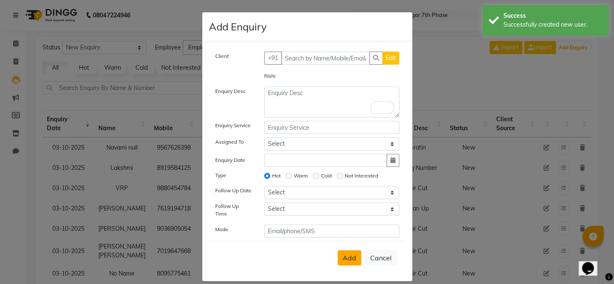
radio input "false"
select select
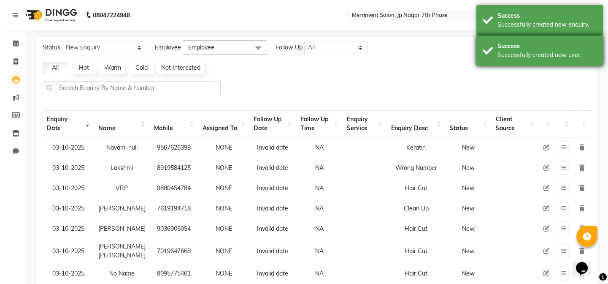
click at [551, 48] on div "Success" at bounding box center [547, 46] width 99 height 9
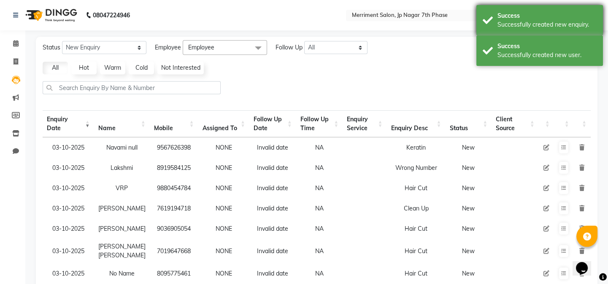
click at [552, 17] on div "Success" at bounding box center [547, 15] width 99 height 9
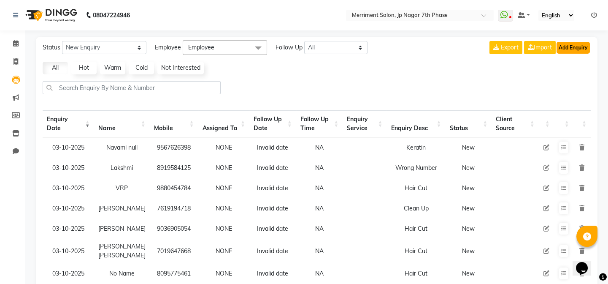
click at [570, 43] on button "Add Enquiry" at bounding box center [573, 48] width 33 height 12
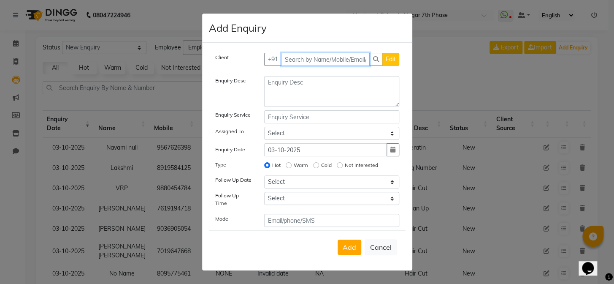
click at [325, 63] on input "text" at bounding box center [325, 59] width 89 height 13
paste input "9790369533"
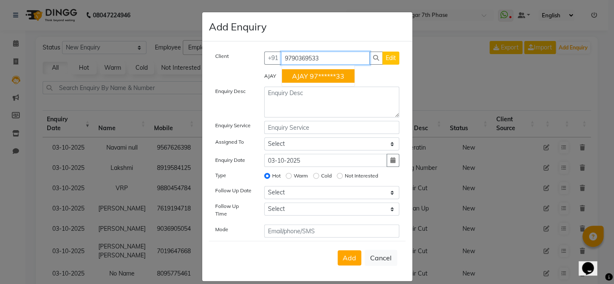
drag, startPoint x: 335, startPoint y: 61, endPoint x: 285, endPoint y: 62, distance: 49.4
click at [285, 62] on input "9790369533" at bounding box center [325, 57] width 89 height 13
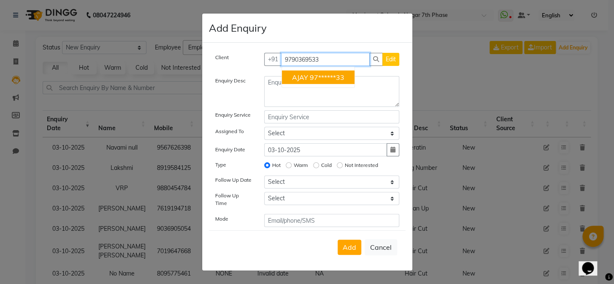
type input "9"
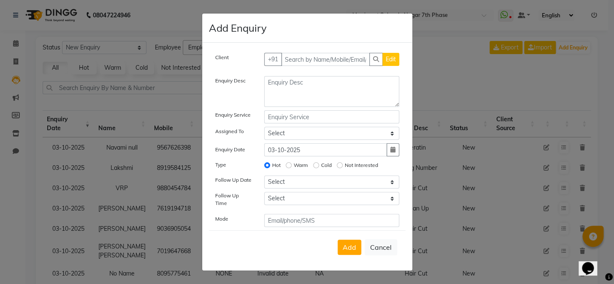
click at [445, 97] on ngb-modal-window "Add Enquiry Client +91 Edit Enquiry Desc Enquiry Service Assigned To Select Chi…" at bounding box center [307, 142] width 614 height 284
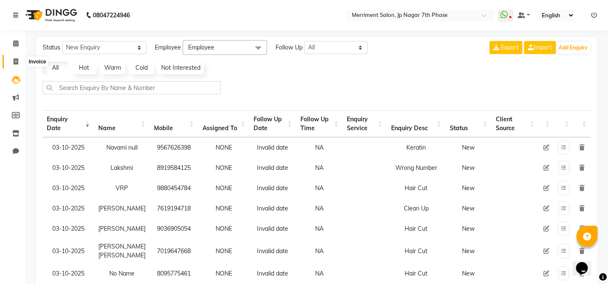
click at [17, 63] on icon at bounding box center [16, 61] width 5 height 6
select select "service"
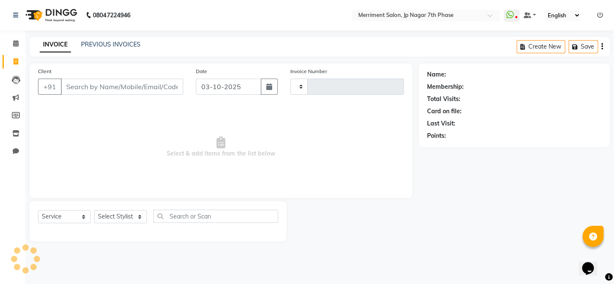
type input "5025"
select select "4110"
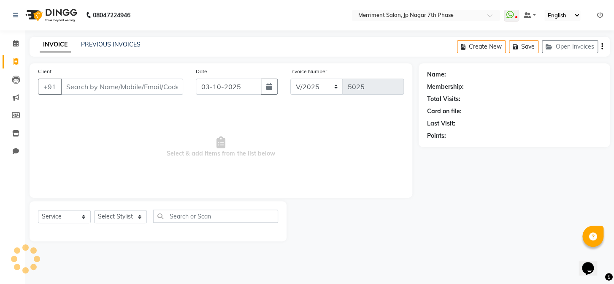
click at [158, 87] on input "Client" at bounding box center [122, 86] width 122 height 16
type input "8411865463"
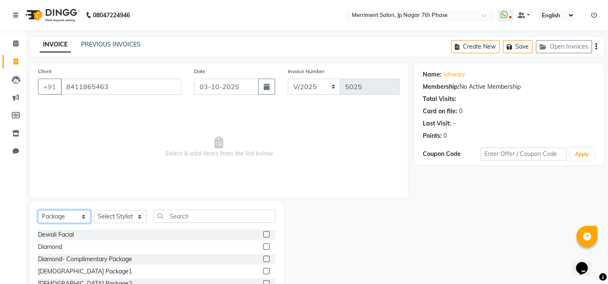
click at [52, 212] on select "Select Service Product Membership Package Voucher Prepaid Gift Card" at bounding box center [64, 216] width 53 height 13
select select "service"
click at [38, 210] on select "Select Service Product Membership Package Voucher Prepaid Gift Card" at bounding box center [64, 216] width 53 height 13
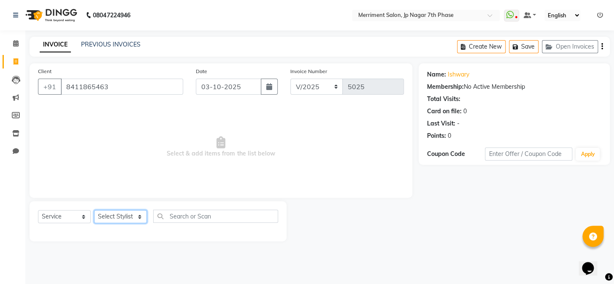
click at [114, 211] on select "Select Stylist Chiru Monish Shafeek Nalina Nirmal Mandal Pramodini Priyanka Rec…" at bounding box center [120, 216] width 53 height 13
select select "93014"
click at [94, 210] on select "Select Stylist Chiru Monish Shafeek Nalina Nirmal Mandal Pramodini Priyanka Rec…" at bounding box center [120, 216] width 53 height 13
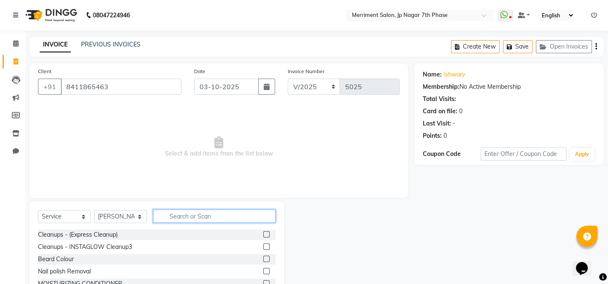
click at [216, 219] on input "text" at bounding box center [214, 215] width 122 height 13
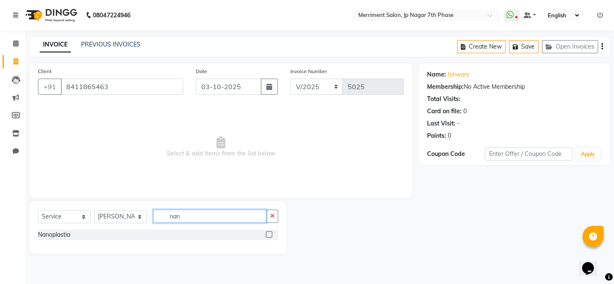
type input "nan"
click at [267, 234] on label at bounding box center [269, 234] width 6 height 6
click at [267, 234] on input "checkbox" at bounding box center [268, 234] width 5 height 5
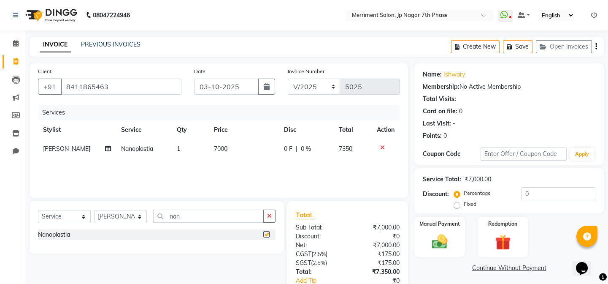
checkbox input "false"
click at [209, 153] on td "7000" at bounding box center [244, 148] width 70 height 19
select select "93014"
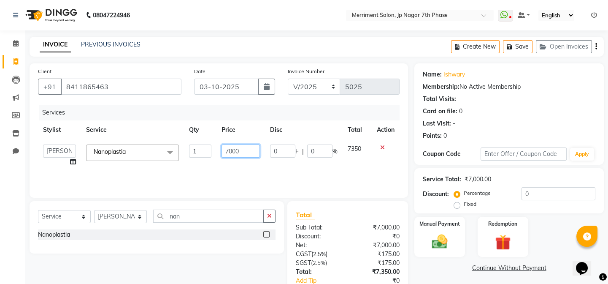
click at [257, 145] on input "7000" at bounding box center [241, 150] width 38 height 13
type input "7"
type input "10000"
click at [241, 165] on div "Services Stylist Service Qty Price Disc Total Action Chiru Monish Shafeek Nalin…" at bounding box center [219, 147] width 362 height 84
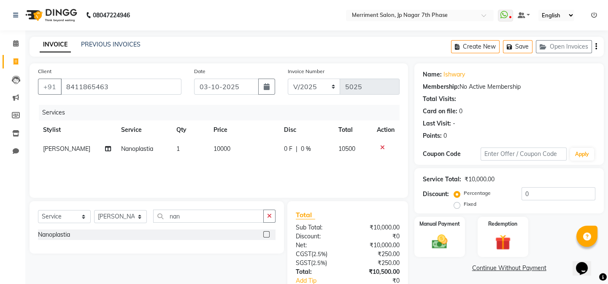
click at [301, 149] on span "0 %" at bounding box center [306, 148] width 10 height 9
select select "93014"
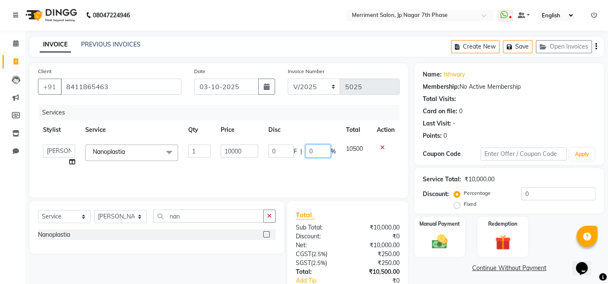
click at [316, 149] on input "0" at bounding box center [318, 150] width 25 height 13
type input "25"
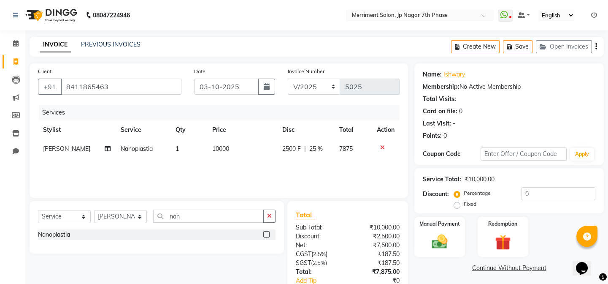
click at [333, 173] on div "Services Stylist Service Qty Price Disc Total Action Monish Shafeek Nanoplastia…" at bounding box center [219, 147] width 362 height 84
click at [219, 150] on span "10000" at bounding box center [220, 149] width 17 height 8
select select "93014"
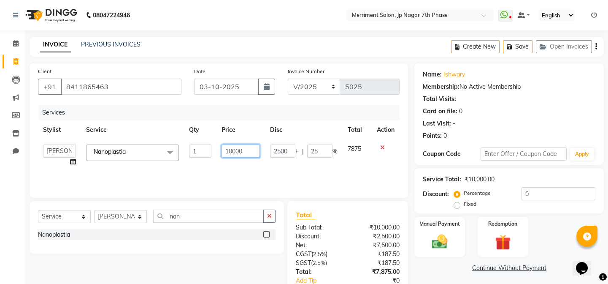
click at [246, 152] on input "10000" at bounding box center [241, 150] width 38 height 13
type input "1"
type input "10500"
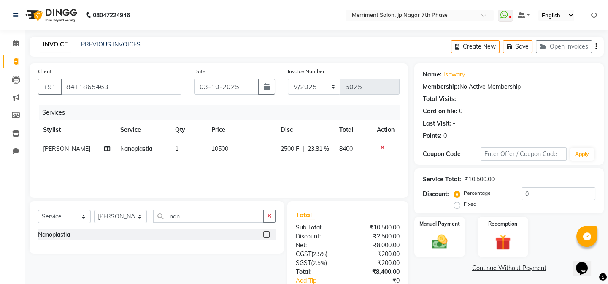
click at [291, 178] on div "Services Stylist Service Qty Price Disc Total Action Monish Shafeek Nanoplastia…" at bounding box center [219, 147] width 362 height 84
click at [311, 148] on span "23.81 %" at bounding box center [319, 148] width 22 height 9
select select "93014"
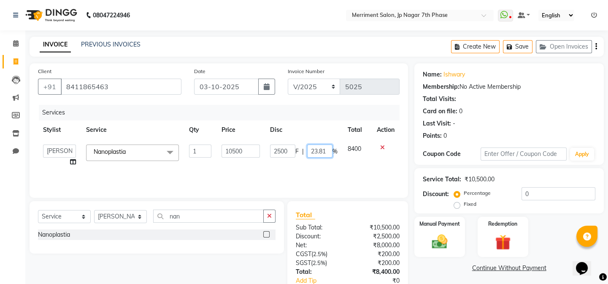
click at [326, 152] on input "23.81" at bounding box center [319, 150] width 25 height 13
type input "2"
type input "25"
click at [319, 162] on div "Services Stylist Service Qty Price Disc Total Action Chiru Monish Shafeek Nalin…" at bounding box center [219, 147] width 362 height 84
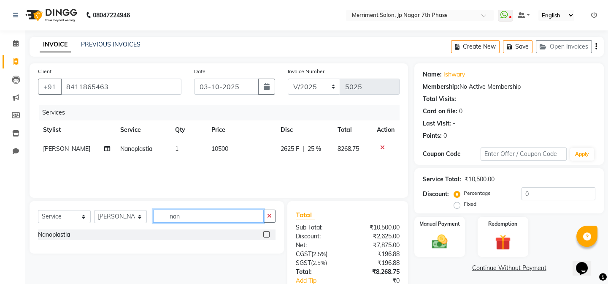
click at [189, 214] on input "nan" at bounding box center [208, 215] width 111 height 13
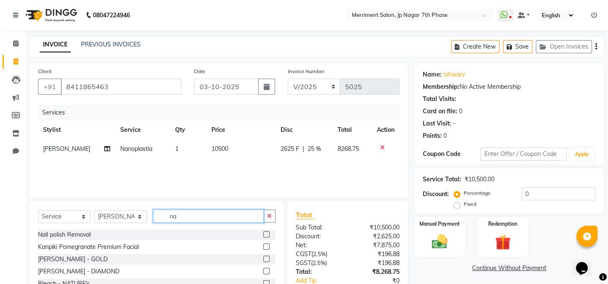
type input "n"
type input "ola"
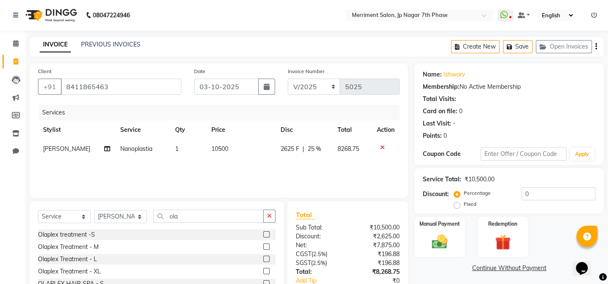
click at [263, 234] on label at bounding box center [266, 234] width 6 height 6
click at [263, 234] on input "checkbox" at bounding box center [265, 234] width 5 height 5
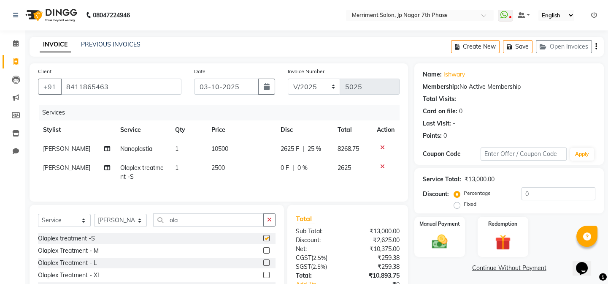
checkbox input "false"
click at [211, 169] on span "2500" at bounding box center [218, 168] width 14 height 8
select select "93014"
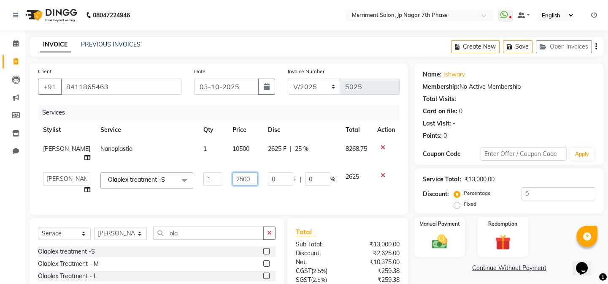
click at [250, 178] on input "2500" at bounding box center [245, 178] width 25 height 13
type input "2"
type input "1800"
click at [254, 193] on div "Services Stylist Service Qty Price Disc Total Action Monish Shafeek Nanoplastia…" at bounding box center [219, 155] width 362 height 101
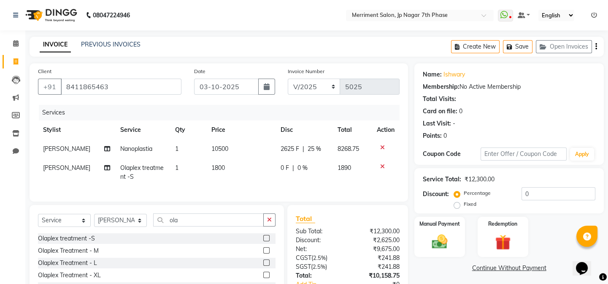
click at [217, 168] on span "1800" at bounding box center [218, 168] width 14 height 8
select select "93014"
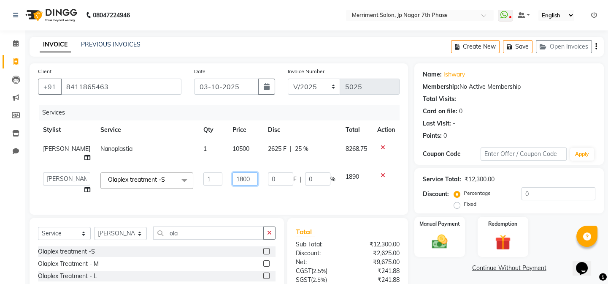
click at [246, 178] on input "1800" at bounding box center [245, 178] width 25 height 13
type input "1"
type input "2800"
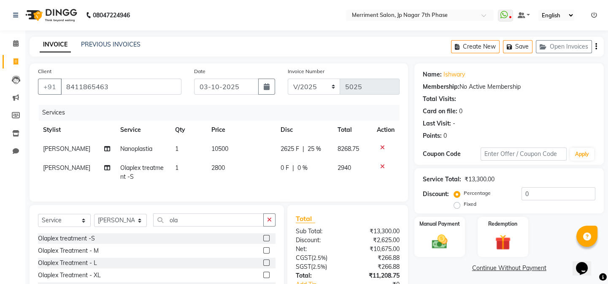
click at [243, 193] on div "Services Stylist Service Qty Price Disc Total Action Monish Shafeek Nanoplastia…" at bounding box center [219, 149] width 362 height 88
click at [187, 225] on input "ola" at bounding box center [208, 219] width 111 height 13
type input "o"
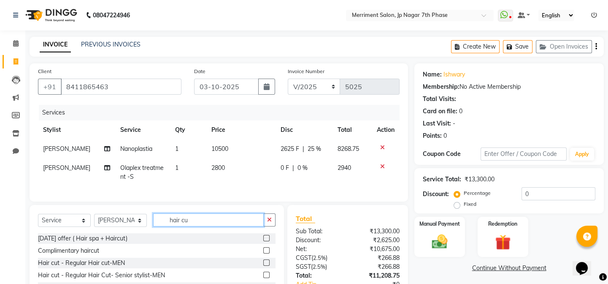
type input "hair cut"
drag, startPoint x: 248, startPoint y: 225, endPoint x: 96, endPoint y: 234, distance: 151.7
click at [97, 233] on div "Select Service Product Membership Package Voucher Prepaid Gift Card Select Styl…" at bounding box center [157, 223] width 238 height 20
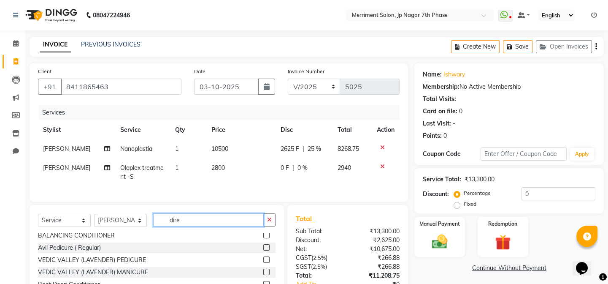
scroll to position [0, 0]
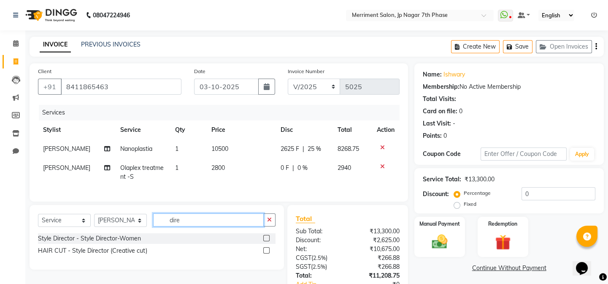
type input "dire"
click at [267, 241] on label at bounding box center [266, 238] width 6 height 6
click at [267, 241] on input "checkbox" at bounding box center [265, 237] width 5 height 5
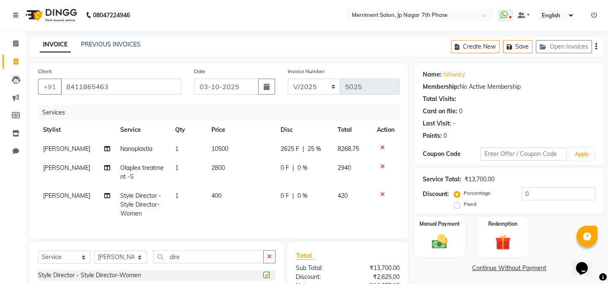
checkbox input "false"
click at [211, 198] on span "400" at bounding box center [216, 196] width 10 height 8
select select "93014"
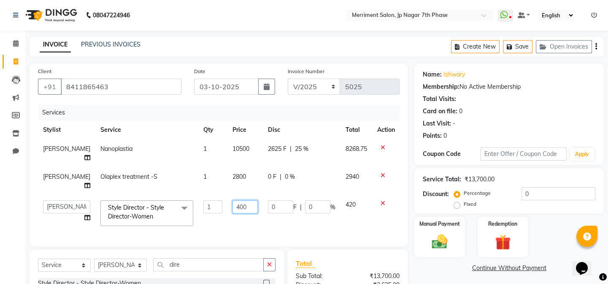
click at [246, 204] on input "400" at bounding box center [245, 206] width 25 height 13
type input "4"
type input "1500"
click at [243, 227] on div "Services Stylist Service Qty Price Disc Total Action Monish Shafeek Nanoplastia…" at bounding box center [219, 171] width 362 height 133
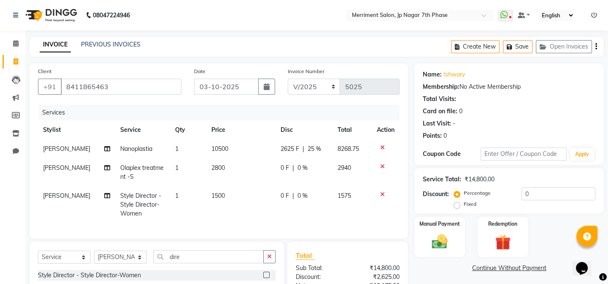
scroll to position [76, 0]
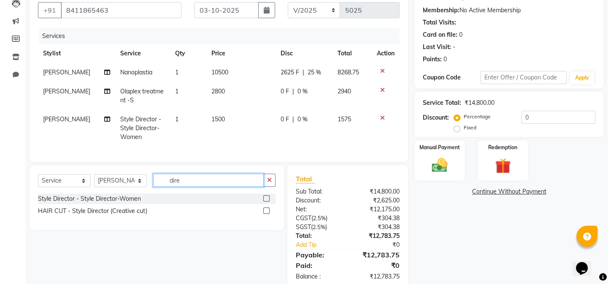
click at [205, 187] on input "dire" at bounding box center [208, 179] width 111 height 13
type input "d"
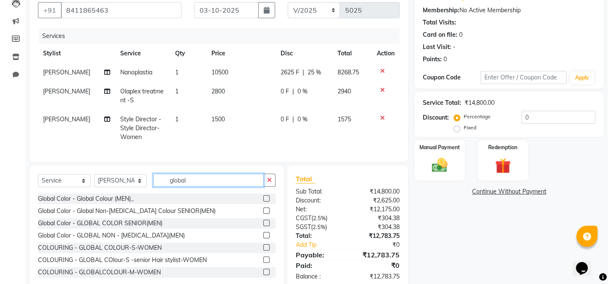
type input "global"
click at [263, 250] on label at bounding box center [266, 247] width 6 height 6
click at [263, 250] on input "checkbox" at bounding box center [265, 247] width 5 height 5
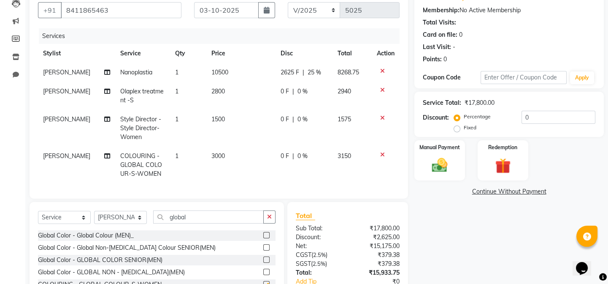
checkbox input "false"
click at [221, 154] on span "3000" at bounding box center [218, 156] width 14 height 8
select select "93014"
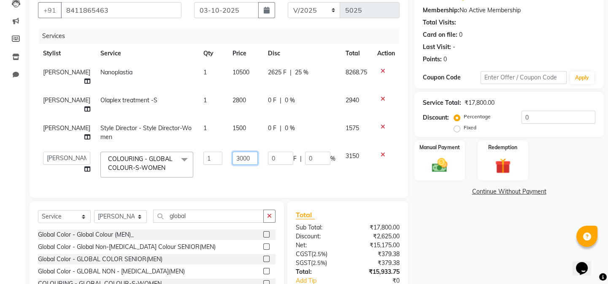
click at [239, 158] on input "3000" at bounding box center [245, 157] width 25 height 13
type input "3"
type input "5500"
click at [248, 176] on td "5500" at bounding box center [244, 164] width 35 height 36
select select "93014"
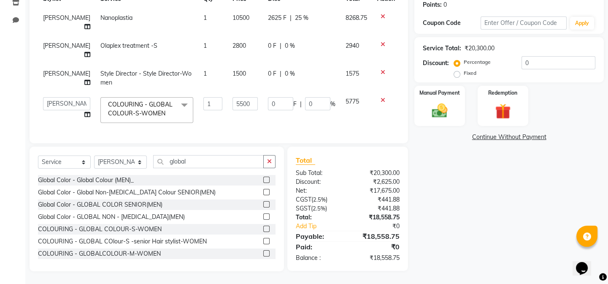
scroll to position [0, 0]
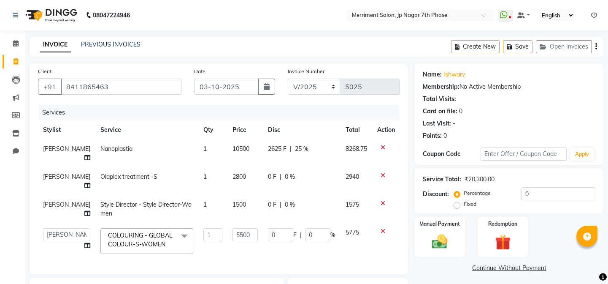
select select "93014"
select select "service"
select select "93014"
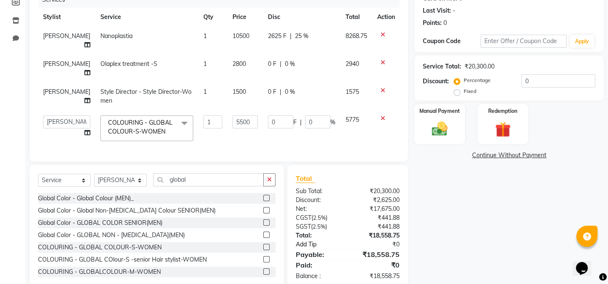
scroll to position [136, 0]
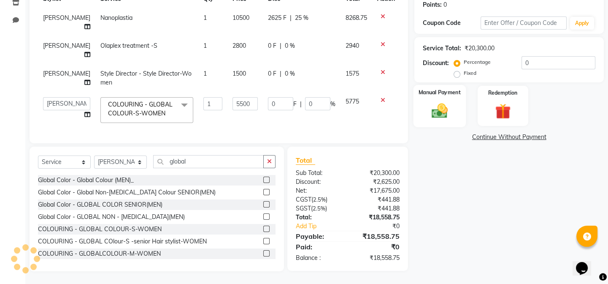
click at [437, 101] on img at bounding box center [440, 110] width 26 height 19
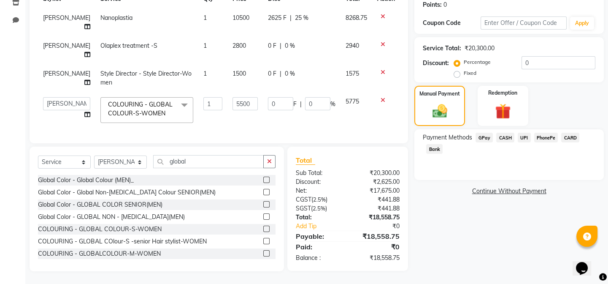
click at [569, 134] on span "CARD" at bounding box center [570, 138] width 18 height 10
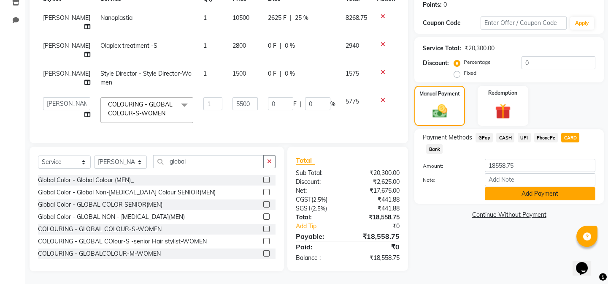
click at [544, 187] on button "Add Payment" at bounding box center [540, 193] width 111 height 13
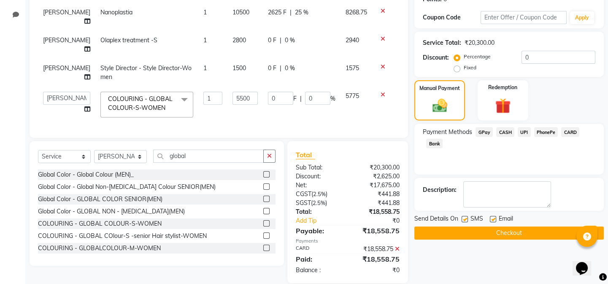
scroll to position [154, 0]
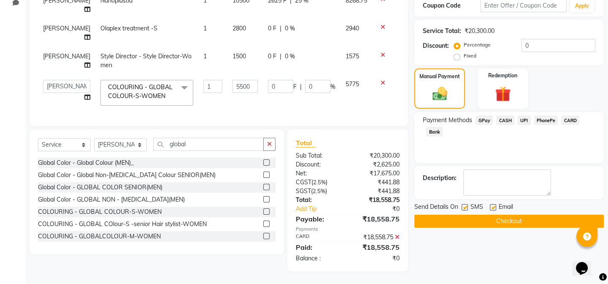
click at [509, 214] on button "Checkout" at bounding box center [508, 220] width 189 height 13
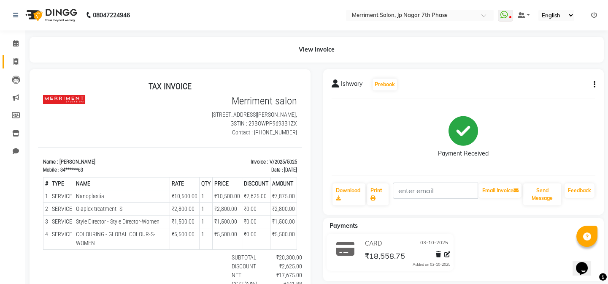
click at [16, 66] on link "Invoice" at bounding box center [13, 62] width 20 height 14
select select "service"
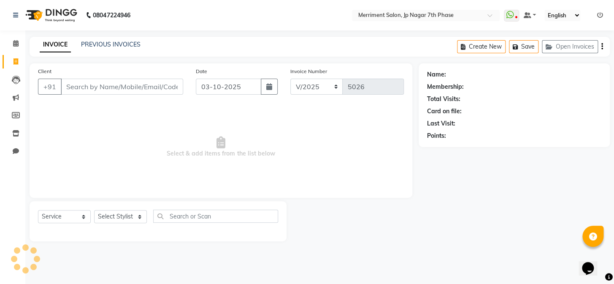
click at [120, 49] on div "PREVIOUS INVOICES" at bounding box center [110, 44] width 59 height 9
click at [120, 46] on link "PREVIOUS INVOICES" at bounding box center [110, 45] width 59 height 8
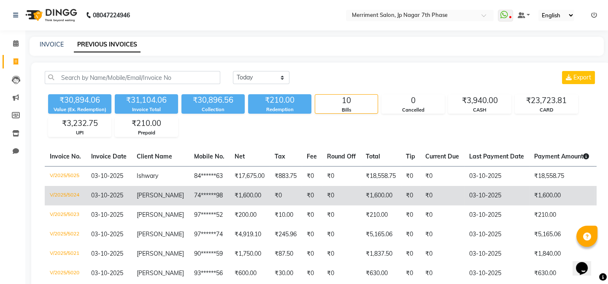
click at [205, 194] on td "74******98" at bounding box center [209, 195] width 41 height 19
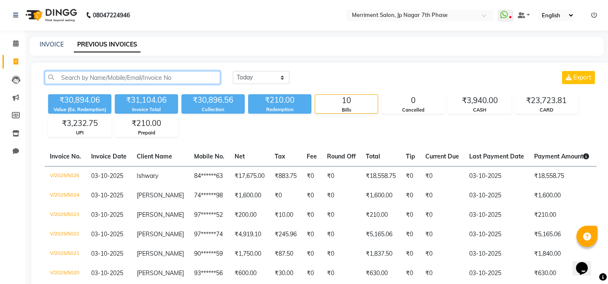
click at [101, 79] on input "text" at bounding box center [133, 77] width 176 height 13
click at [60, 42] on link "INVOICE" at bounding box center [52, 45] width 24 height 8
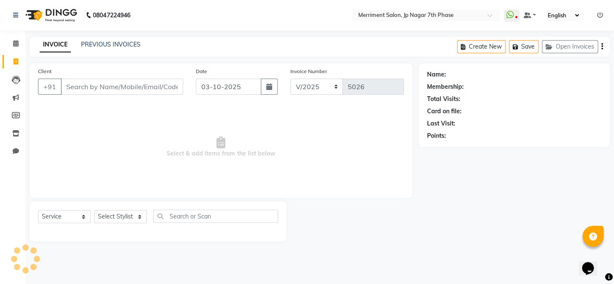
select select "package"
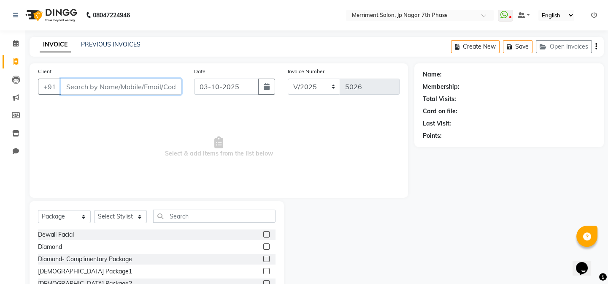
click at [144, 82] on input "Client" at bounding box center [121, 86] width 121 height 16
paste input "8411865463"
type input "8411865463"
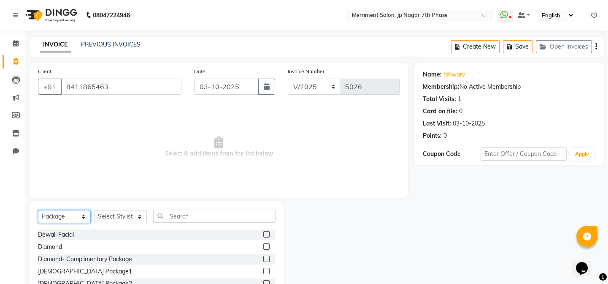
click at [69, 213] on select "Select Service Product Membership Package Voucher Prepaid Gift Card" at bounding box center [64, 216] width 53 height 13
select select "product"
click at [38, 210] on select "Select Service Product Membership Package Voucher Prepaid Gift Card" at bounding box center [64, 216] width 53 height 13
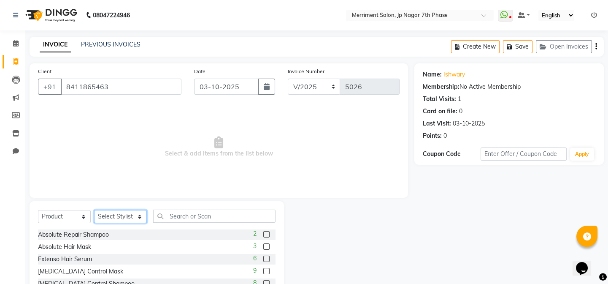
click at [116, 215] on select "Select Stylist Chiru [PERSON_NAME] [PERSON_NAME] Nirmal [PERSON_NAME] Priyanka …" at bounding box center [120, 216] width 53 height 13
select select "93014"
click at [94, 210] on select "Select Stylist Chiru [PERSON_NAME] [PERSON_NAME] Nirmal [PERSON_NAME] Priyanka …" at bounding box center [120, 216] width 53 height 13
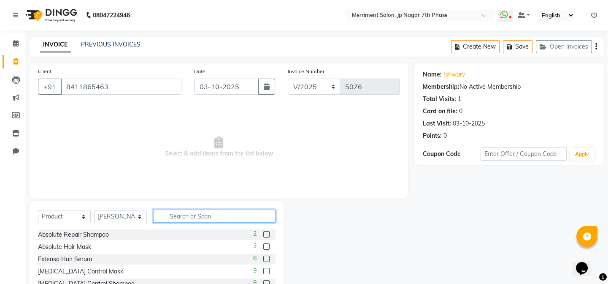
click at [198, 215] on input "text" at bounding box center [214, 215] width 122 height 13
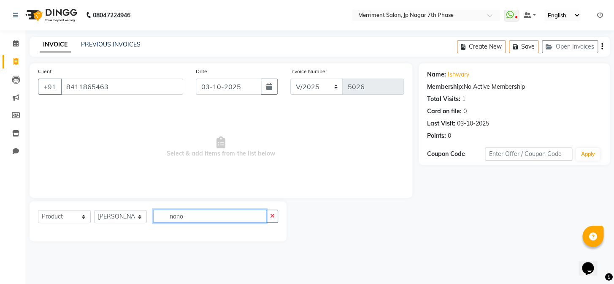
click at [187, 218] on input "nano" at bounding box center [209, 215] width 113 height 13
type input "n"
type input "flora"
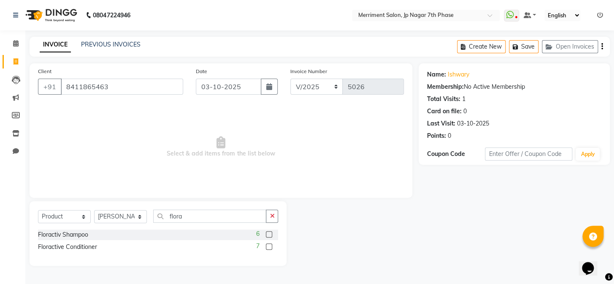
click at [267, 234] on label at bounding box center [269, 234] width 6 height 6
click at [267, 234] on input "checkbox" at bounding box center [268, 234] width 5 height 5
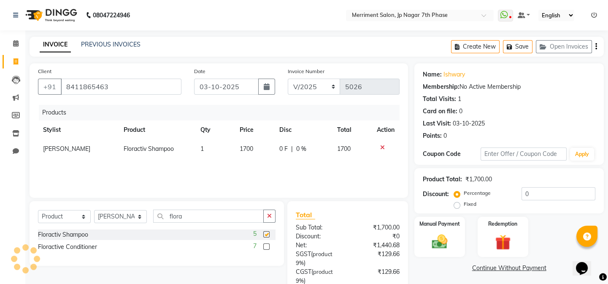
checkbox input "false"
click at [265, 247] on label at bounding box center [266, 246] width 6 height 6
click at [265, 247] on input "checkbox" at bounding box center [265, 246] width 5 height 5
checkbox input "false"
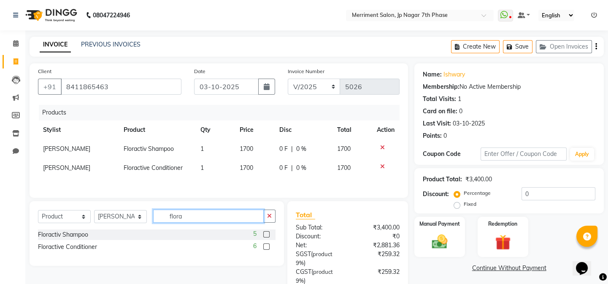
click at [235, 214] on input "flora" at bounding box center [208, 215] width 111 height 13
type input "f"
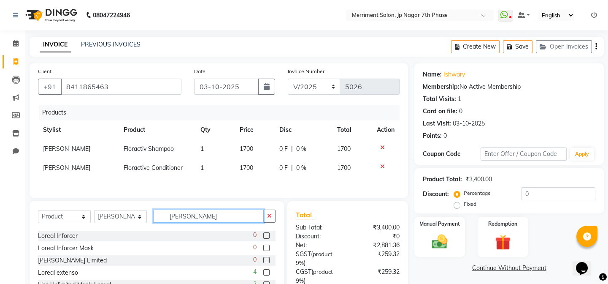
scroll to position [76, 0]
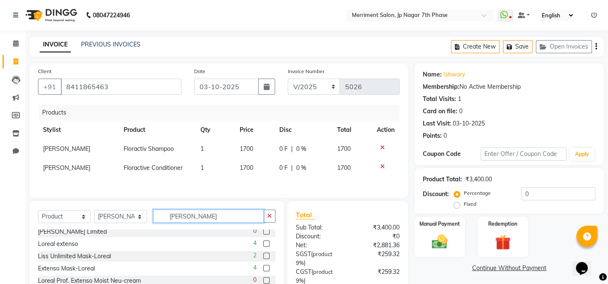
type input "[PERSON_NAME]"
click at [263, 243] on label at bounding box center [266, 243] width 6 height 6
click at [263, 243] on input "checkbox" at bounding box center [265, 243] width 5 height 5
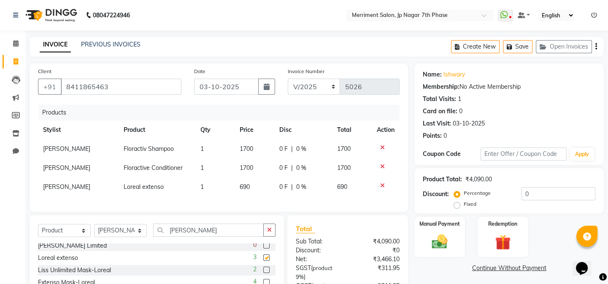
checkbox input "false"
click at [241, 185] on span "690" at bounding box center [245, 187] width 10 height 8
select select "93014"
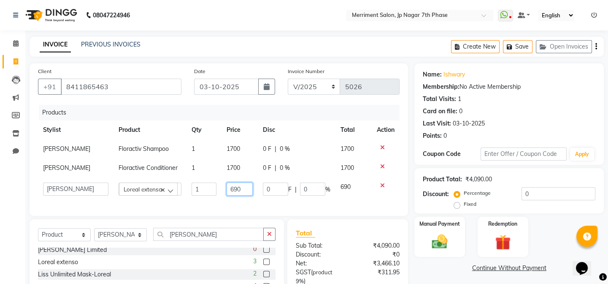
click at [239, 189] on input "690" at bounding box center [240, 188] width 26 height 13
type input "6"
type input "750"
click at [331, 199] on div "Products Stylist Product Qty Price Disc Total Action [PERSON_NAME] Floractiv Sh…" at bounding box center [219, 156] width 362 height 103
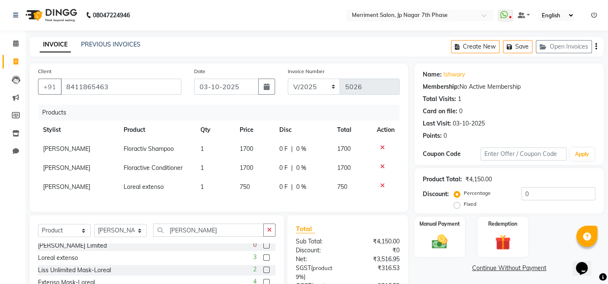
scroll to position [83, 0]
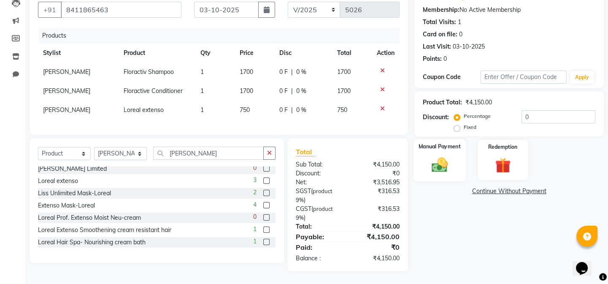
click at [448, 165] on img at bounding box center [440, 164] width 26 height 19
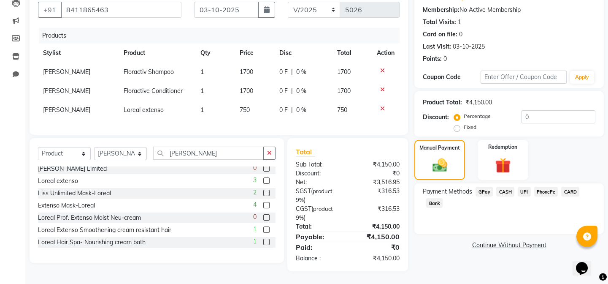
click at [505, 187] on span "CASH" at bounding box center [505, 192] width 18 height 10
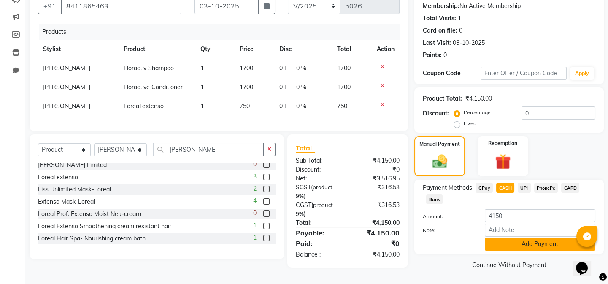
click at [516, 242] on button "Add Payment" at bounding box center [540, 243] width 111 height 13
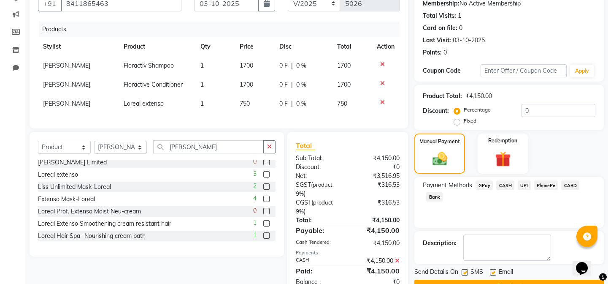
scroll to position [113, 0]
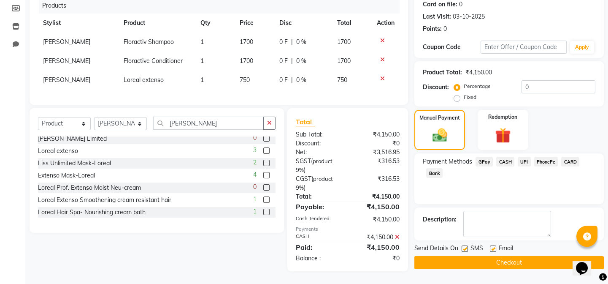
click at [511, 260] on button "Checkout" at bounding box center [508, 262] width 189 height 13
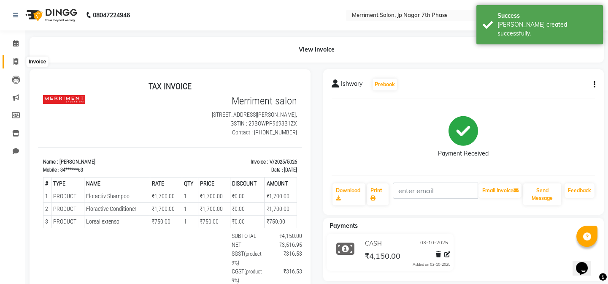
click at [22, 62] on span at bounding box center [15, 62] width 15 height 10
select select "service"
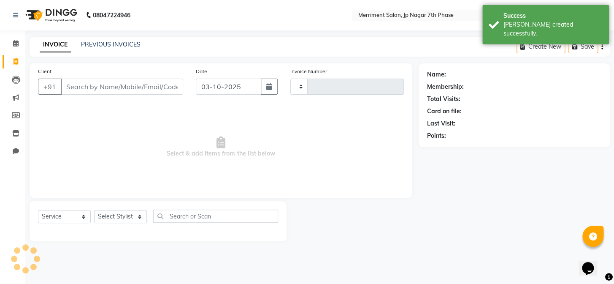
type input "5027"
select select "4110"
select select "package"
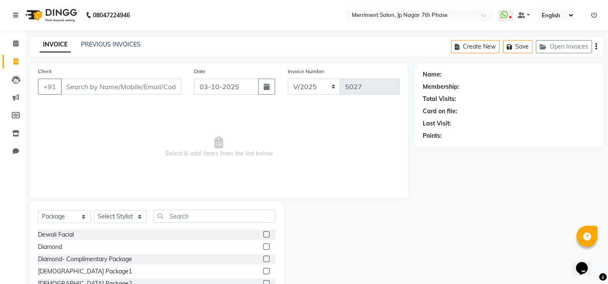
click at [116, 38] on div "INVOICE PREVIOUS INVOICES Create New Save Open Invoices" at bounding box center [317, 47] width 574 height 20
click at [117, 41] on link "PREVIOUS INVOICES" at bounding box center [110, 45] width 59 height 8
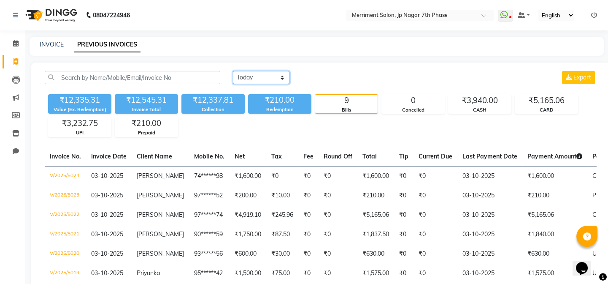
click at [243, 77] on select "[DATE] [DATE] Custom Range" at bounding box center [261, 77] width 57 height 13
select select "range"
click at [233, 71] on select "[DATE] [DATE] Custom Range" at bounding box center [261, 77] width 57 height 13
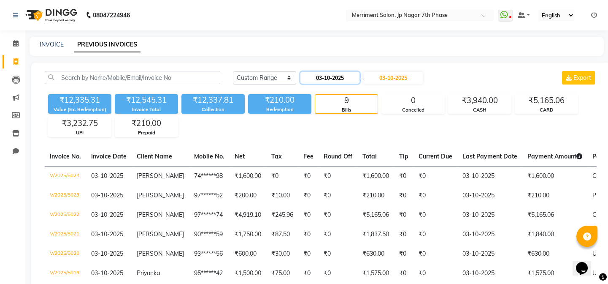
click at [328, 76] on input "03-10-2025" at bounding box center [329, 78] width 59 height 12
select select "10"
select select "2025"
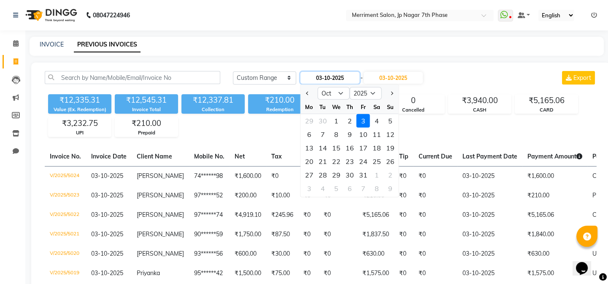
click at [320, 78] on input "03-10-2025" at bounding box center [329, 78] width 59 height 12
click at [329, 89] on select "Jan Feb Mar Apr May Jun [DATE] Aug Sep Oct Nov Dec" at bounding box center [334, 93] width 32 height 13
select select "9"
click at [318, 87] on select "Jan Feb Mar Apr May Jun [DATE] Aug Sep Oct Nov Dec" at bounding box center [334, 93] width 32 height 13
click at [310, 146] on div "15" at bounding box center [310, 148] width 14 height 14
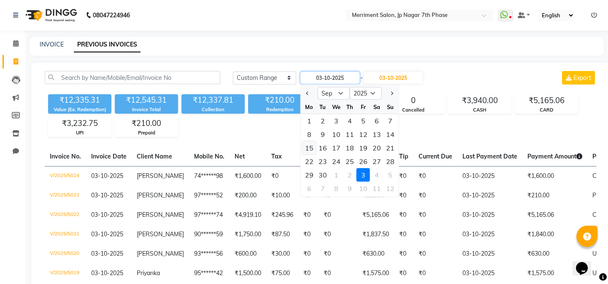
type input "[DATE]"
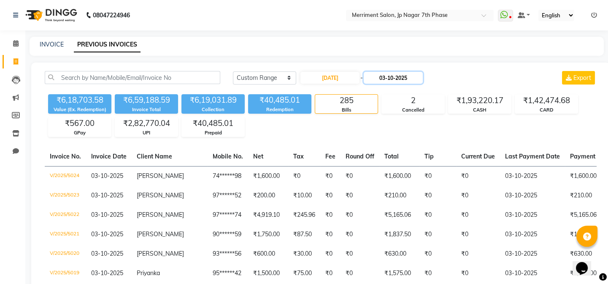
click at [400, 73] on input "03-10-2025" at bounding box center [393, 78] width 59 height 12
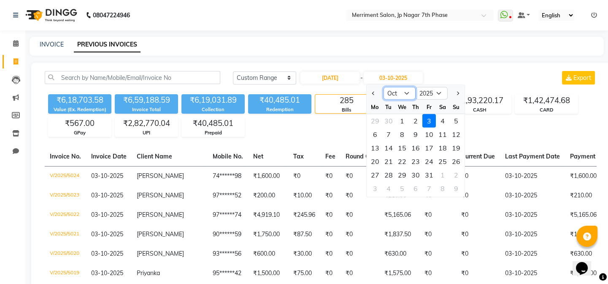
click at [397, 95] on select "Sep Oct Nov Dec" at bounding box center [400, 93] width 32 height 13
select select "9"
click at [384, 87] on select "Sep Oct Nov Dec" at bounding box center [400, 93] width 32 height 13
click at [376, 149] on div "15" at bounding box center [375, 148] width 14 height 14
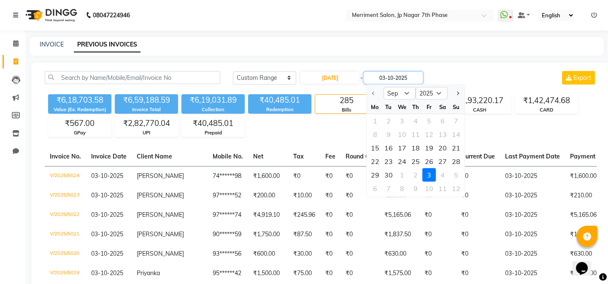
type input "15-09-2025"
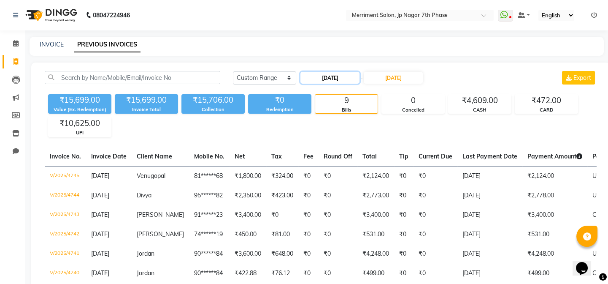
click at [332, 80] on input "15-09-2025" at bounding box center [329, 78] width 59 height 12
select select "9"
select select "2025"
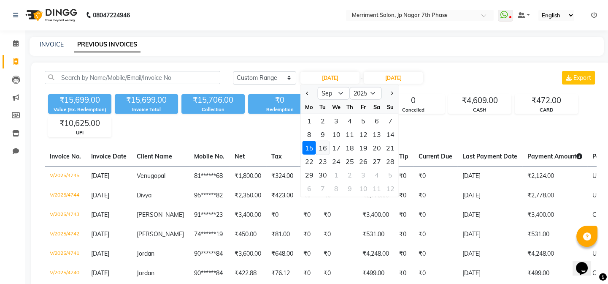
click at [324, 142] on div "16" at bounding box center [323, 148] width 14 height 14
type input "16-09-2025"
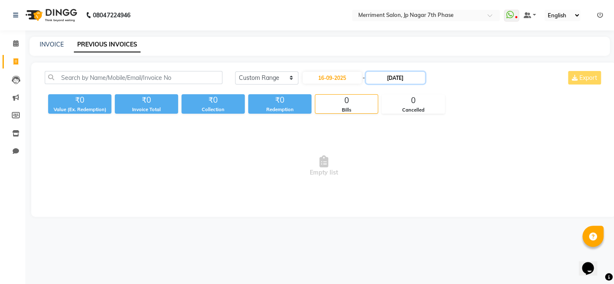
click at [395, 78] on input "15-09-2025" at bounding box center [395, 78] width 59 height 12
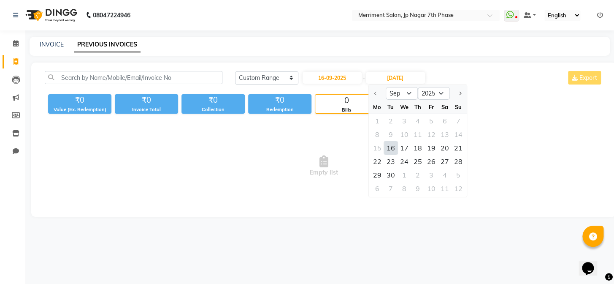
click at [386, 148] on div "16" at bounding box center [391, 148] width 14 height 14
type input "16-09-2025"
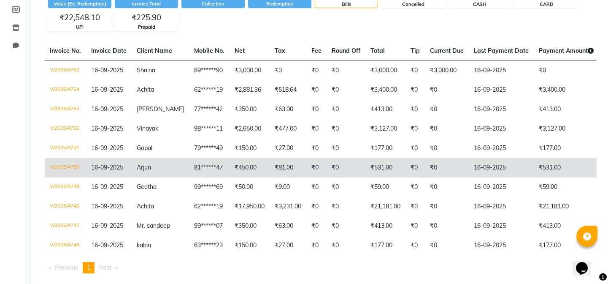
scroll to position [129, 0]
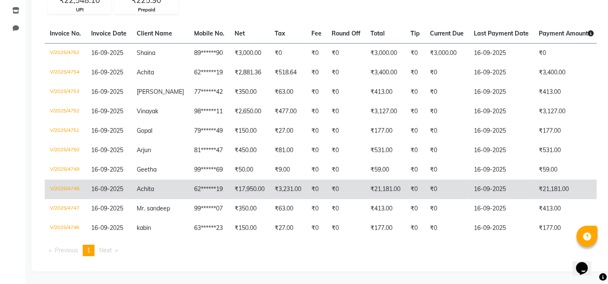
click at [475, 184] on td "16-09-2025" at bounding box center [501, 188] width 65 height 19
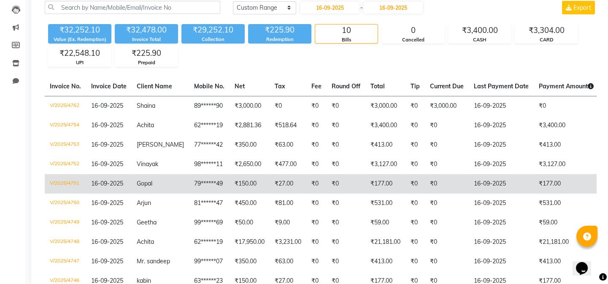
scroll to position [0, 0]
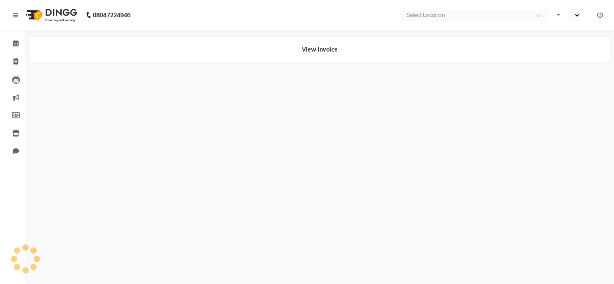
select select "en"
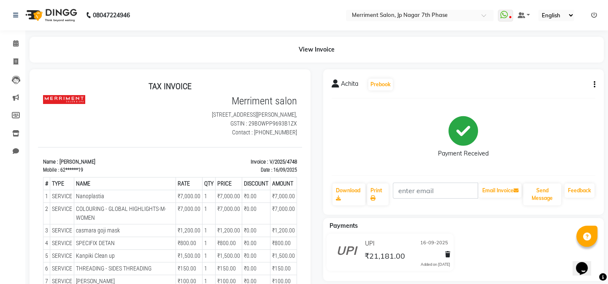
click at [594, 84] on icon "button" at bounding box center [595, 84] width 2 height 0
click at [549, 89] on div "Edit Item Staff" at bounding box center [552, 89] width 58 height 11
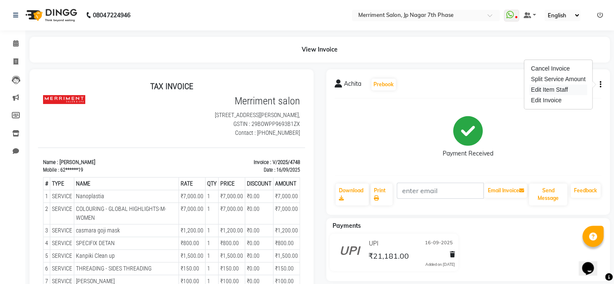
select select "72476"
select select "90976"
select select "90977"
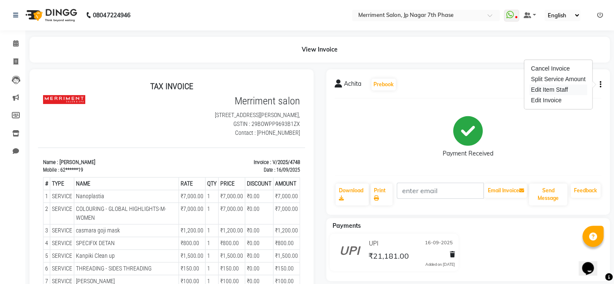
select select "90977"
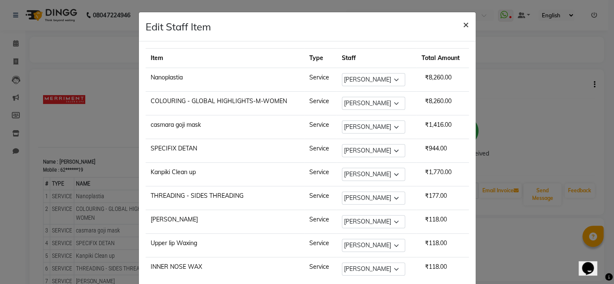
click at [465, 21] on span "×" at bounding box center [466, 24] width 6 height 13
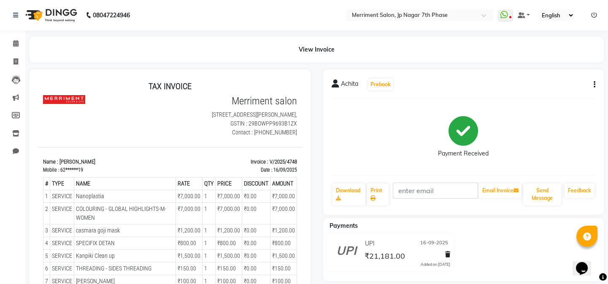
click at [590, 84] on button "button" at bounding box center [592, 84] width 5 height 9
click at [552, 89] on div "Edit Item Staff" at bounding box center [552, 89] width 58 height 11
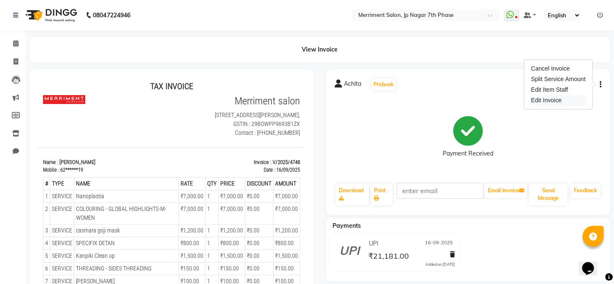
select select "72476"
select select "90976"
select select "90977"
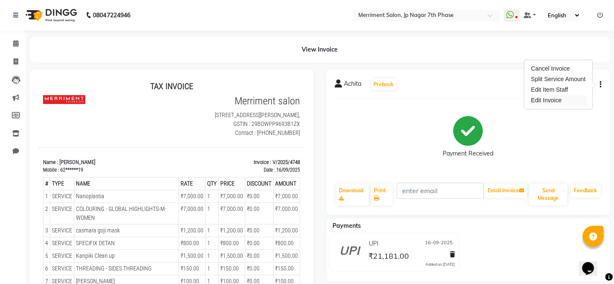
select select "90977"
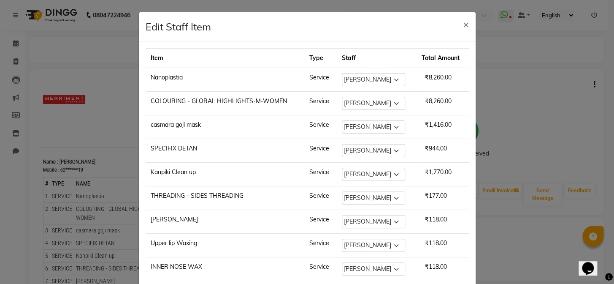
click at [503, 109] on ngb-modal-window "Edit Staff Item × Item Type Staff Total Amount Nanoplastia Service Select Chiru…" at bounding box center [307, 142] width 614 height 284
